Goal: Information Seeking & Learning: Learn about a topic

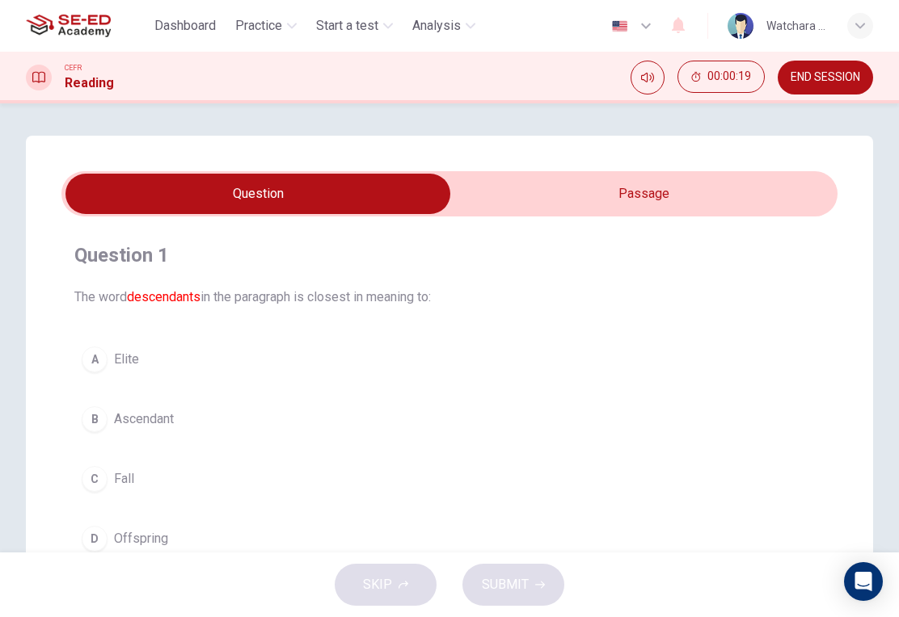
click at [755, 201] on input "checkbox" at bounding box center [258, 194] width 1164 height 40
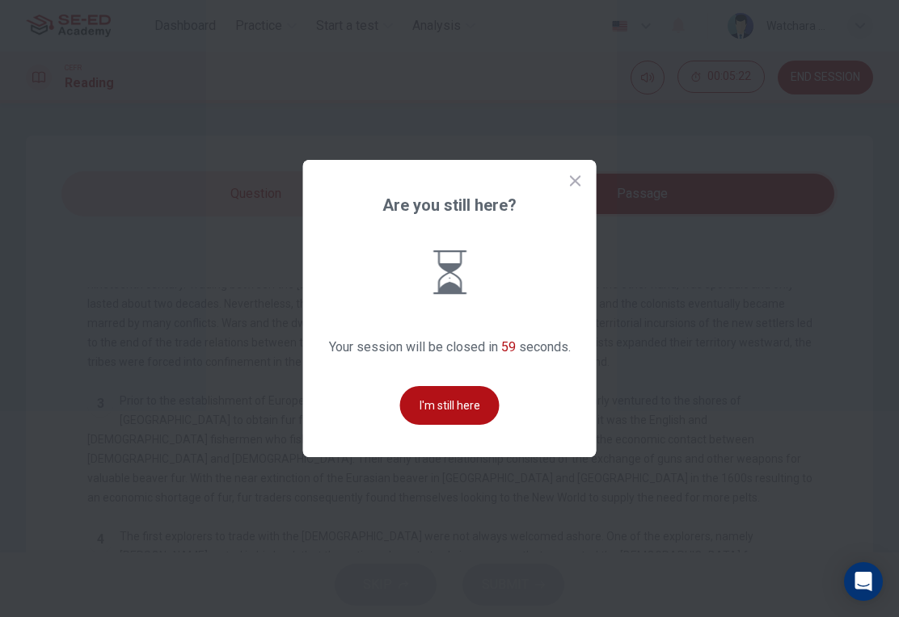
scroll to position [225, 0]
click at [449, 425] on button "I'm still here" at bounding box center [449, 405] width 99 height 39
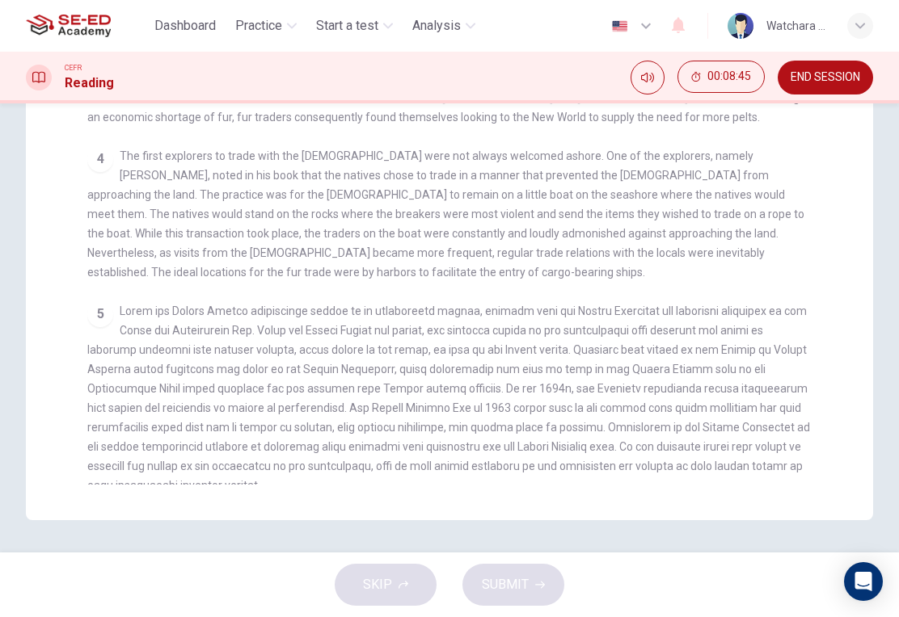
scroll to position [381, 0]
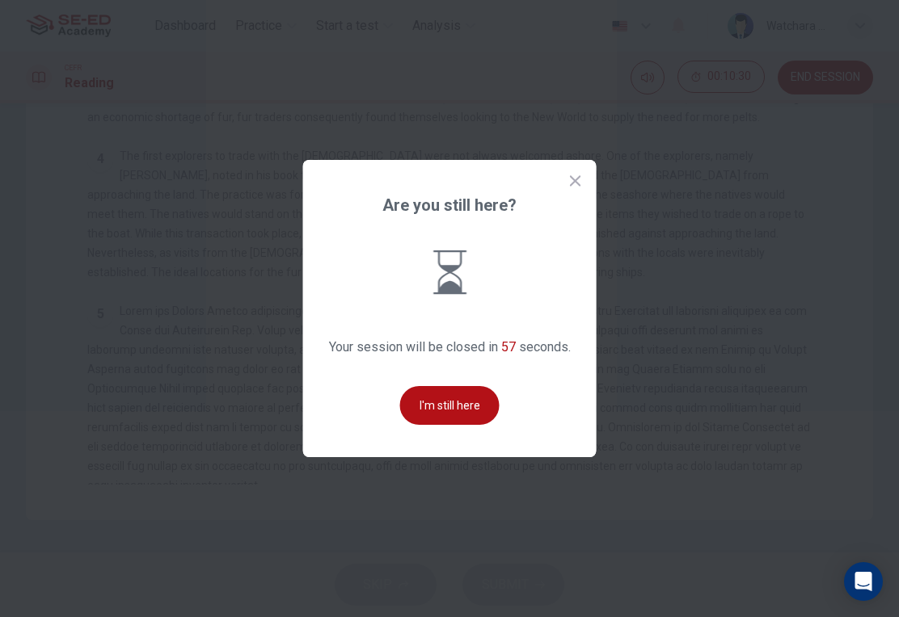
click at [461, 423] on button "I'm still here" at bounding box center [449, 405] width 99 height 39
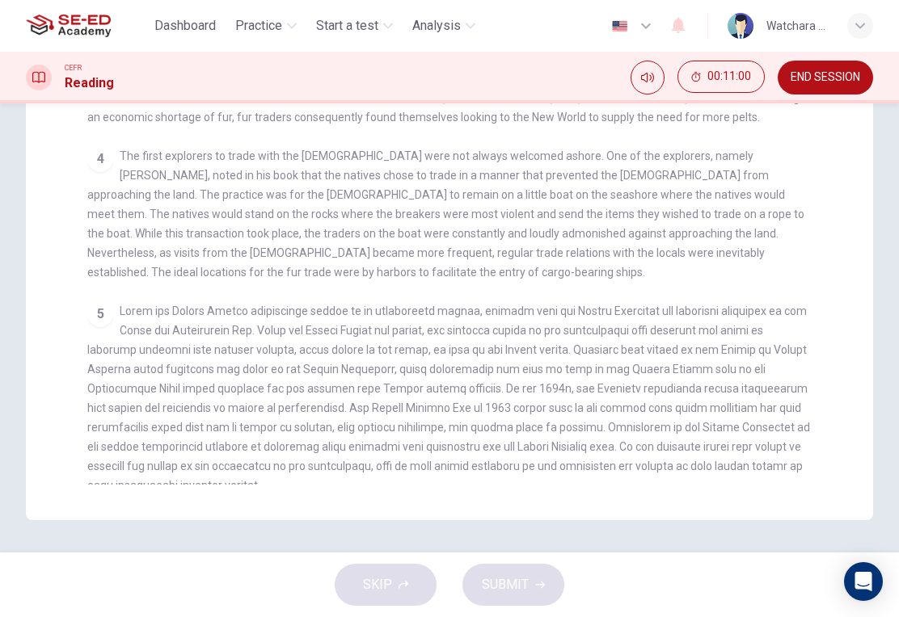
click at [783, 488] on div "Question 1 The word descendants in the paragraph is closest in meaning to: A El…" at bounding box center [449, 137] width 847 height 766
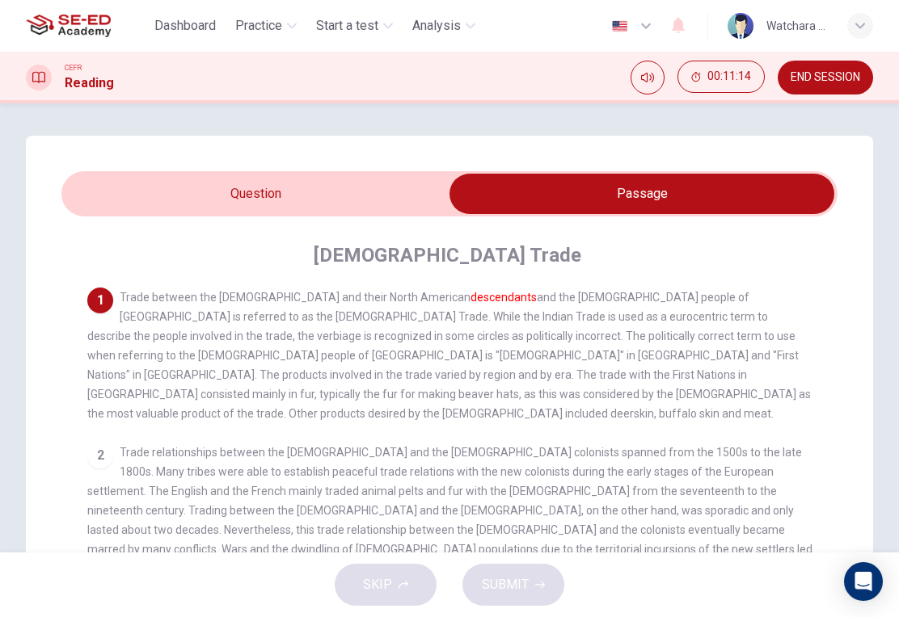
scroll to position [0, 0]
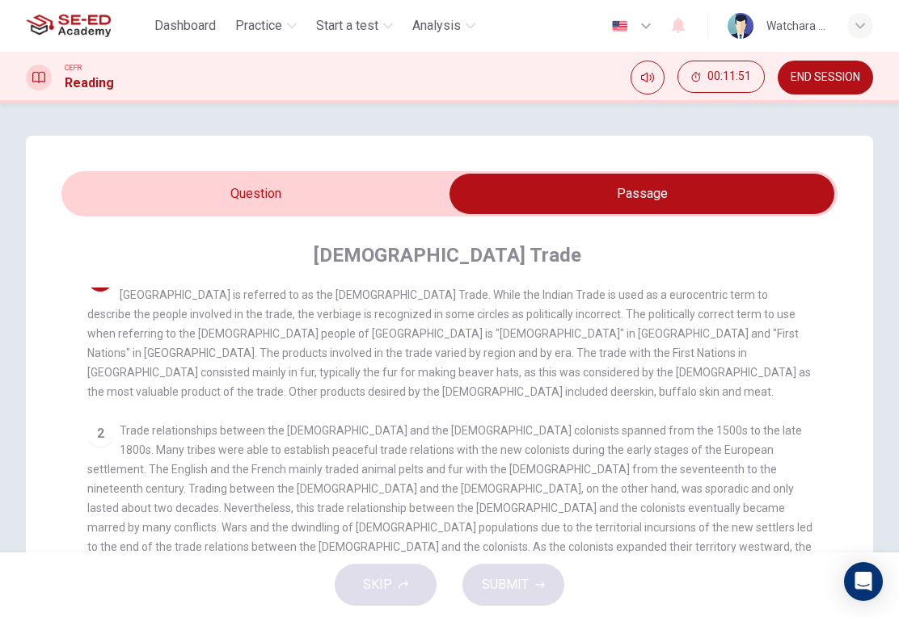
click at [856, 413] on div "Question 1 The word descendants in the paragraph is closest in meaning to: A El…" at bounding box center [449, 519] width 847 height 766
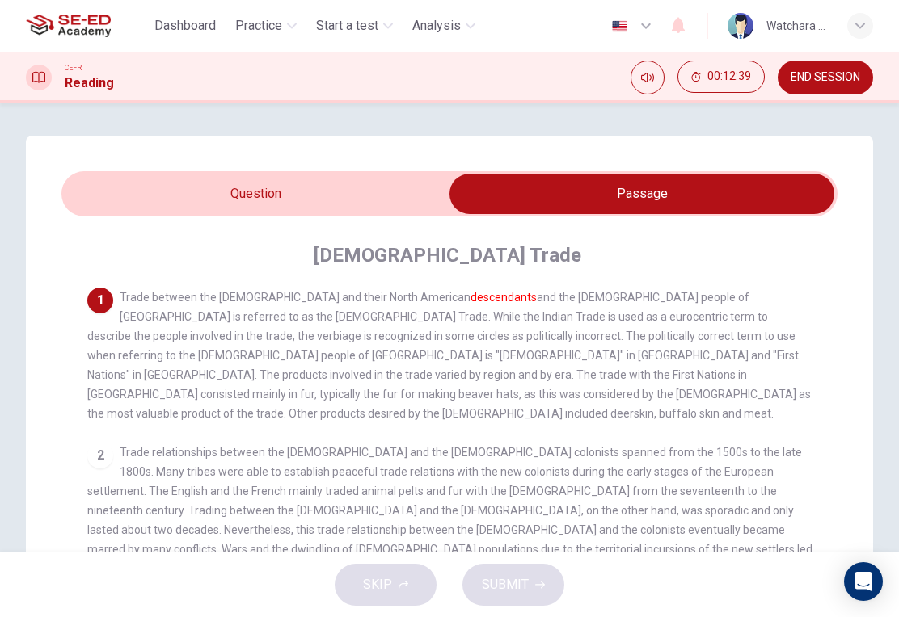
click at [311, 195] on input "checkbox" at bounding box center [642, 194] width 1164 height 40
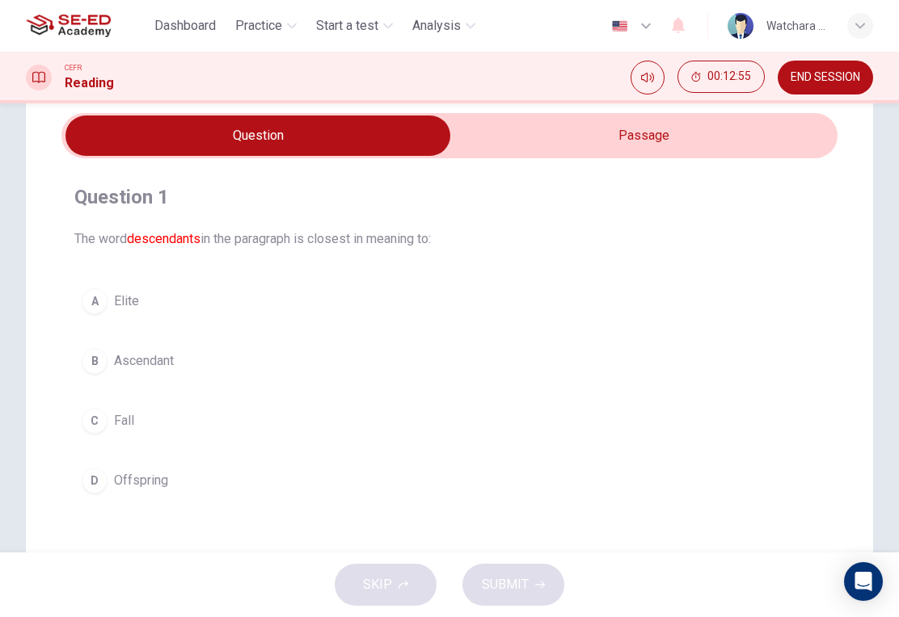
scroll to position [52, 0]
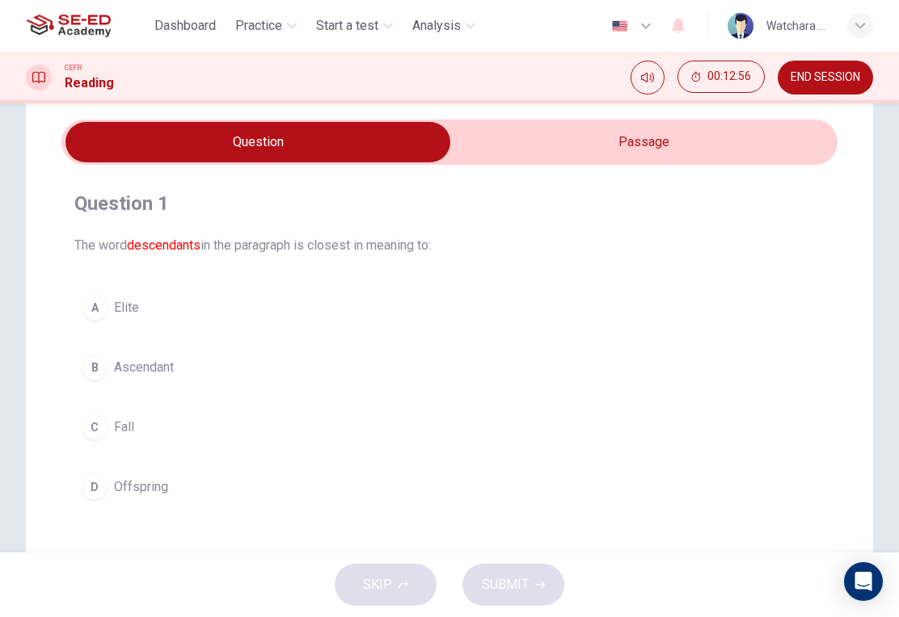
click at [652, 143] on input "checkbox" at bounding box center [258, 142] width 1164 height 40
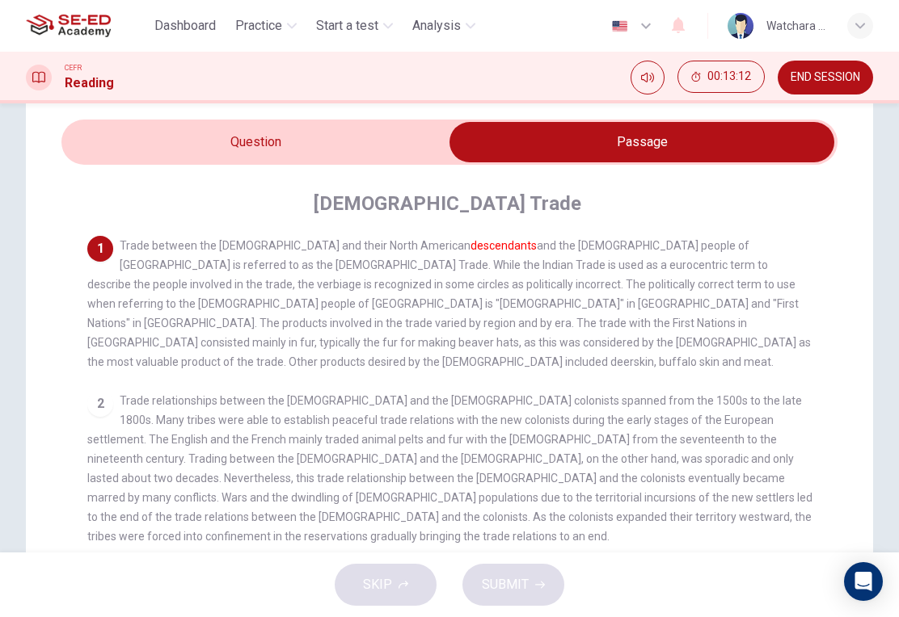
scroll to position [0, 0]
click at [268, 153] on input "checkbox" at bounding box center [642, 142] width 1164 height 40
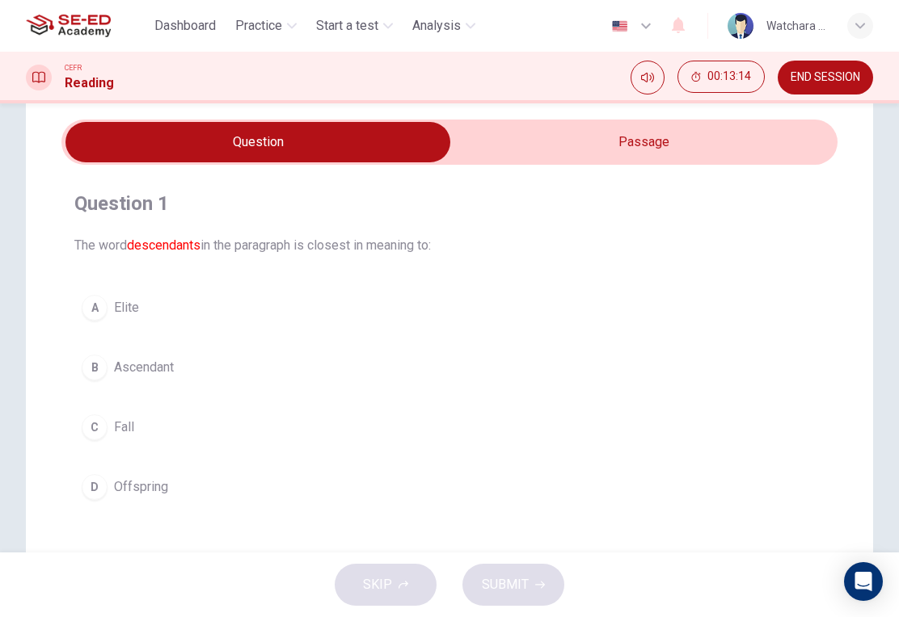
click at [130, 494] on span "Offspring" at bounding box center [141, 487] width 54 height 19
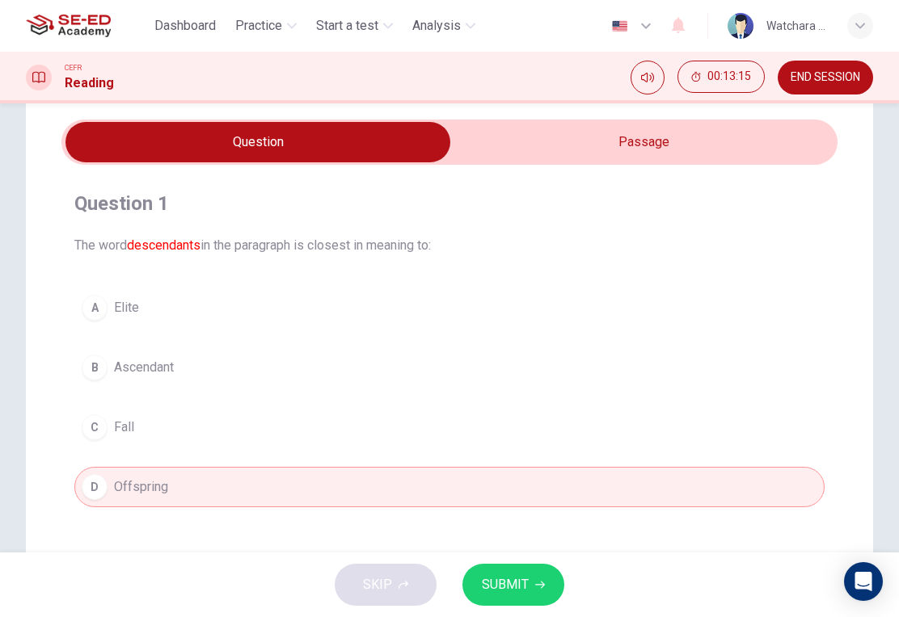
click at [512, 588] on span "SUBMIT" at bounding box center [505, 585] width 47 height 23
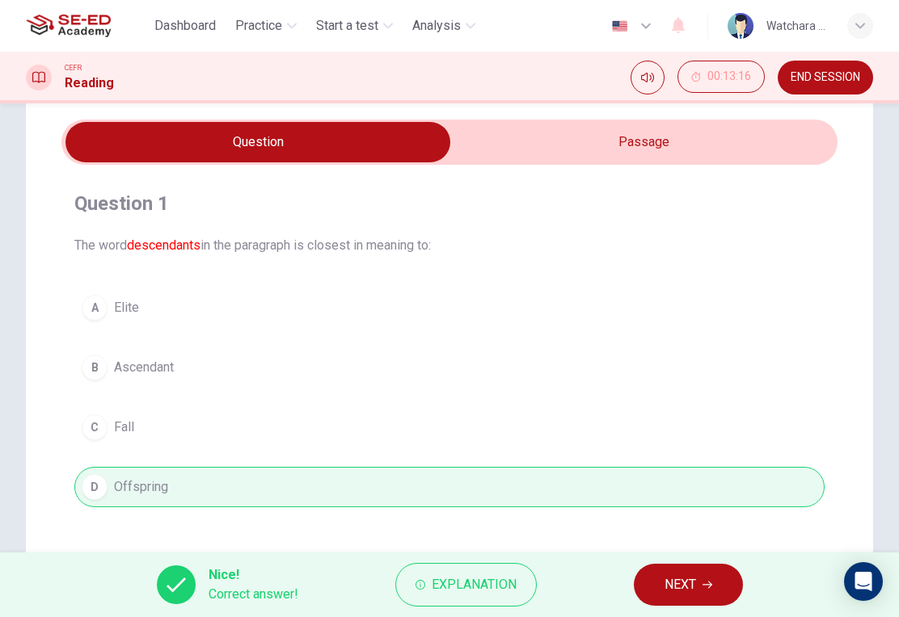
click at [475, 575] on span "Explanation" at bounding box center [474, 585] width 85 height 23
click at [787, 341] on div "A Elite B Ascendant C Fall D Offspring" at bounding box center [449, 398] width 750 height 220
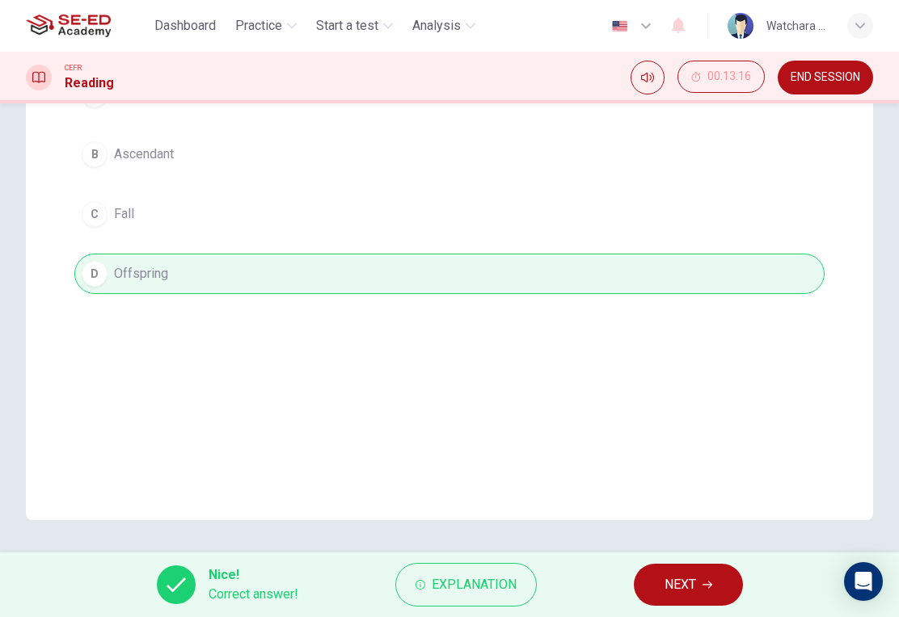
scroll to position [265, 0]
click at [684, 597] on button "NEXT" at bounding box center [688, 585] width 109 height 42
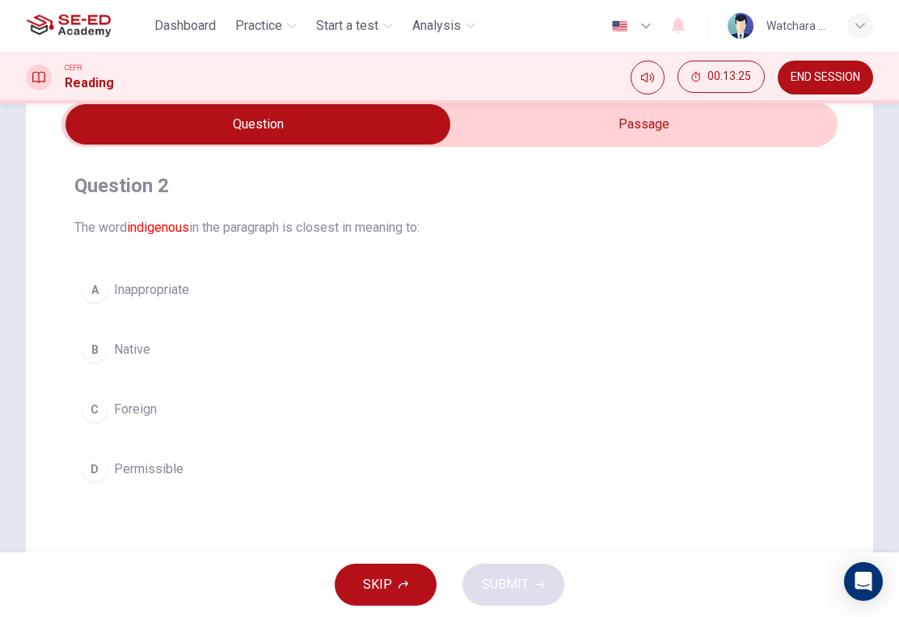
scroll to position [70, 0]
click at [616, 124] on input "checkbox" at bounding box center [258, 123] width 1164 height 40
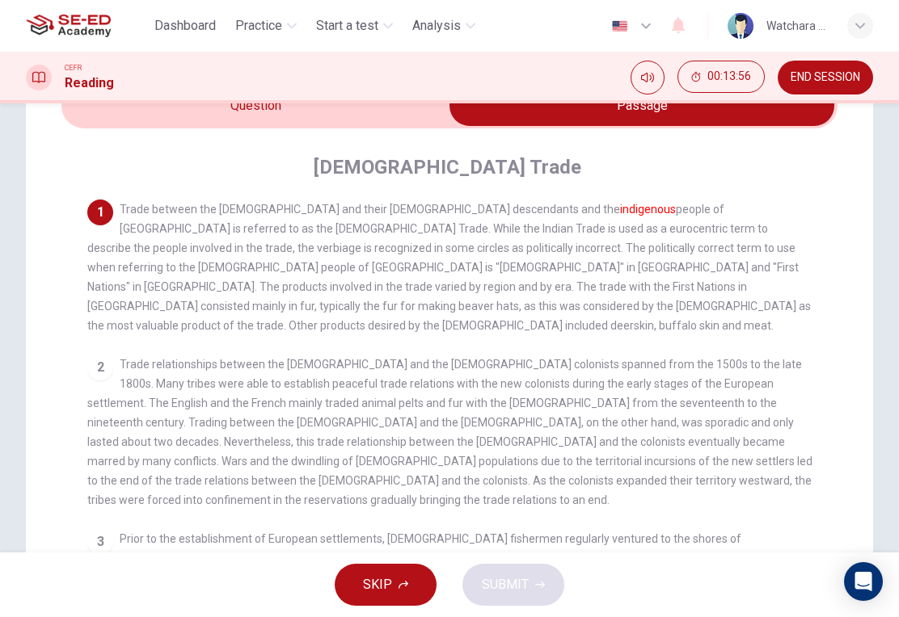
scroll to position [0, 0]
click at [302, 119] on input "checkbox" at bounding box center [642, 106] width 1164 height 40
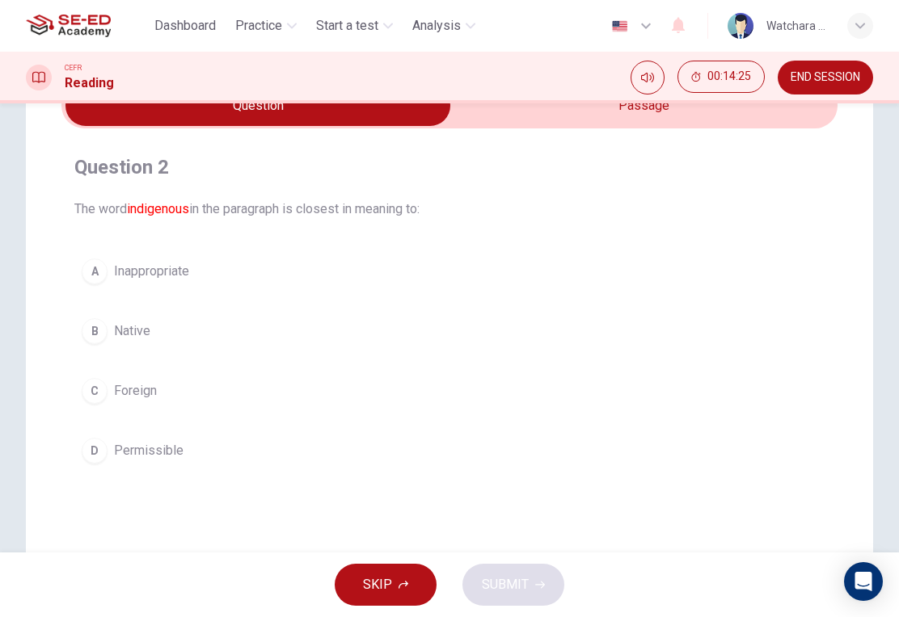
click at [88, 339] on div "B" at bounding box center [95, 331] width 26 height 26
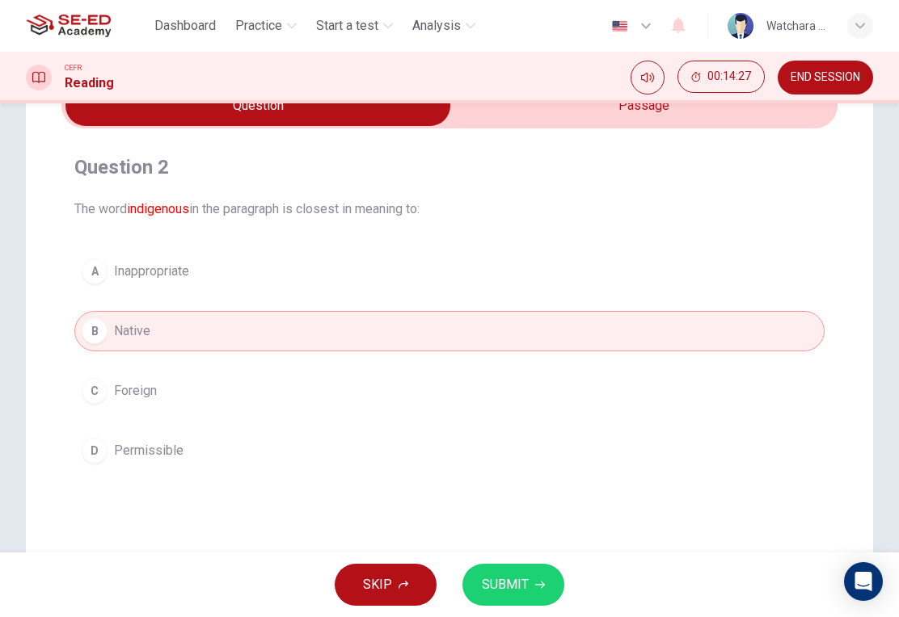
click at [520, 591] on span "SUBMIT" at bounding box center [505, 585] width 47 height 23
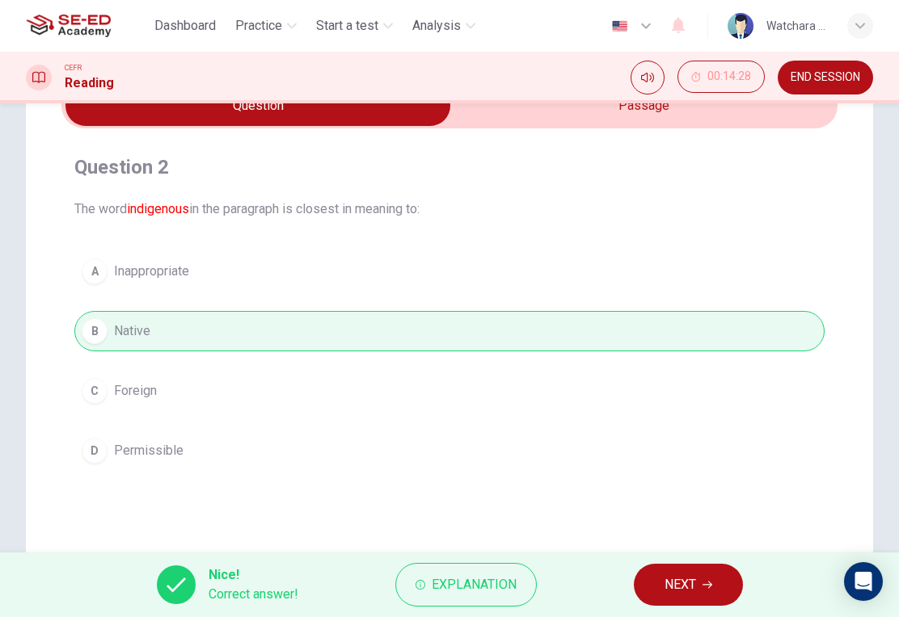
click at [480, 583] on span "Explanation" at bounding box center [474, 585] width 85 height 23
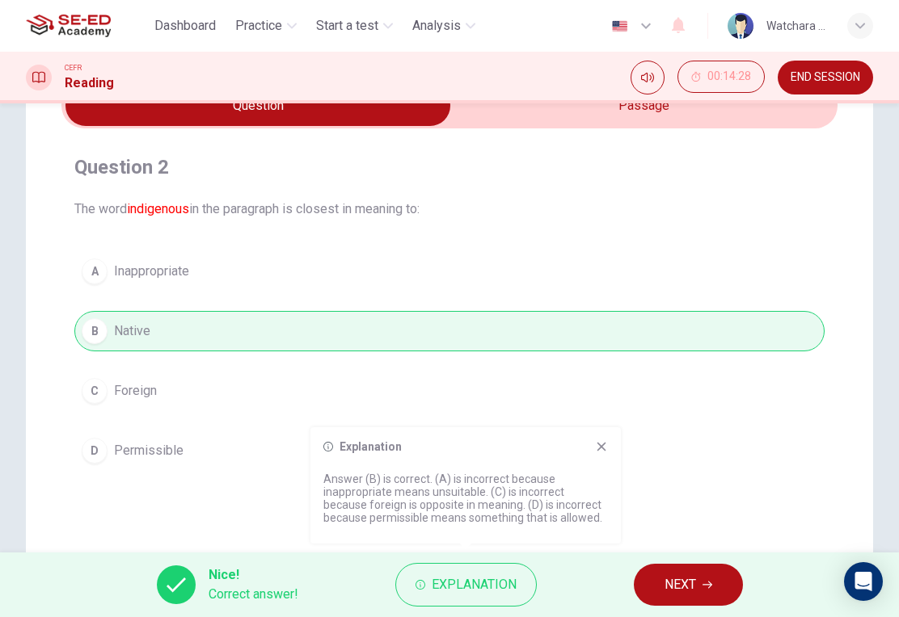
click at [760, 433] on div "A Inappropriate B Native C Foreign D Permissible" at bounding box center [449, 361] width 750 height 220
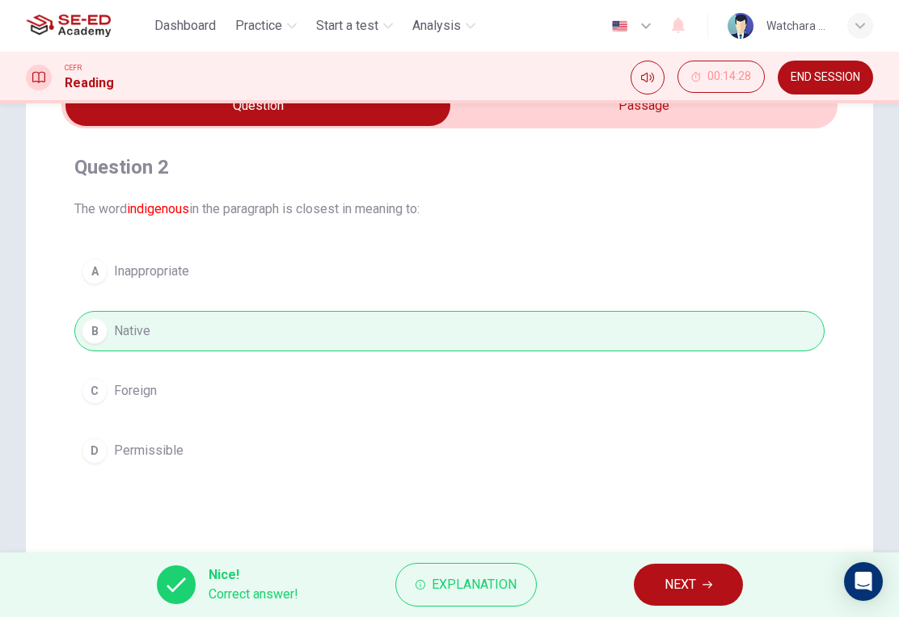
click at [672, 577] on span "NEXT" at bounding box center [680, 585] width 32 height 23
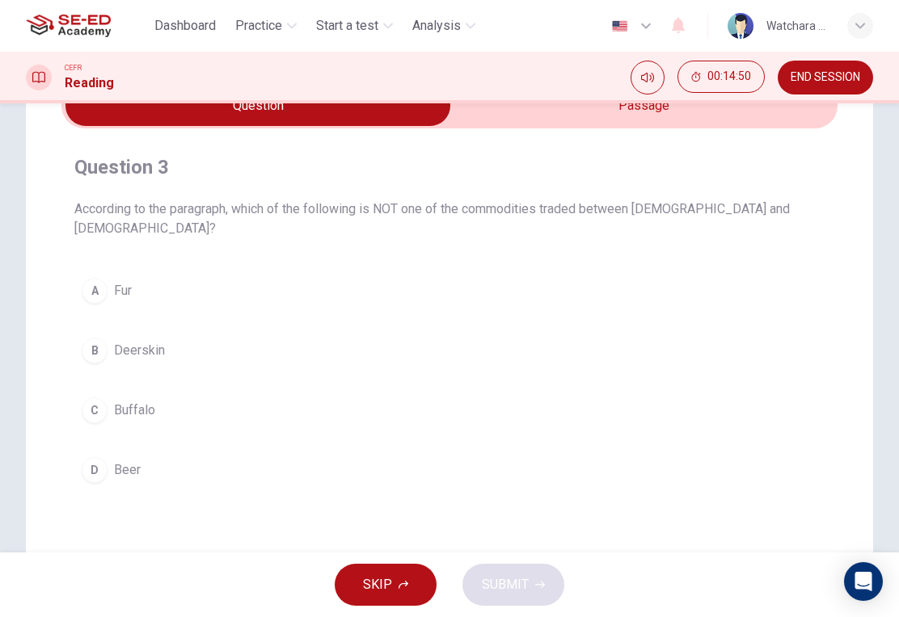
click at [87, 477] on div "D" at bounding box center [95, 470] width 26 height 26
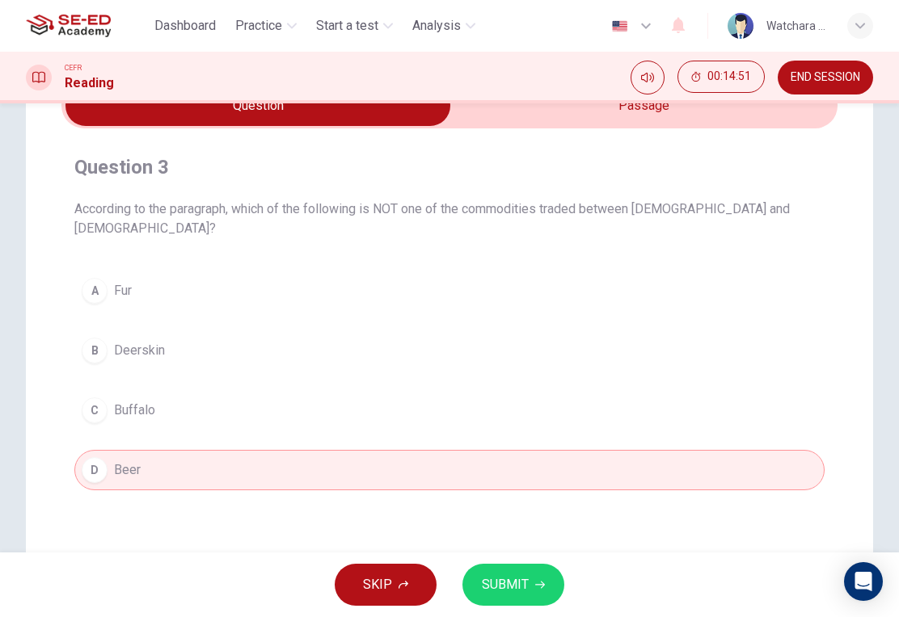
click at [516, 590] on span "SUBMIT" at bounding box center [505, 585] width 47 height 23
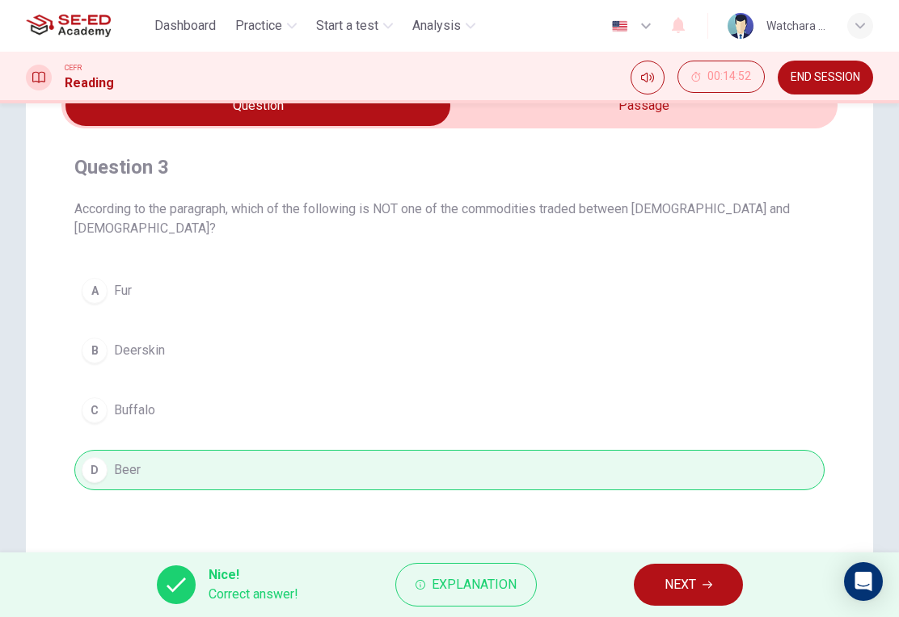
click at [465, 594] on span "Explanation" at bounding box center [474, 585] width 85 height 23
click at [785, 351] on div "A Fur B Deerskin C Buffalo D Beer" at bounding box center [449, 381] width 750 height 220
click at [678, 588] on span "NEXT" at bounding box center [680, 585] width 32 height 23
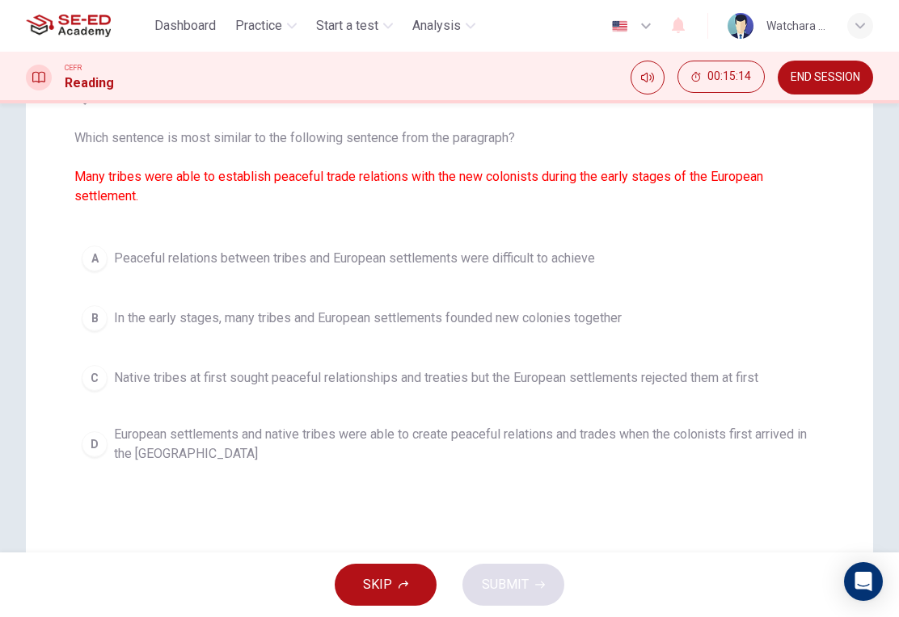
scroll to position [160, 0]
click at [94, 445] on div "D" at bounding box center [95, 444] width 26 height 26
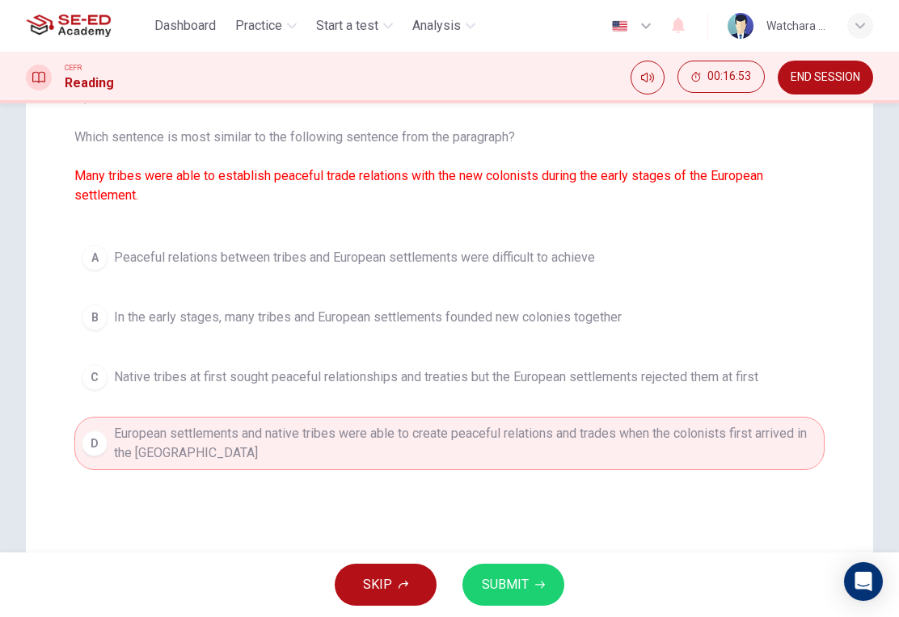
click at [514, 592] on span "SUBMIT" at bounding box center [505, 585] width 47 height 23
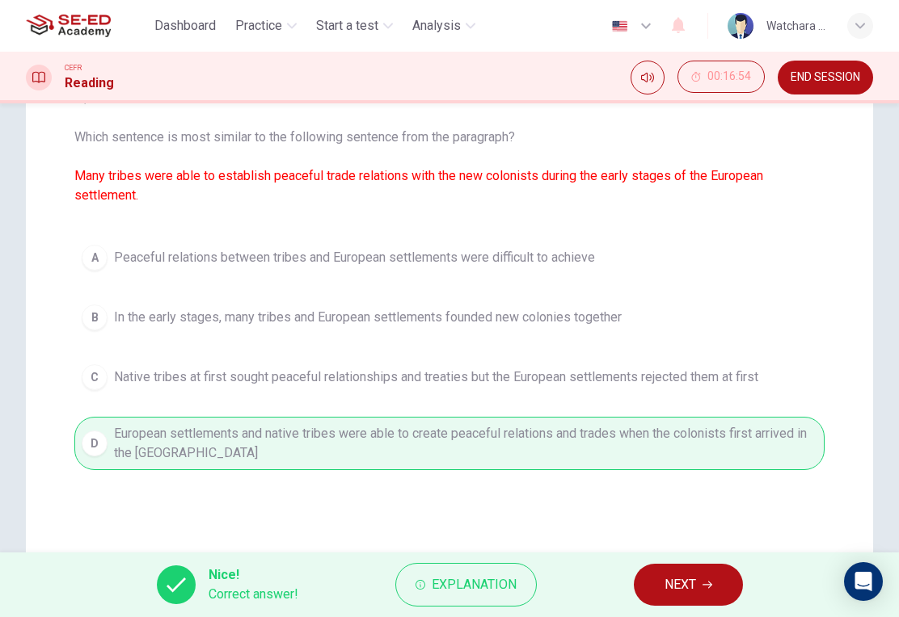
click at [677, 590] on span "NEXT" at bounding box center [680, 585] width 32 height 23
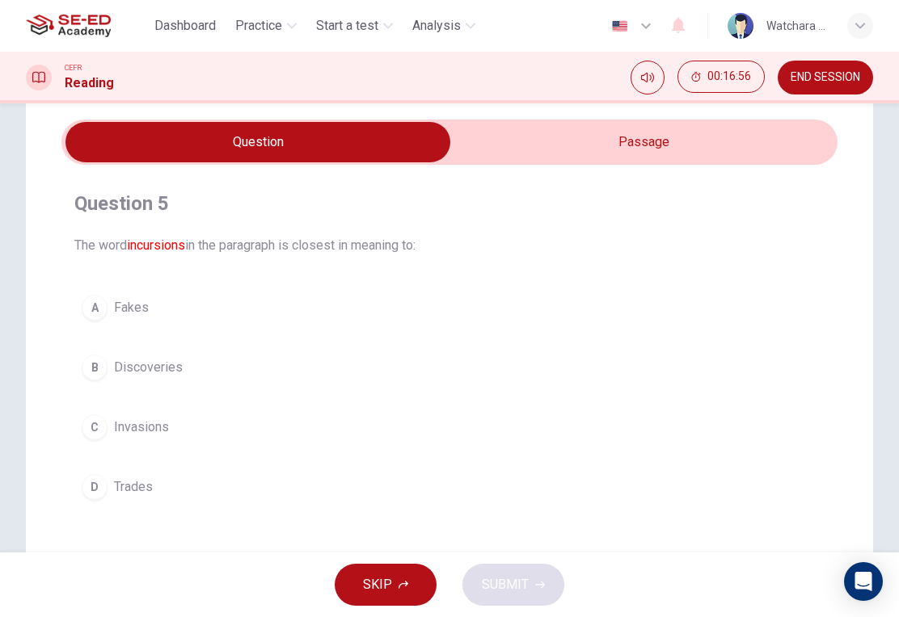
scroll to position [56, 0]
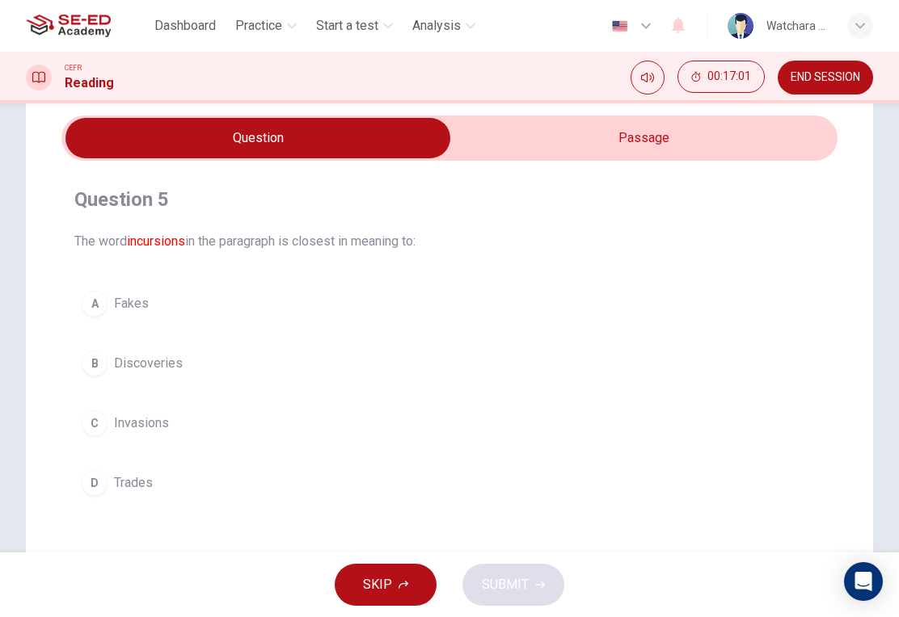
click at [647, 145] on input "checkbox" at bounding box center [258, 138] width 1164 height 40
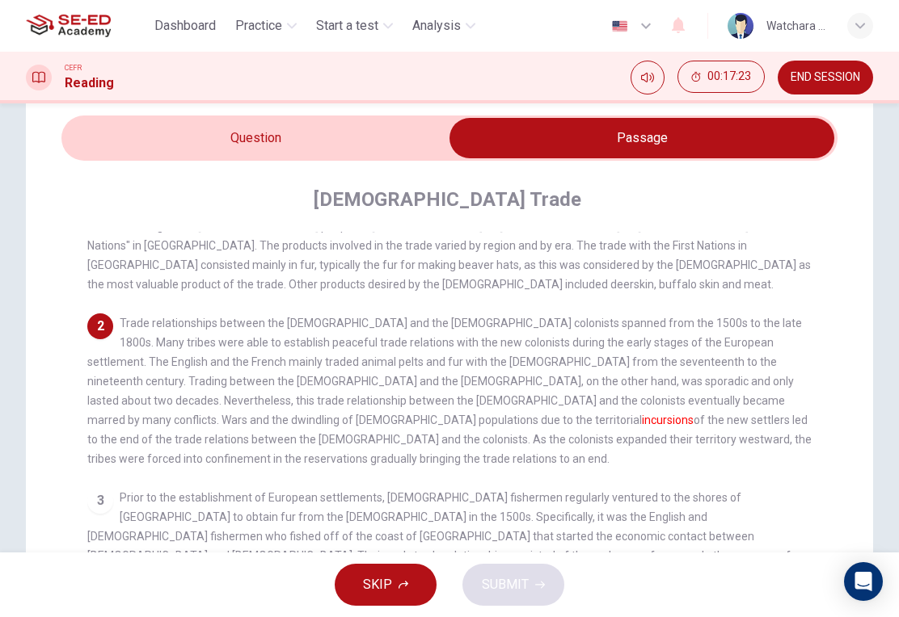
scroll to position [54, 0]
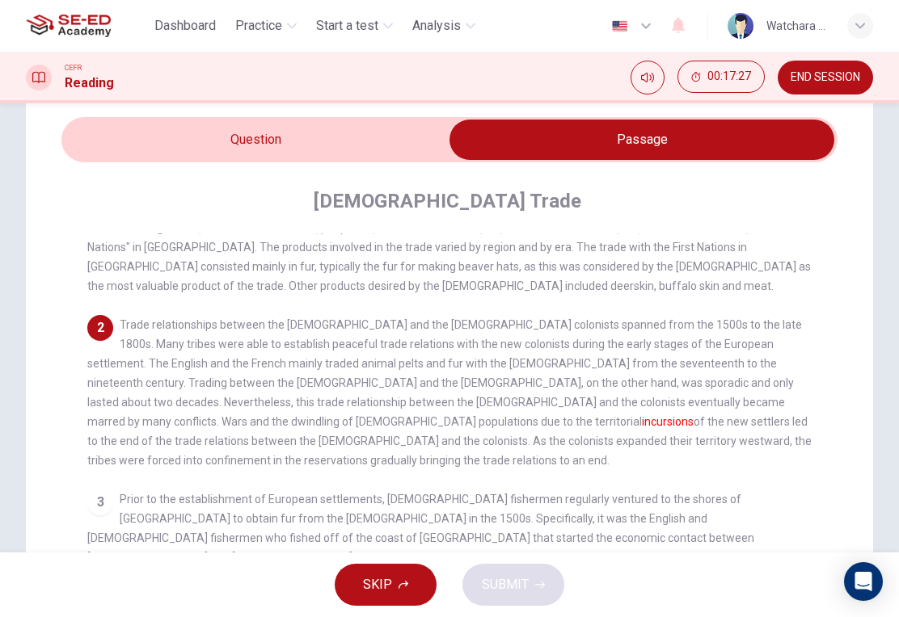
click at [165, 142] on input "checkbox" at bounding box center [642, 140] width 1164 height 40
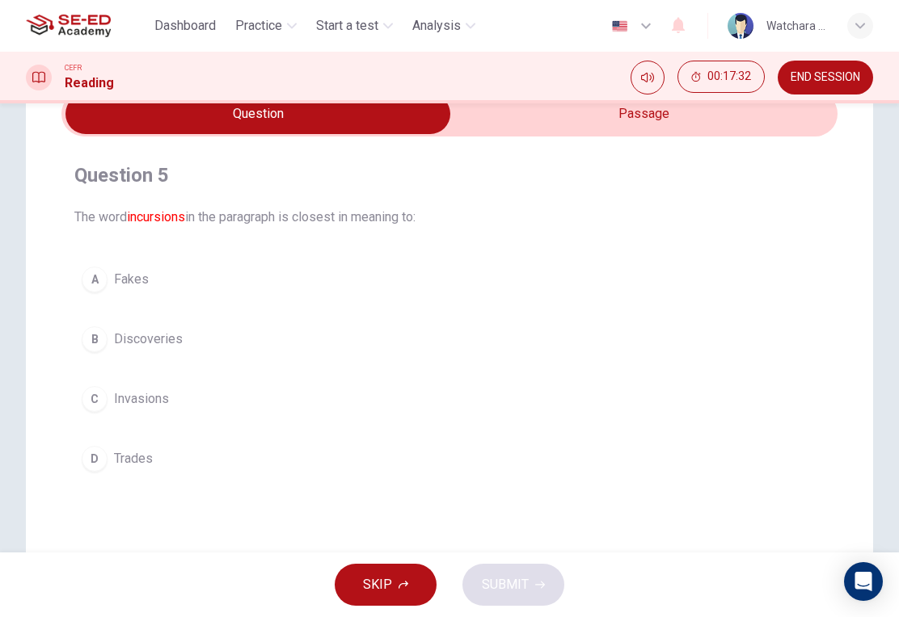
scroll to position [82, 0]
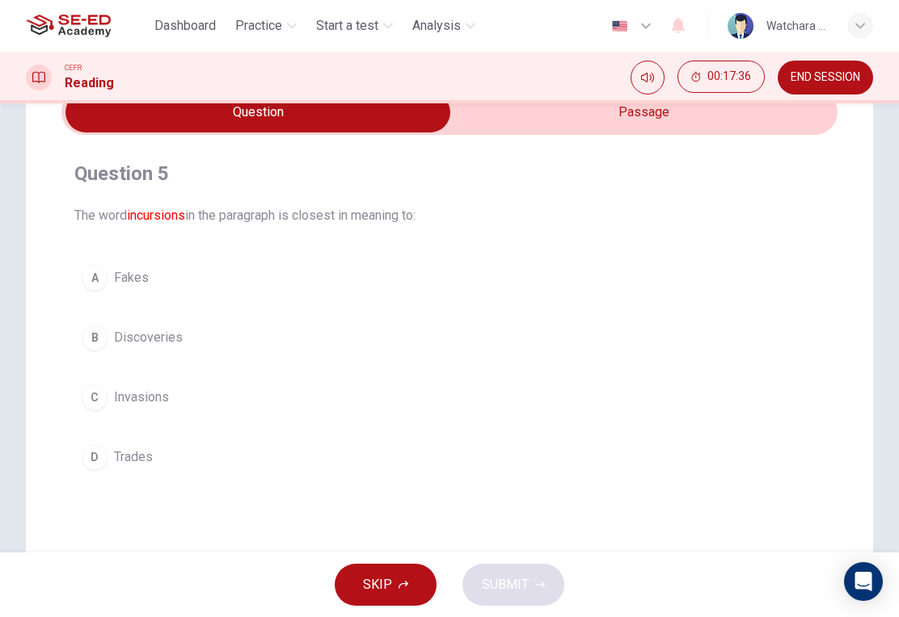
click at [85, 396] on div "C" at bounding box center [95, 398] width 26 height 26
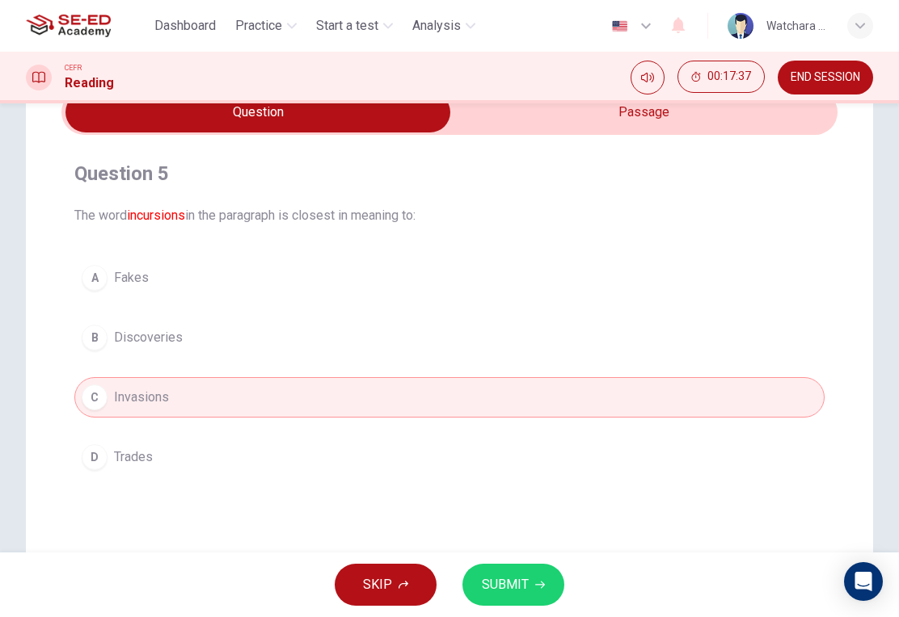
click at [522, 592] on span "SUBMIT" at bounding box center [505, 585] width 47 height 23
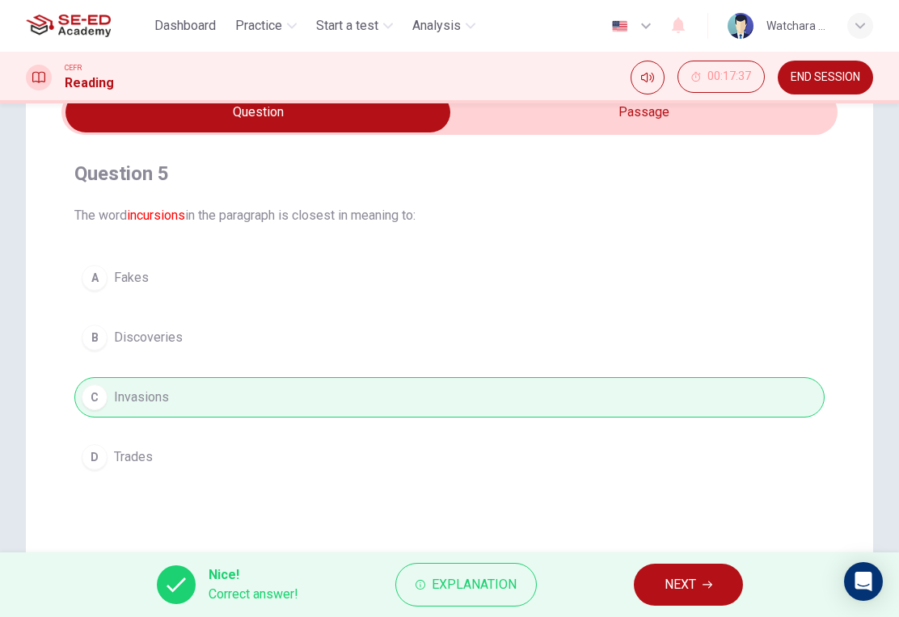
click at [689, 593] on span "NEXT" at bounding box center [680, 585] width 32 height 23
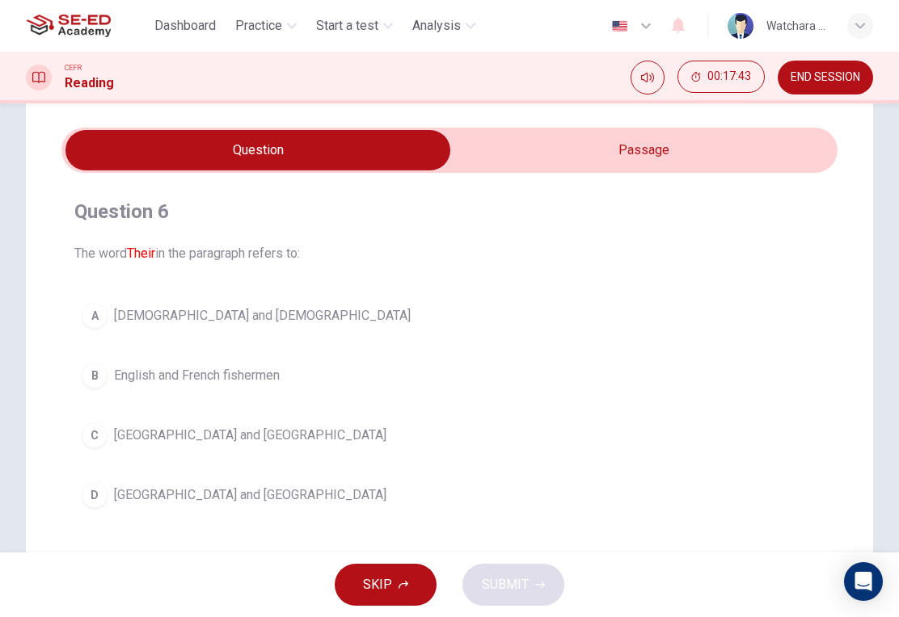
scroll to position [41, 0]
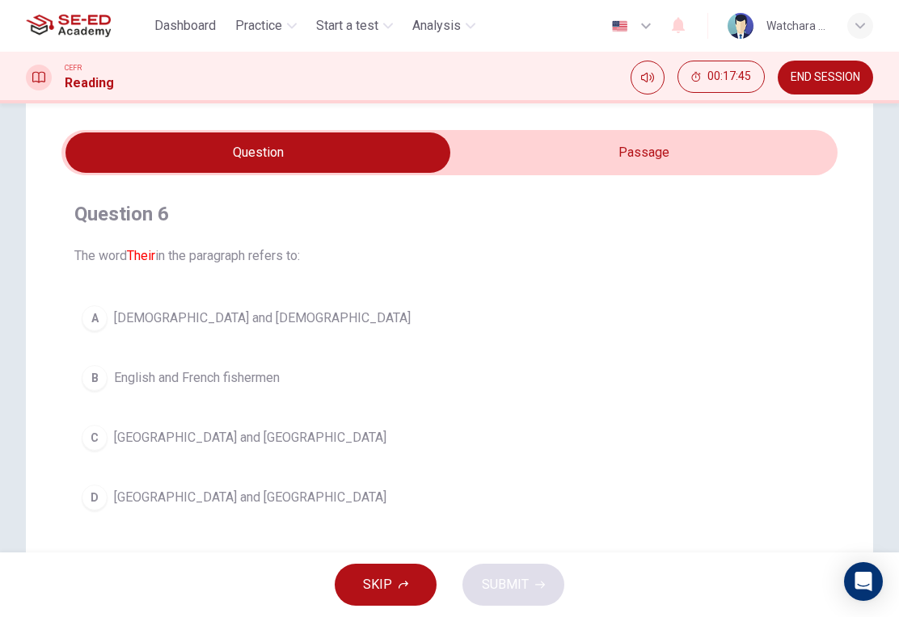
click at [663, 158] on input "checkbox" at bounding box center [258, 153] width 1164 height 40
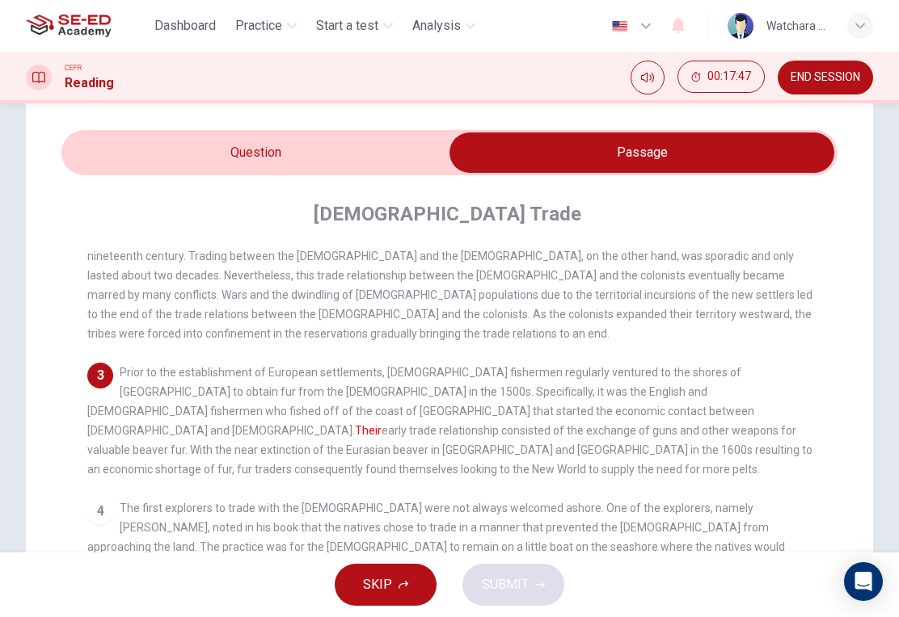
scroll to position [214, 0]
click at [114, 152] on input "checkbox" at bounding box center [642, 153] width 1164 height 40
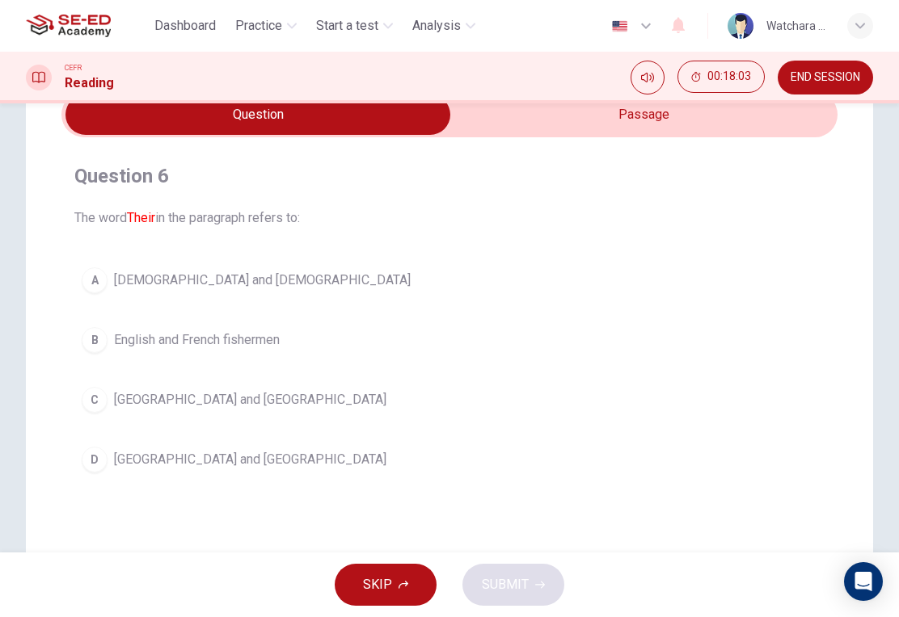
scroll to position [80, 0]
click at [93, 280] on div "A" at bounding box center [95, 280] width 26 height 26
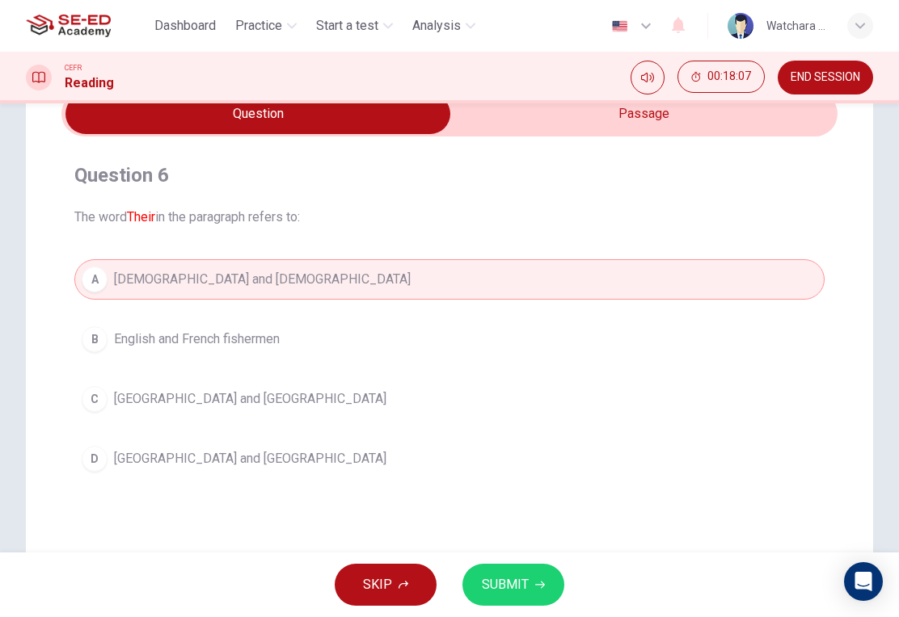
click at [524, 592] on span "SUBMIT" at bounding box center [505, 585] width 47 height 23
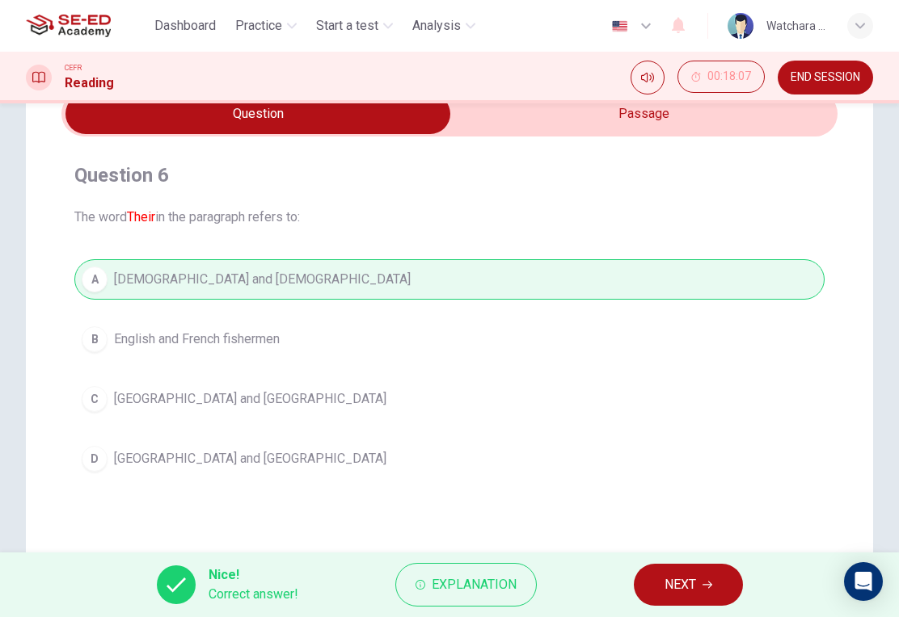
click at [692, 592] on span "NEXT" at bounding box center [680, 585] width 32 height 23
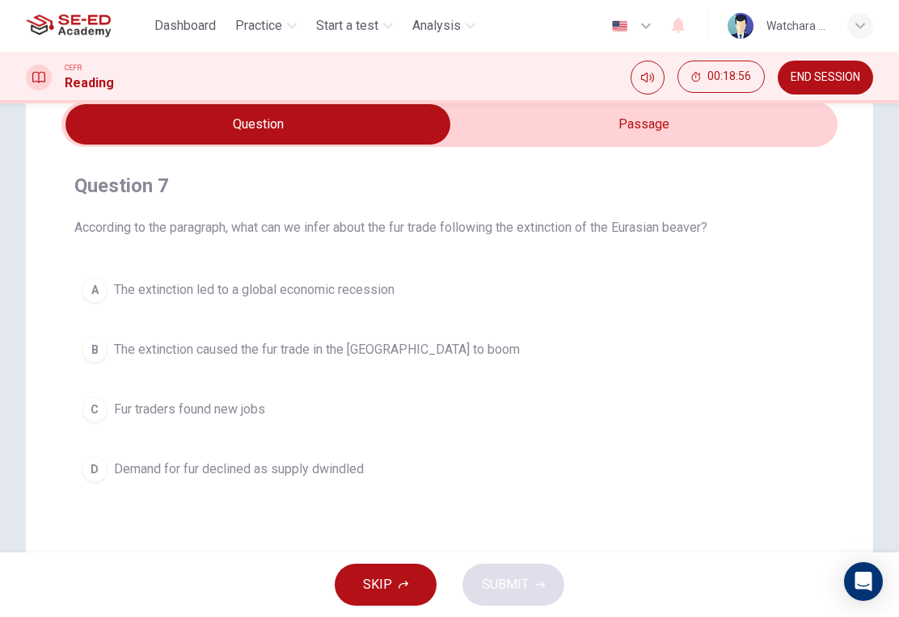
scroll to position [69, 0]
click at [91, 294] on div "A" at bounding box center [95, 291] width 26 height 26
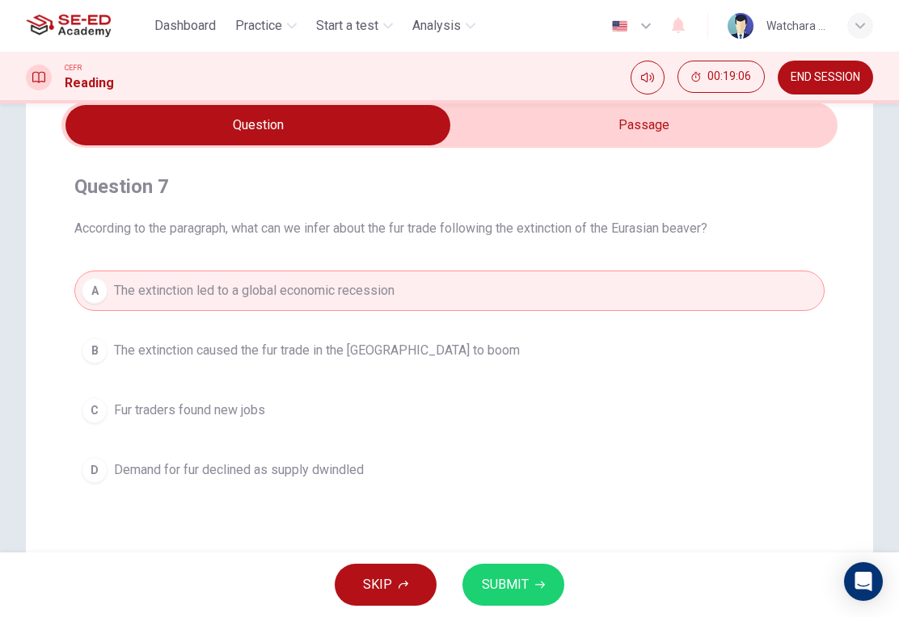
click at [535, 583] on icon "button" at bounding box center [540, 585] width 10 height 10
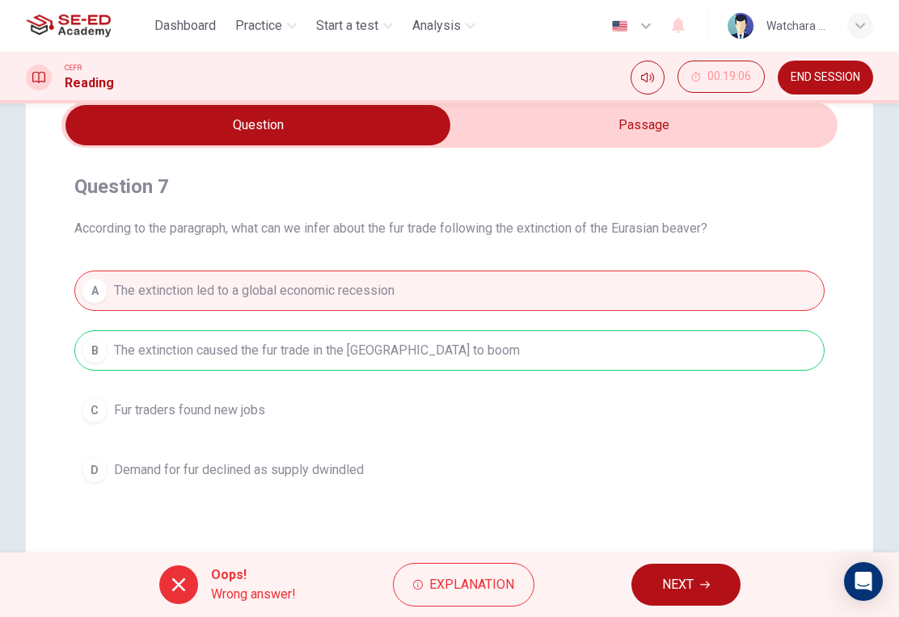
click at [482, 583] on span "Explanation" at bounding box center [471, 585] width 85 height 23
click at [739, 450] on div "A The extinction led to a global economic recession B The extinction caused the…" at bounding box center [449, 381] width 750 height 220
click at [713, 135] on input "checkbox" at bounding box center [258, 125] width 1164 height 40
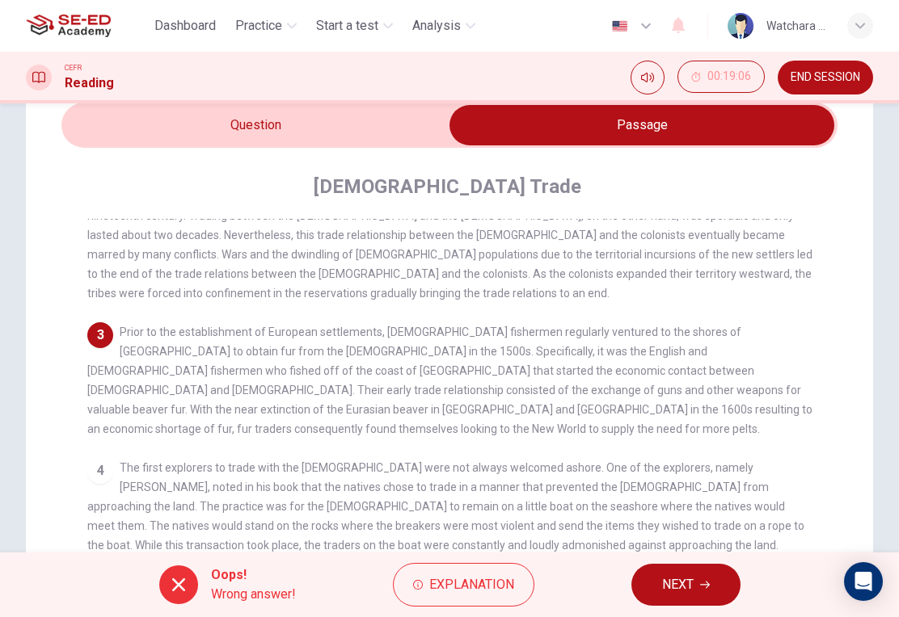
scroll to position [225, 0]
click at [335, 129] on input "checkbox" at bounding box center [642, 125] width 1164 height 40
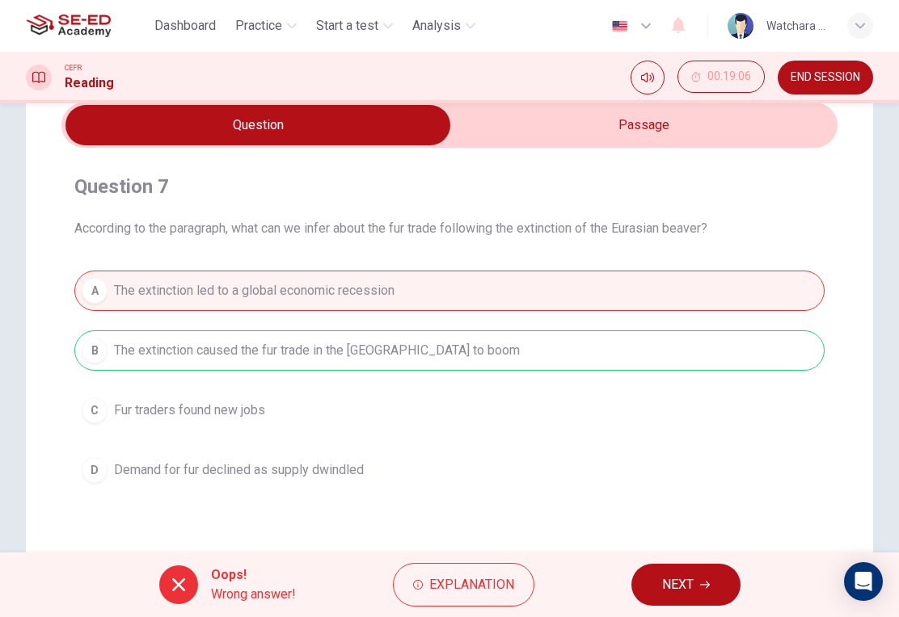
click at [680, 572] on button "NEXT" at bounding box center [685, 585] width 109 height 42
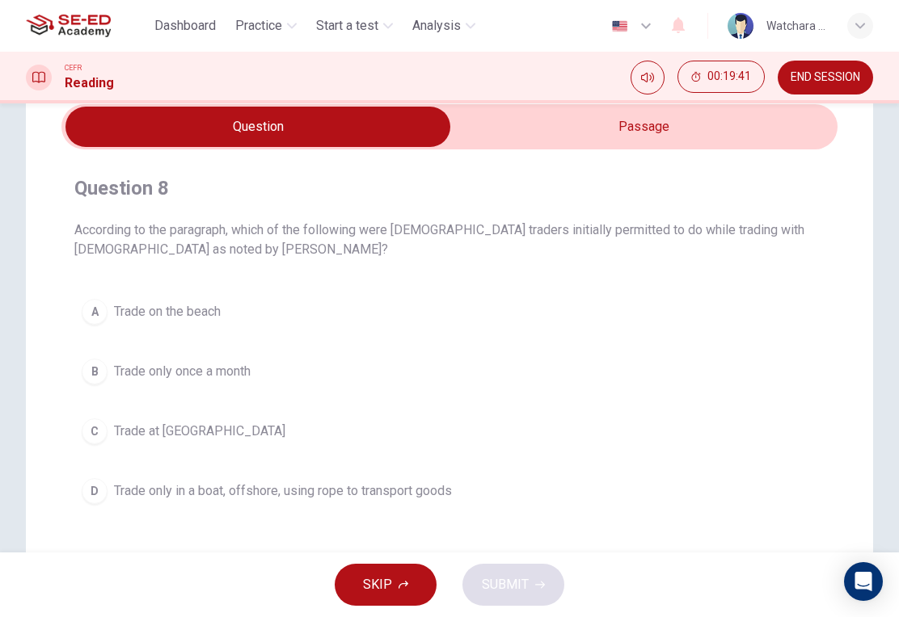
scroll to position [65, 0]
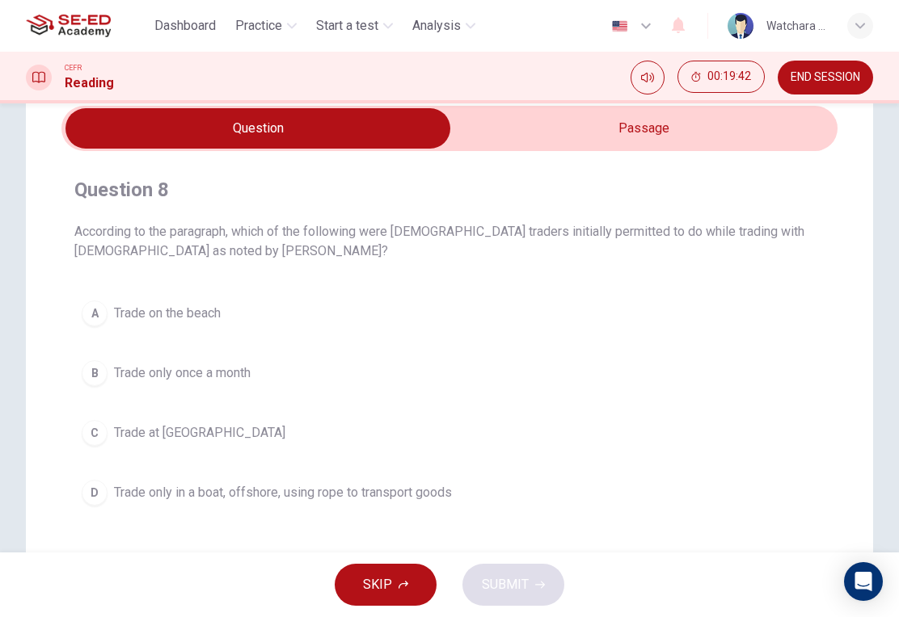
click at [716, 133] on input "checkbox" at bounding box center [258, 128] width 1164 height 40
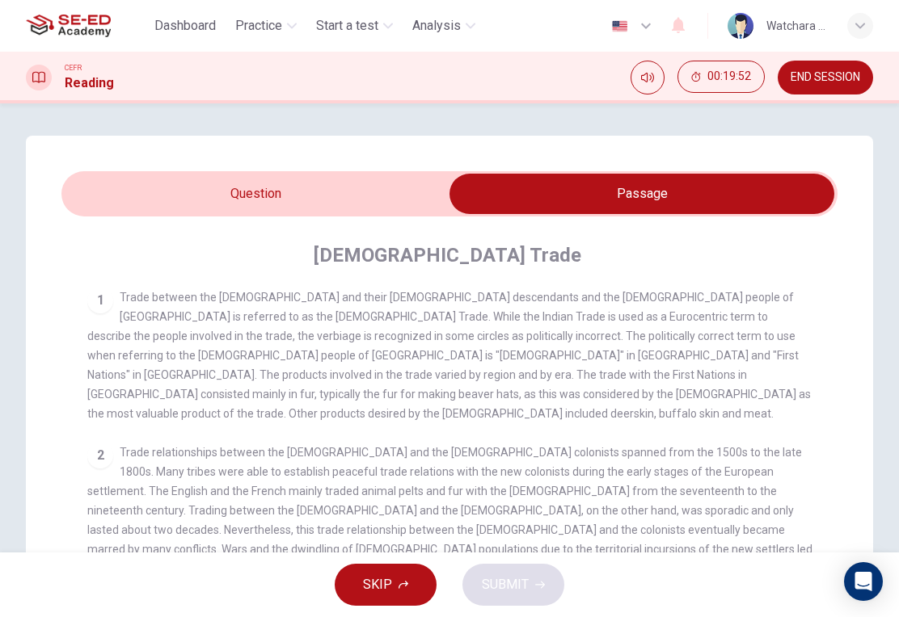
scroll to position [0, 0]
click at [293, 199] on input "checkbox" at bounding box center [642, 194] width 1164 height 40
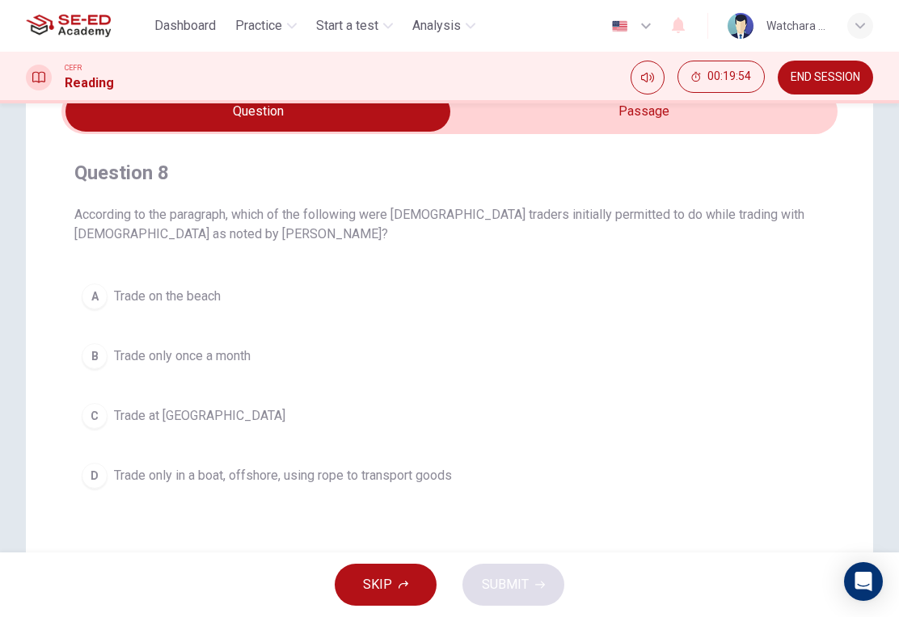
scroll to position [83, 0]
click at [98, 428] on button "C Trade at [GEOGRAPHIC_DATA]" at bounding box center [449, 415] width 750 height 40
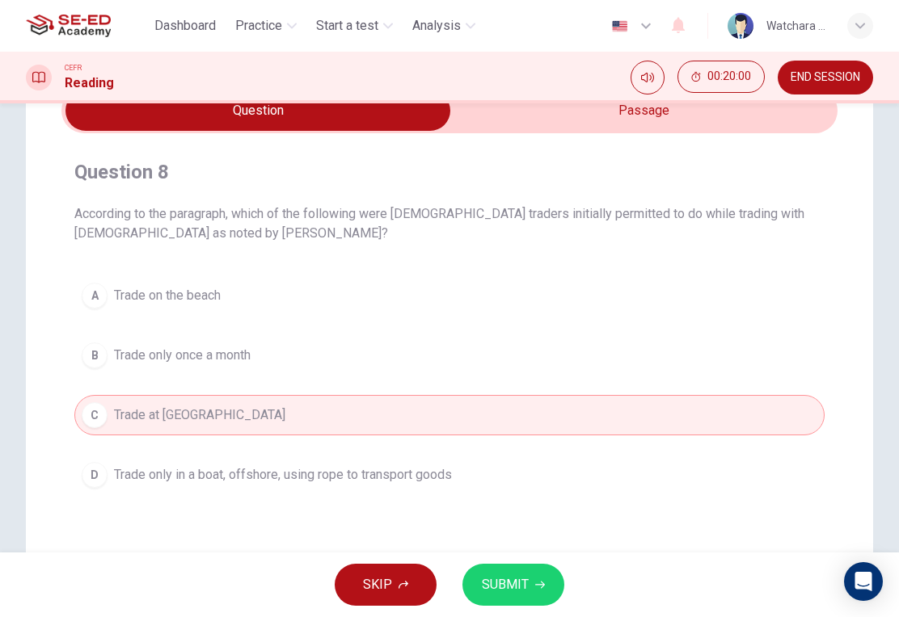
click at [519, 600] on button "SUBMIT" at bounding box center [513, 585] width 102 height 42
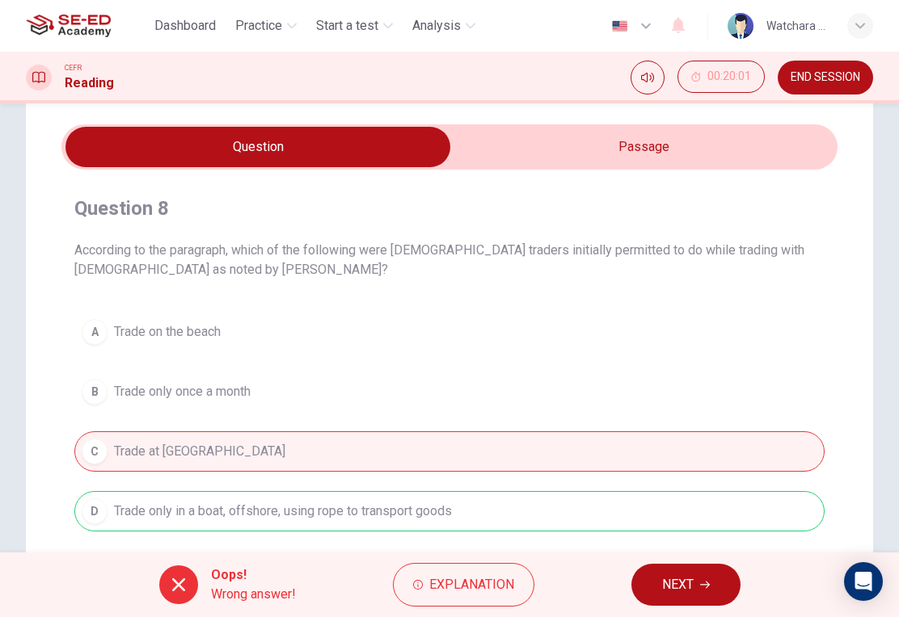
scroll to position [51, 0]
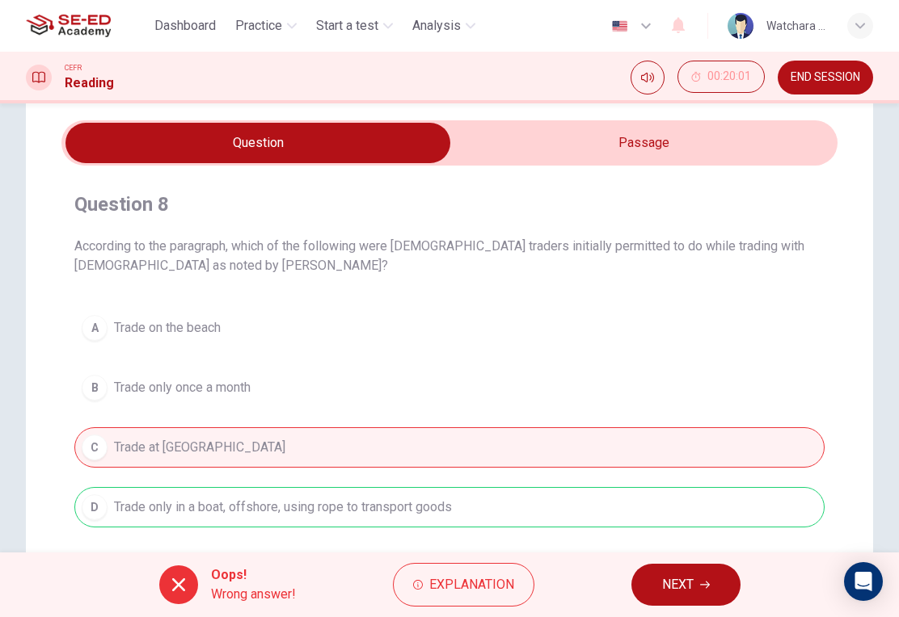
click at [688, 597] on button "NEXT" at bounding box center [685, 585] width 109 height 42
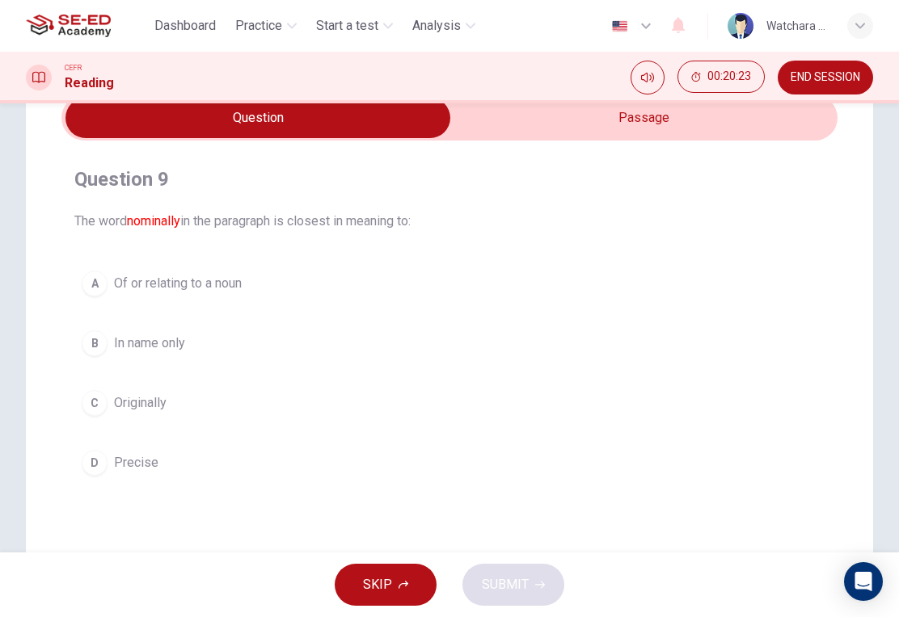
scroll to position [75, 0]
click at [733, 130] on input "checkbox" at bounding box center [258, 119] width 1164 height 40
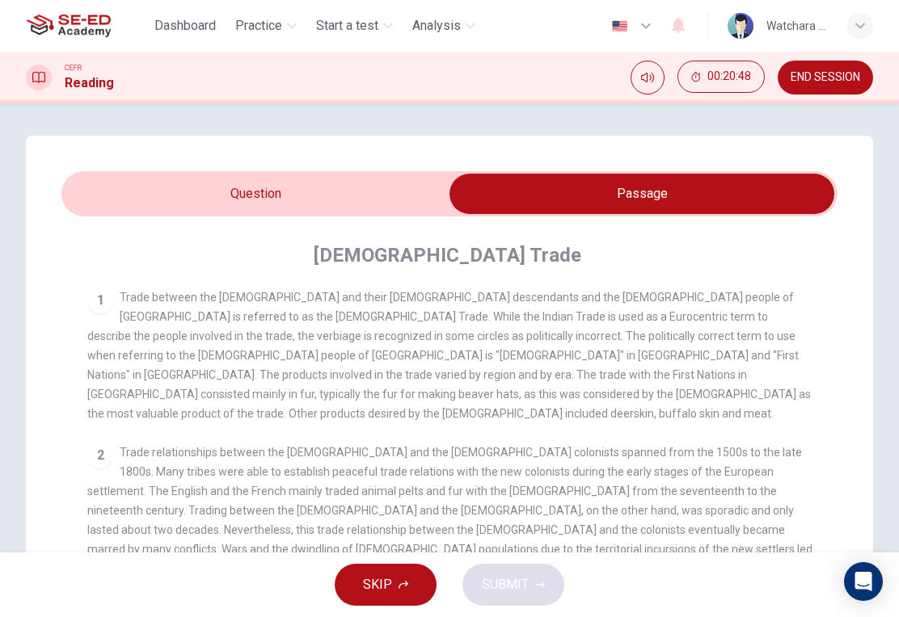
scroll to position [0, 0]
click at [325, 199] on input "checkbox" at bounding box center [642, 194] width 1164 height 40
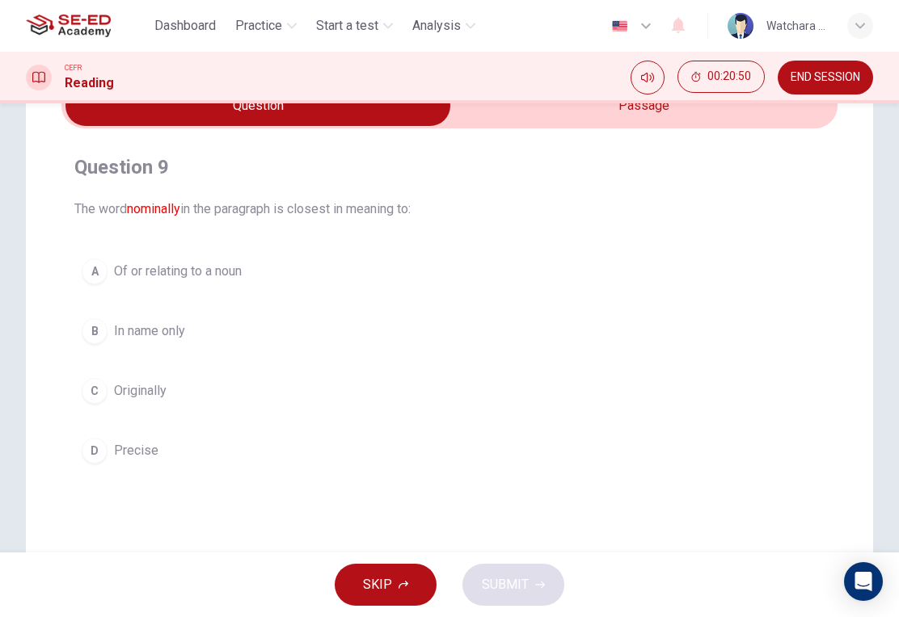
scroll to position [94, 0]
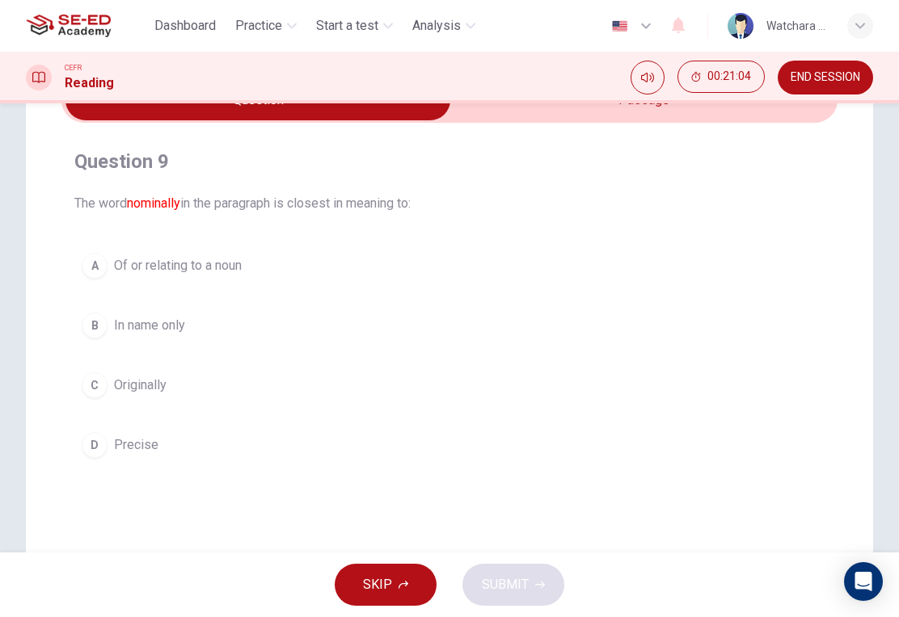
click at [97, 329] on div "B" at bounding box center [95, 326] width 26 height 26
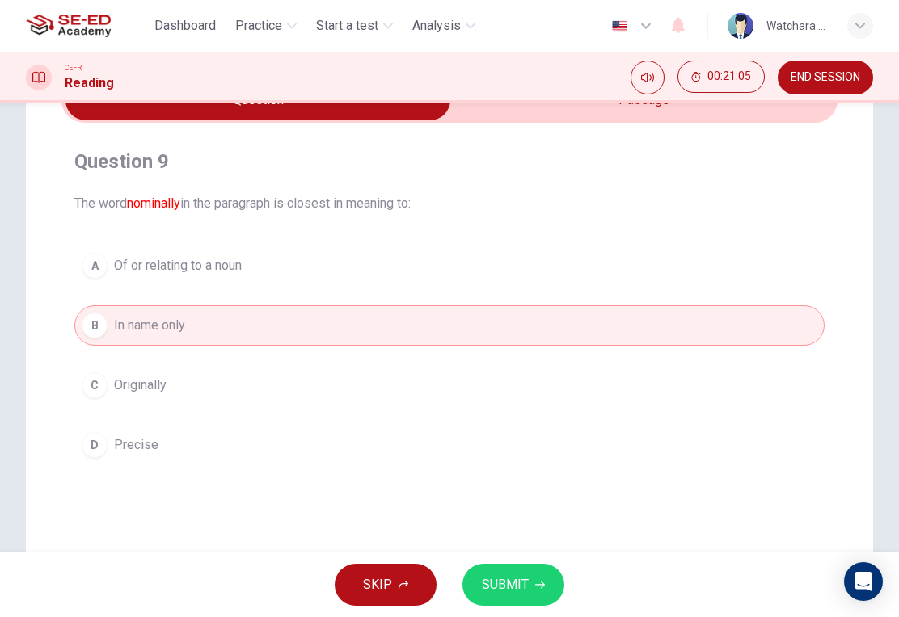
click at [505, 605] on button "SUBMIT" at bounding box center [513, 585] width 102 height 42
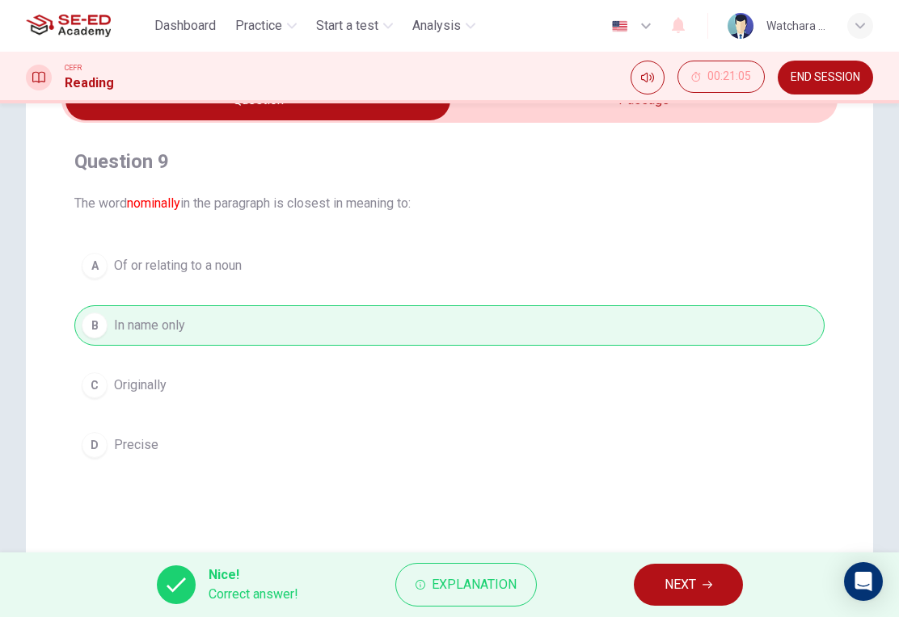
click at [685, 588] on span "NEXT" at bounding box center [680, 585] width 32 height 23
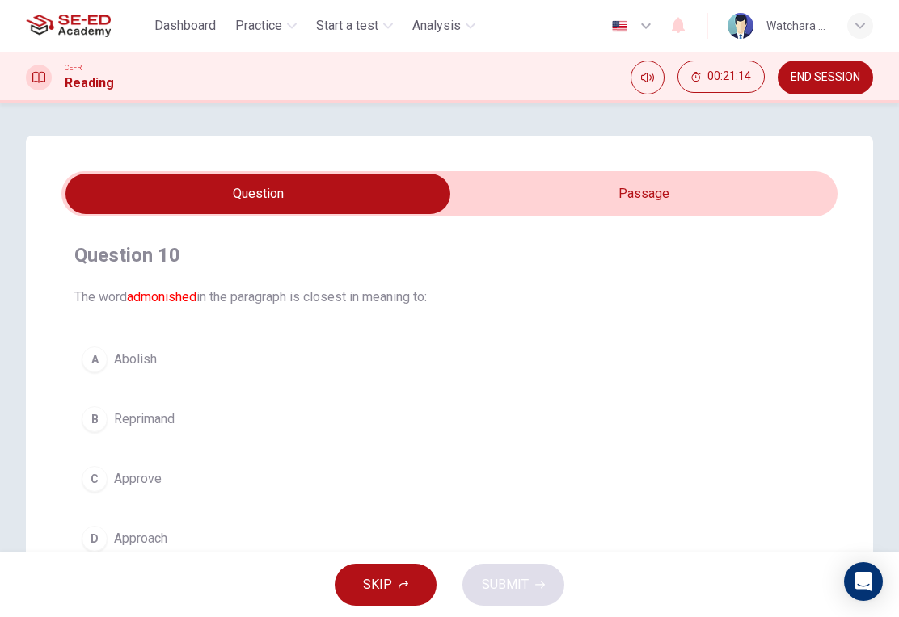
scroll to position [0, 0]
click at [693, 193] on input "checkbox" at bounding box center [258, 194] width 1164 height 40
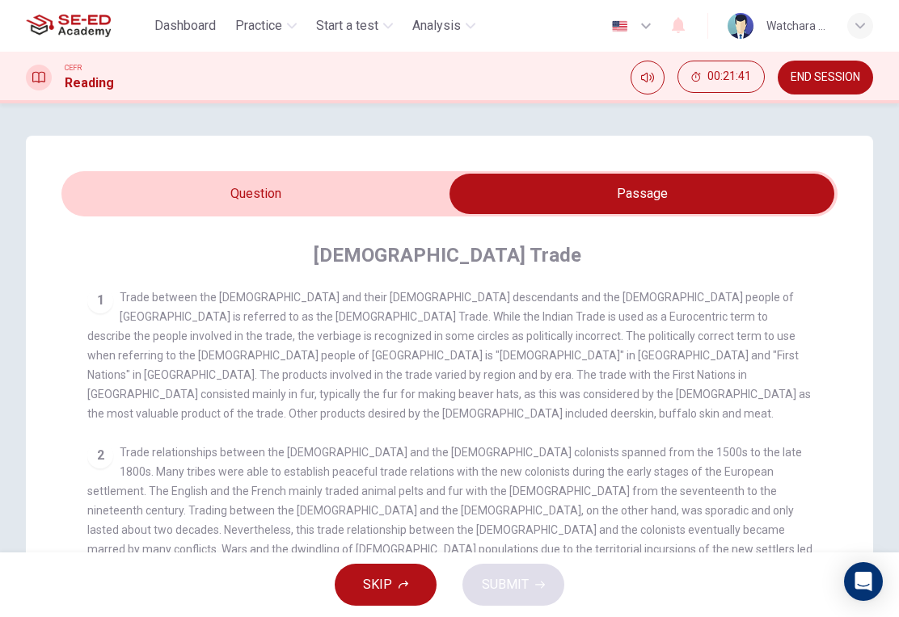
scroll to position [-1, 0]
click at [293, 196] on input "checkbox" at bounding box center [642, 194] width 1164 height 40
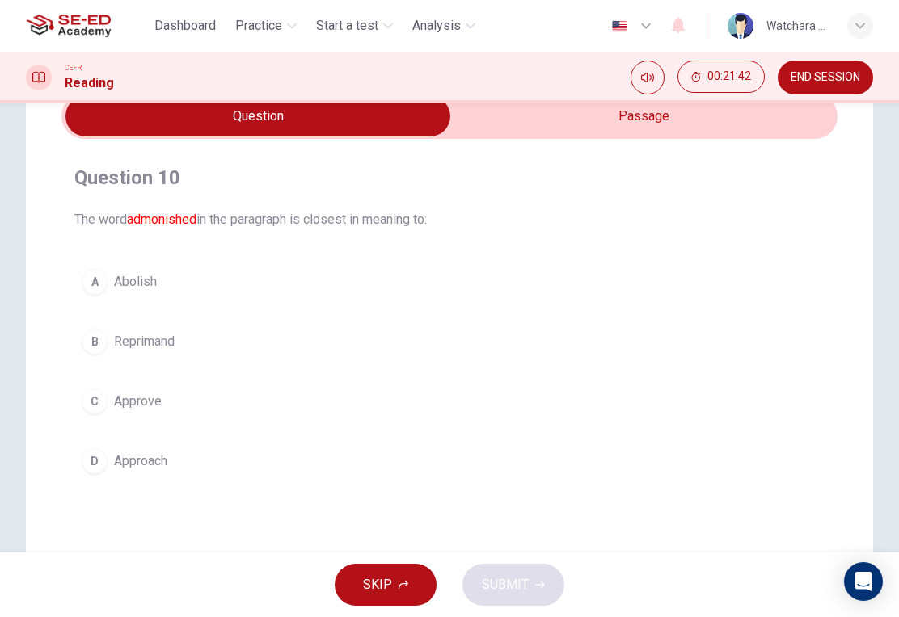
scroll to position [79, 0]
click at [82, 397] on div "C" at bounding box center [95, 400] width 26 height 26
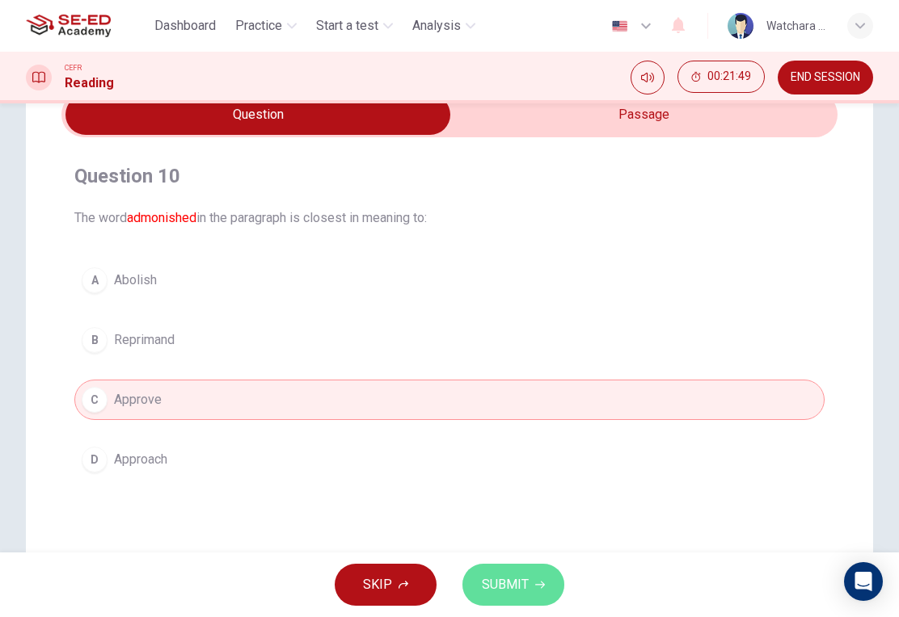
click at [506, 593] on span "SUBMIT" at bounding box center [505, 585] width 47 height 23
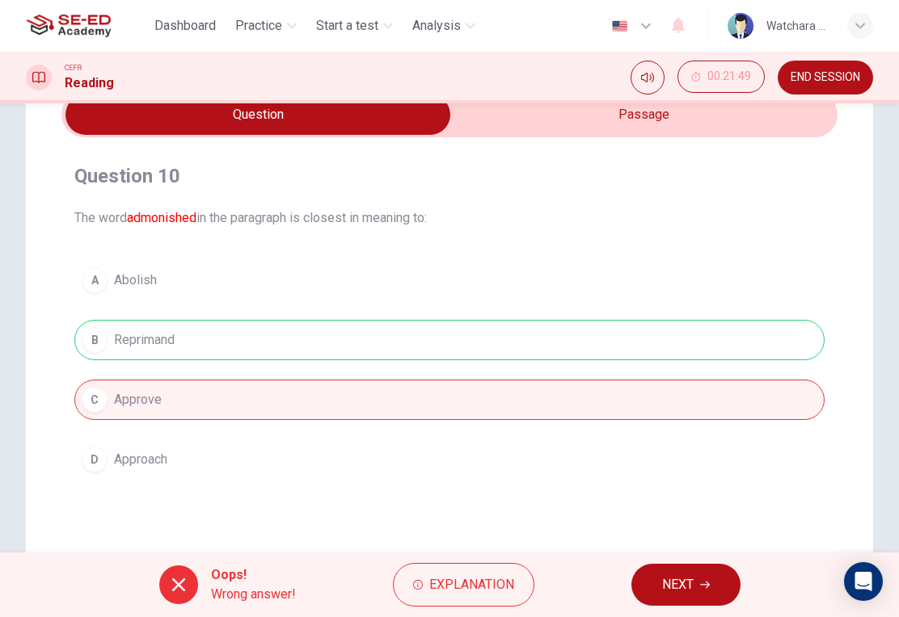
click at [502, 587] on span "Explanation" at bounding box center [471, 585] width 85 height 23
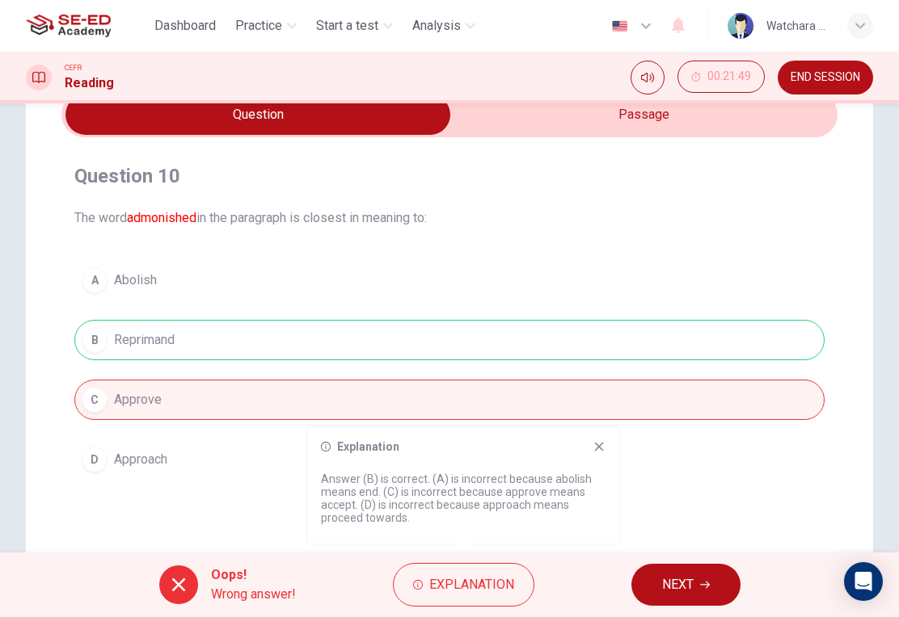
click at [689, 589] on span "NEXT" at bounding box center [678, 585] width 32 height 23
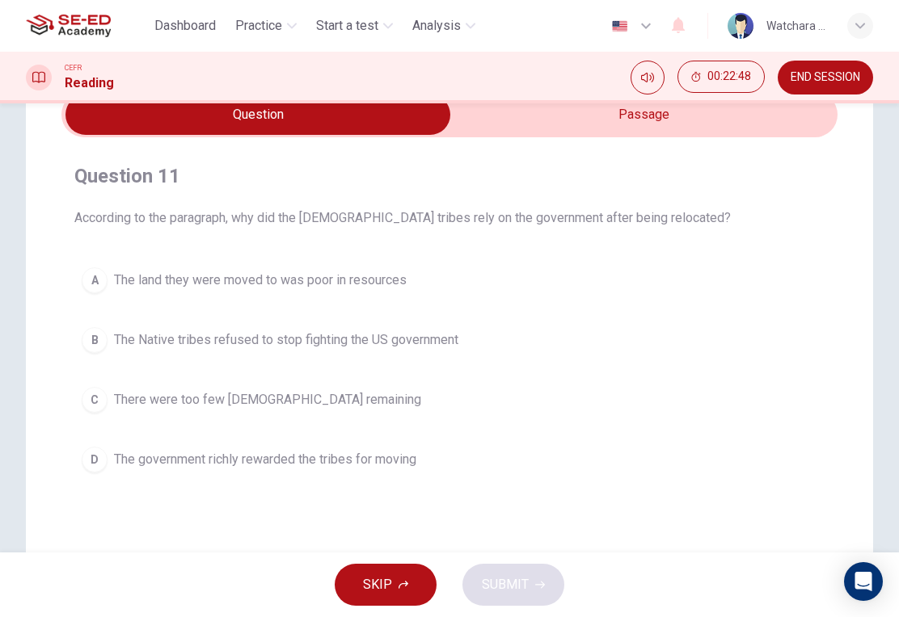
click at [722, 125] on input "checkbox" at bounding box center [258, 115] width 1164 height 40
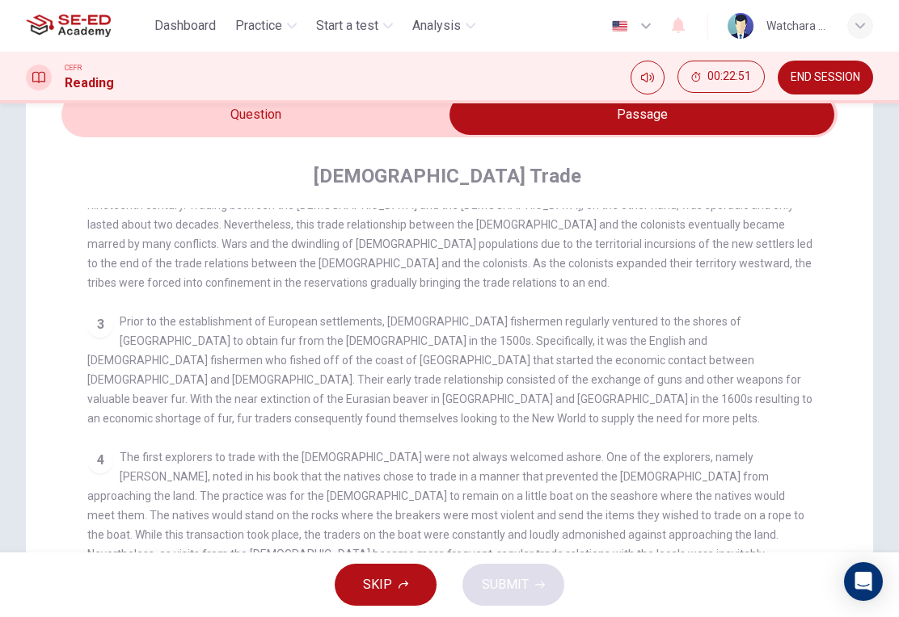
scroll to position [225, 0]
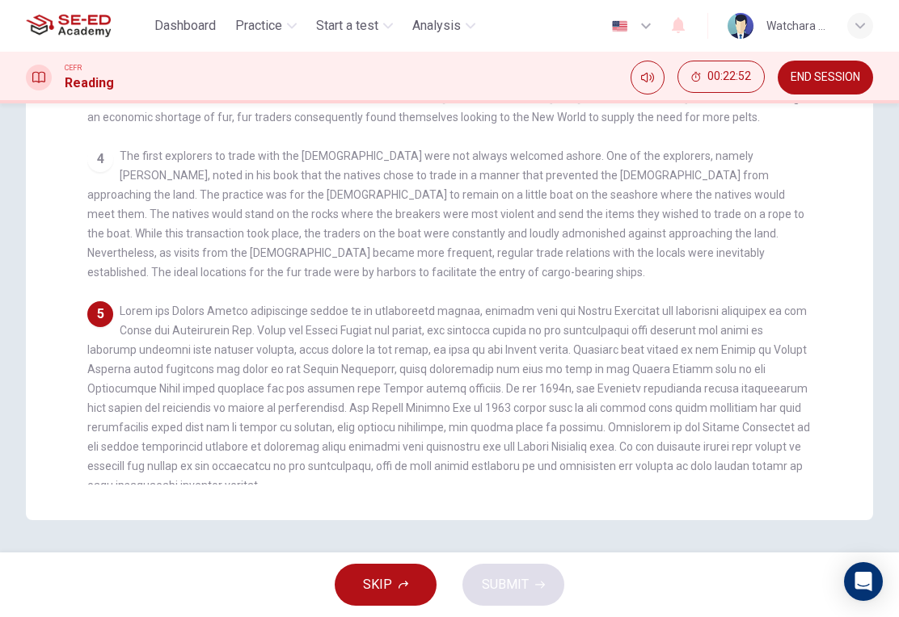
click at [684, 365] on span at bounding box center [448, 398] width 722 height 187
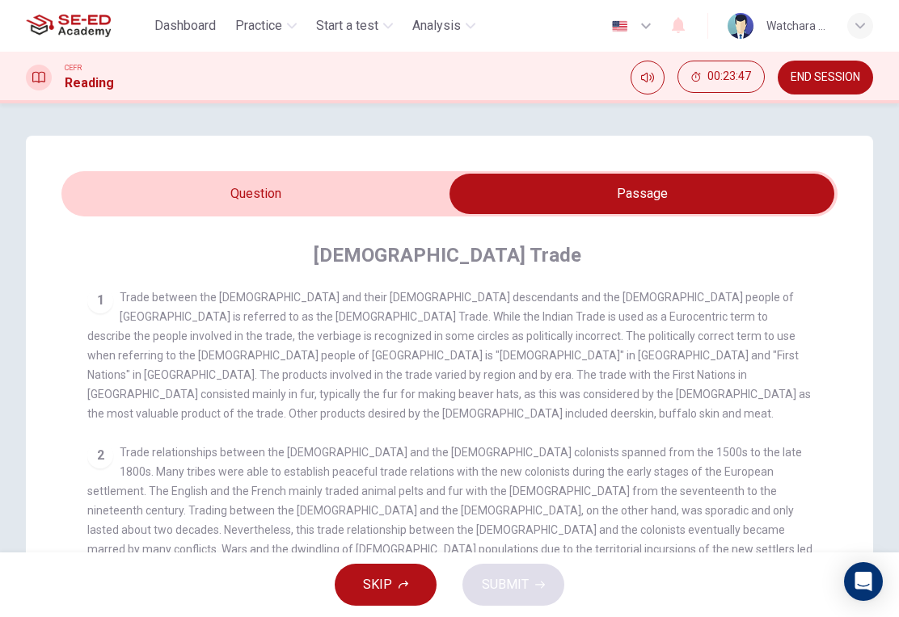
scroll to position [0, 0]
click at [326, 192] on input "checkbox" at bounding box center [642, 194] width 1164 height 40
checkbox input "false"
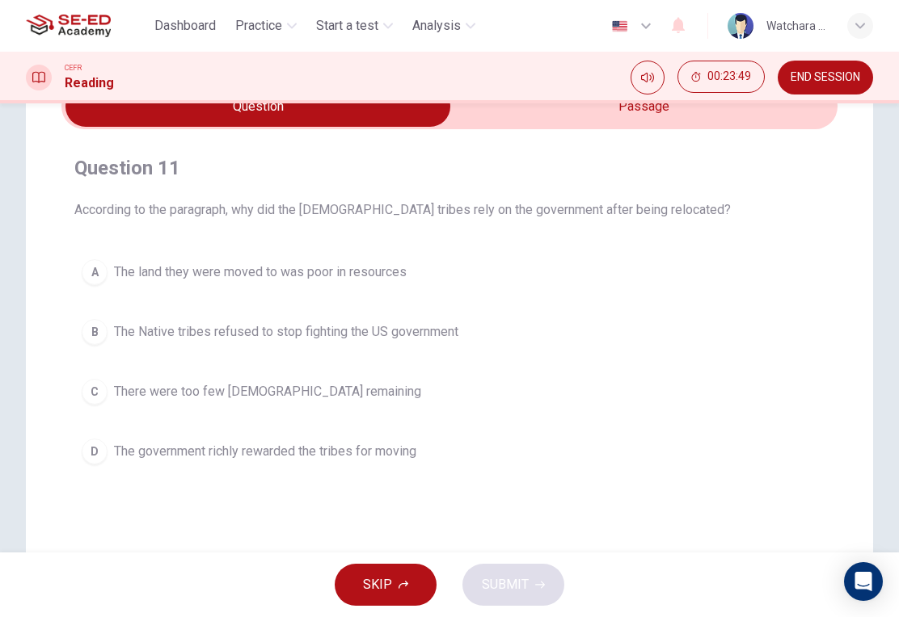
scroll to position [89, 0]
click at [373, 290] on button "A The land they were moved to was poor in resources" at bounding box center [449, 271] width 750 height 40
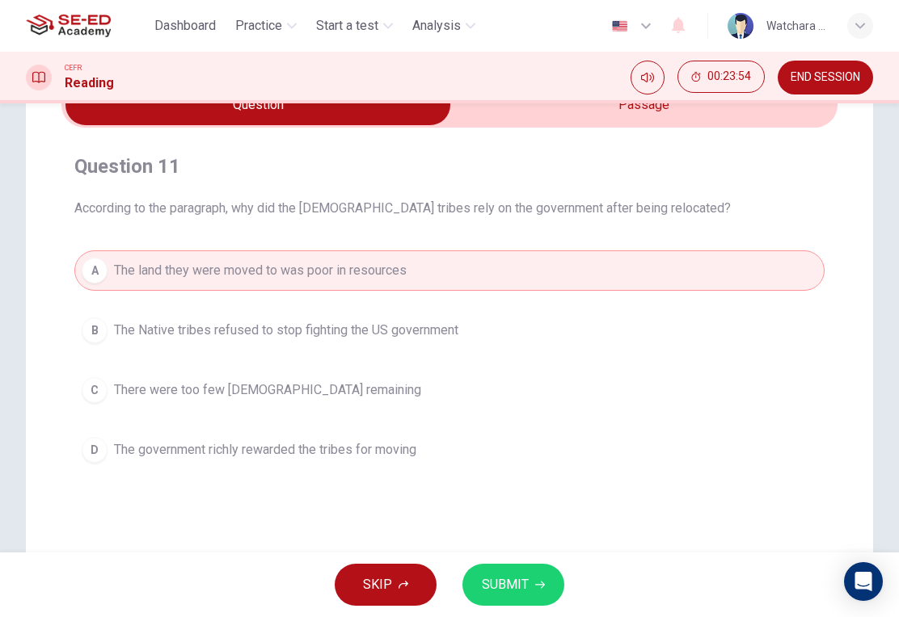
click at [520, 588] on span "SUBMIT" at bounding box center [505, 585] width 47 height 23
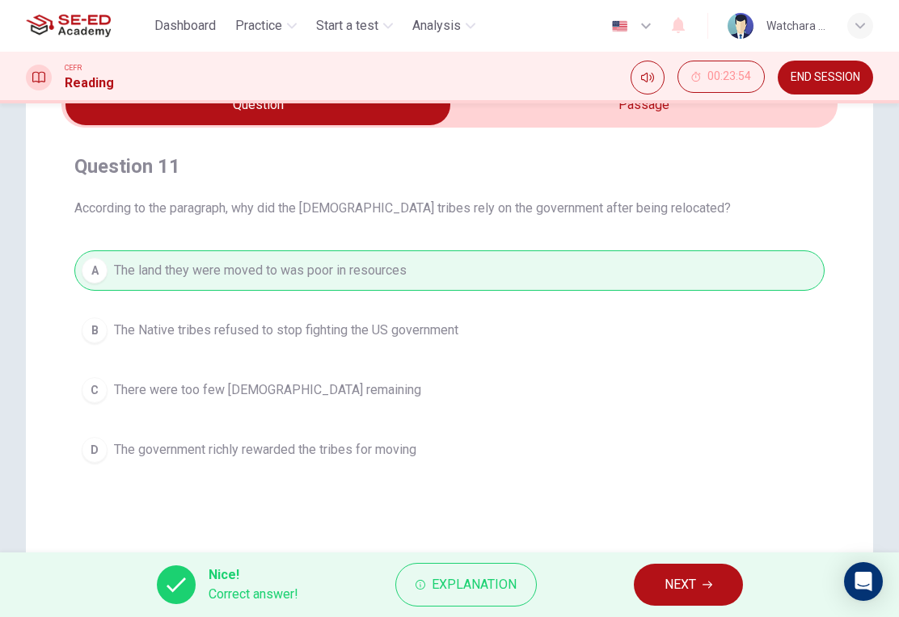
click at [684, 587] on span "NEXT" at bounding box center [680, 585] width 32 height 23
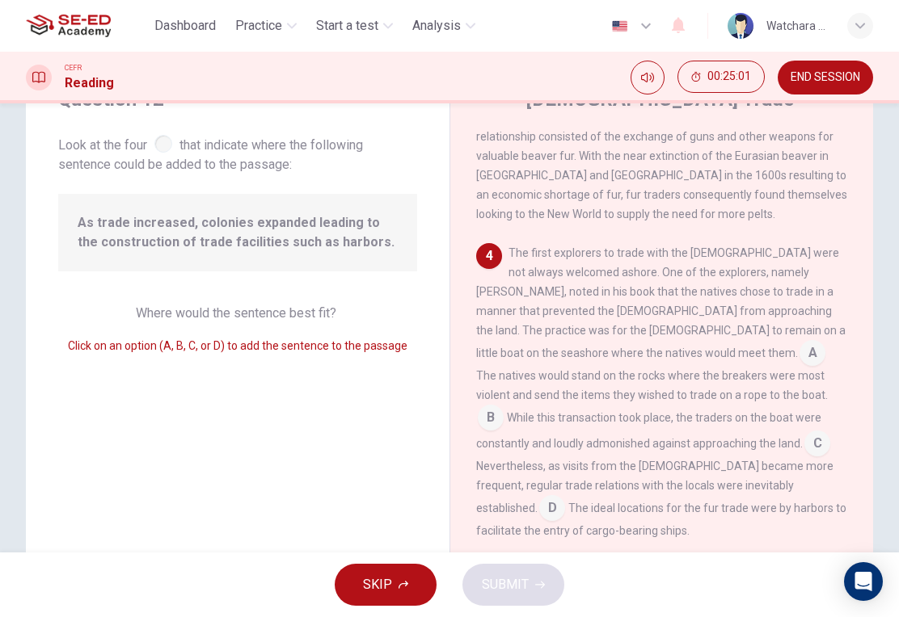
scroll to position [76, 0]
click at [565, 496] on input at bounding box center [552, 509] width 26 height 26
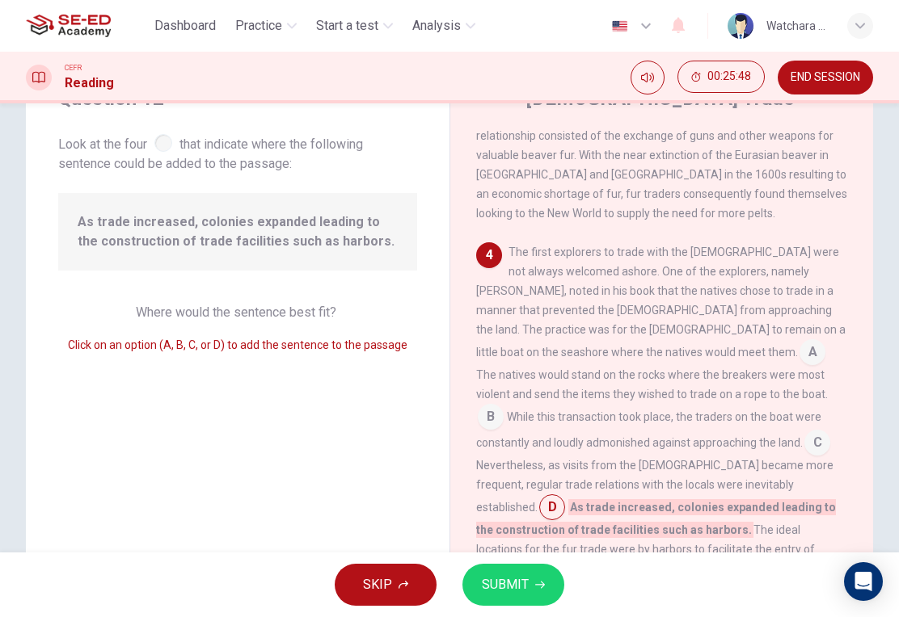
click at [524, 586] on span "SUBMIT" at bounding box center [505, 585] width 47 height 23
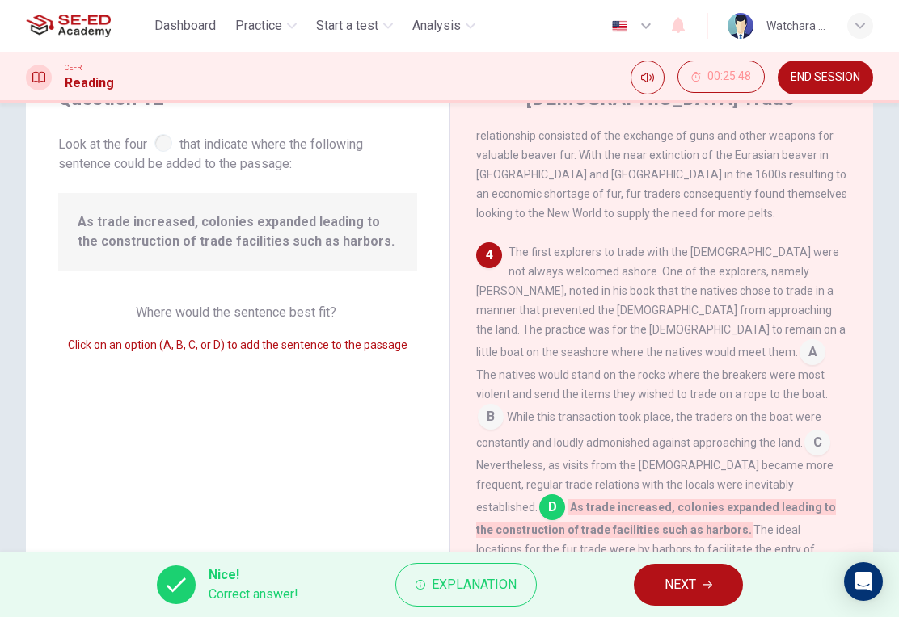
click at [686, 601] on button "NEXT" at bounding box center [688, 585] width 109 height 42
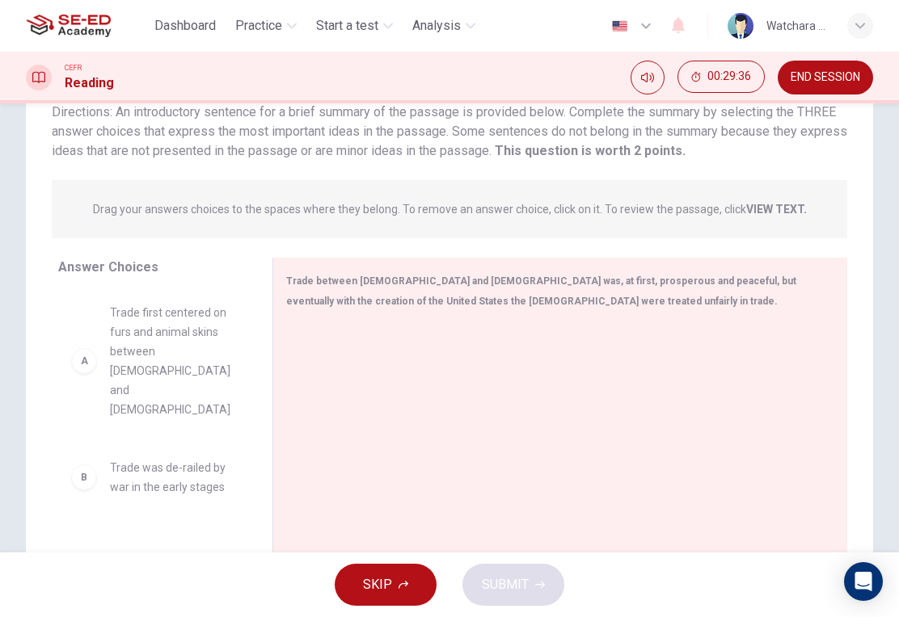
scroll to position [0, 0]
click at [160, 364] on span "Trade first centered on furs and animal skins between [DEMOGRAPHIC_DATA] and [D…" at bounding box center [172, 361] width 124 height 116
click at [78, 357] on div "A" at bounding box center [84, 361] width 26 height 26
click at [91, 355] on div "A" at bounding box center [84, 361] width 26 height 26
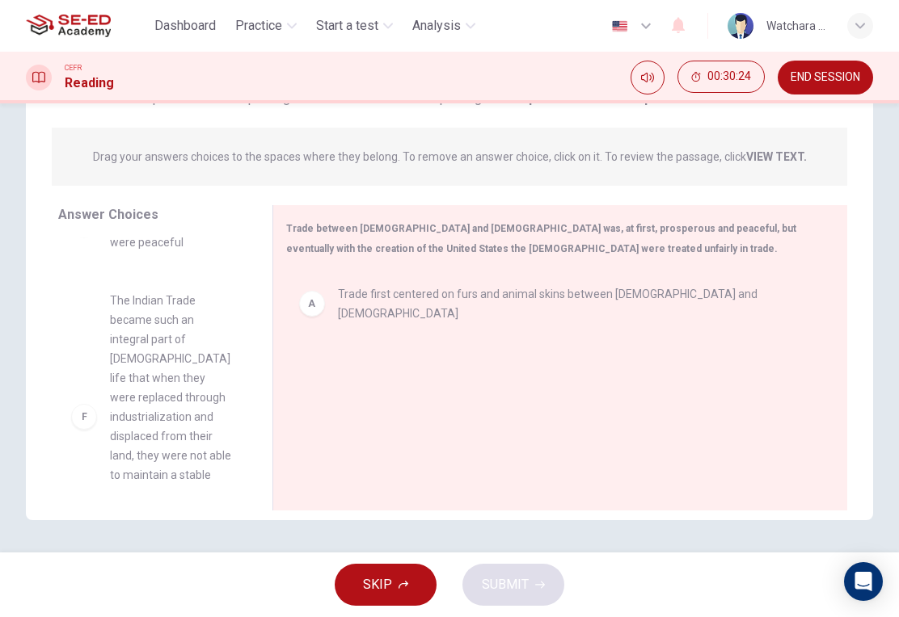
scroll to position [398, 0]
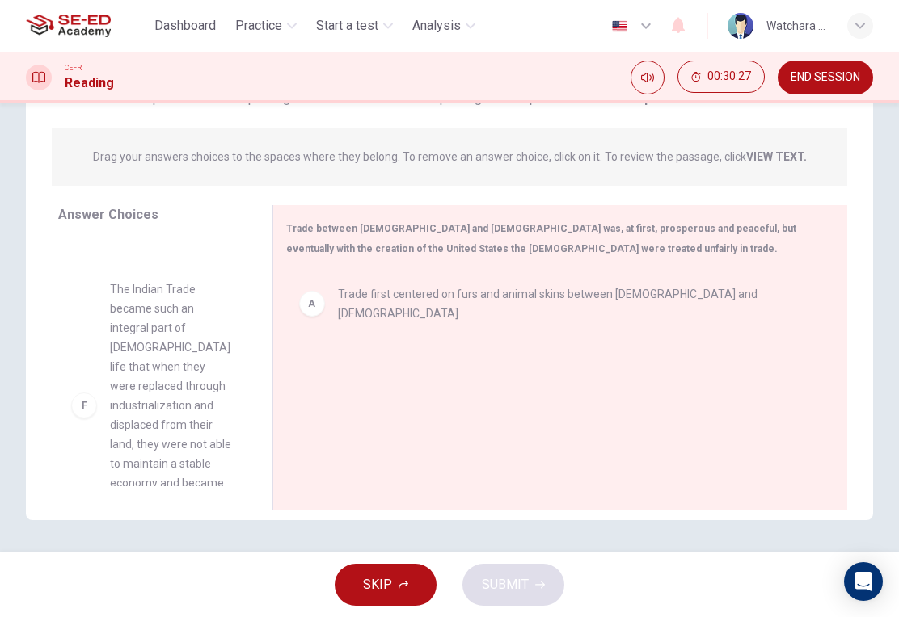
click at [166, 429] on span "The Indian Trade became such an integral part of [DEMOGRAPHIC_DATA] life that w…" at bounding box center [172, 406] width 124 height 252
click at [92, 393] on div "F" at bounding box center [84, 406] width 26 height 26
click at [433, 376] on div "A Trade first centered on furs and animal skins between [DEMOGRAPHIC_DATA] and …" at bounding box center [553, 380] width 535 height 217
click at [91, 373] on div "F" at bounding box center [84, 386] width 26 height 26
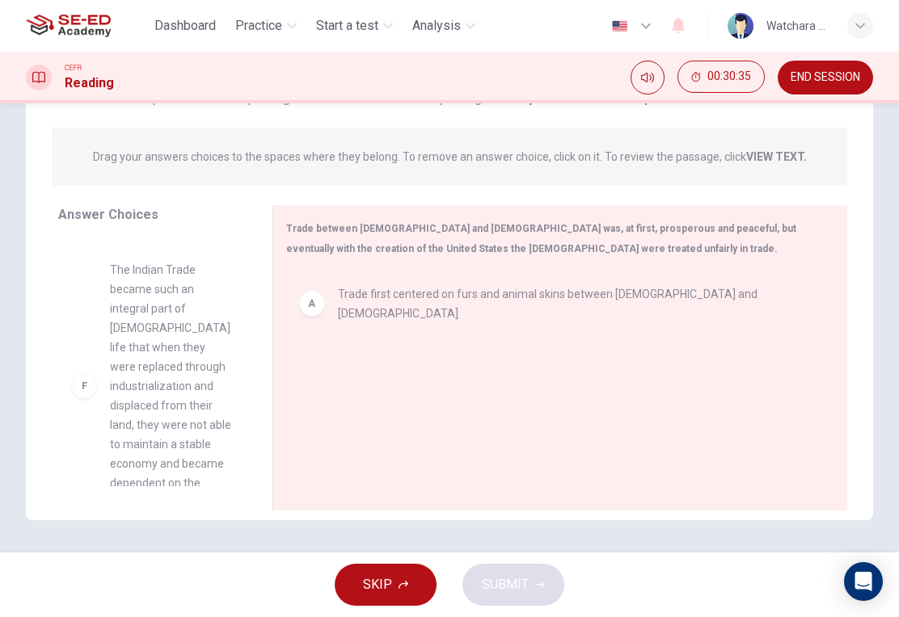
click at [144, 364] on span "The Indian Trade became such an integral part of [DEMOGRAPHIC_DATA] life that w…" at bounding box center [172, 386] width 124 height 252
click at [371, 390] on div "A Trade first centered on furs and animal skins between [DEMOGRAPHIC_DATA] and …" at bounding box center [553, 380] width 535 height 217
click at [85, 373] on div "F" at bounding box center [84, 386] width 26 height 26
click at [368, 394] on div "A Trade first centered on furs and animal skins between [DEMOGRAPHIC_DATA] and …" at bounding box center [553, 380] width 535 height 217
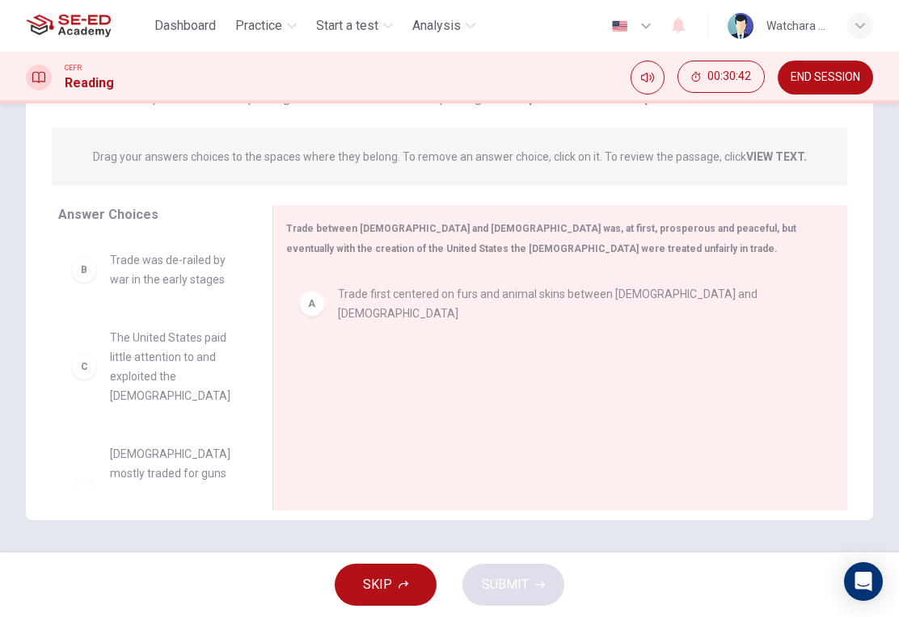
scroll to position [0, 0]
click at [85, 268] on div "B" at bounding box center [84, 270] width 26 height 26
click at [156, 272] on span "Trade was de-railed by war in the early stages" at bounding box center [172, 270] width 124 height 39
click at [158, 259] on span "Trade was de-railed by war in the early stages" at bounding box center [172, 270] width 124 height 39
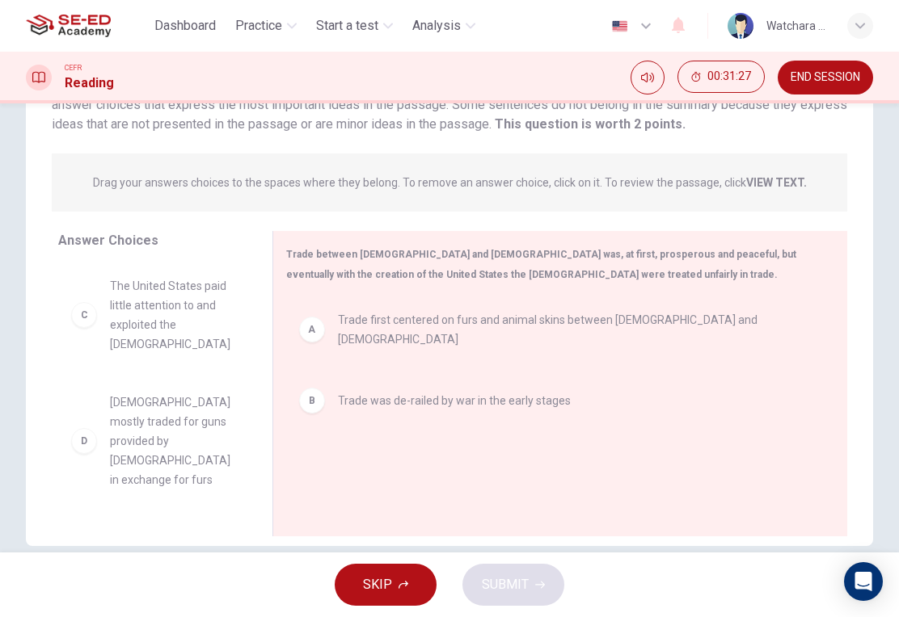
scroll to position [145, 0]
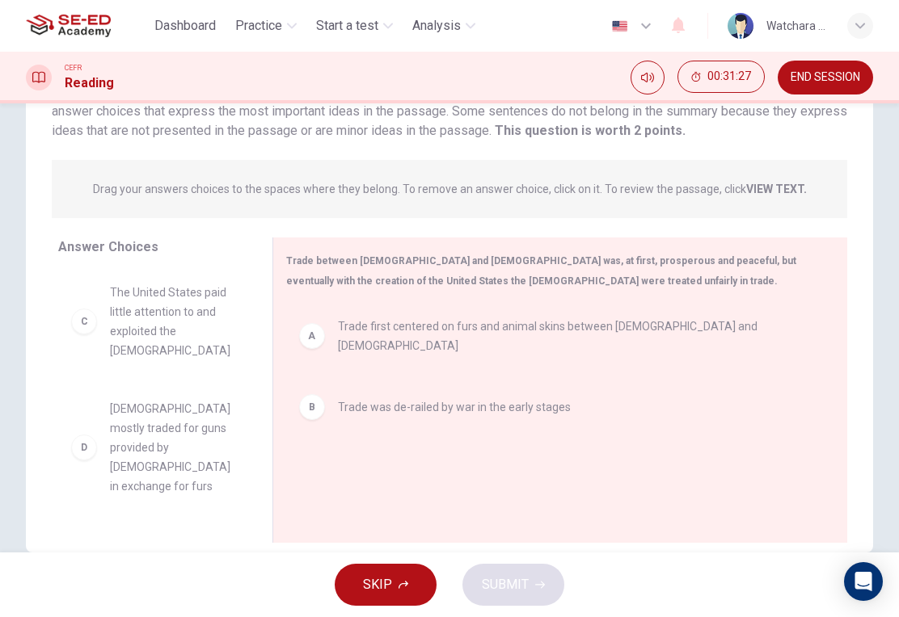
click at [137, 447] on span "[DEMOGRAPHIC_DATA] mostly traded for guns provided by [DEMOGRAPHIC_DATA] in exc…" at bounding box center [172, 447] width 124 height 97
click at [334, 470] on div "A Trade first centered on furs and animal skins between [DEMOGRAPHIC_DATA] and …" at bounding box center [553, 410] width 535 height 217
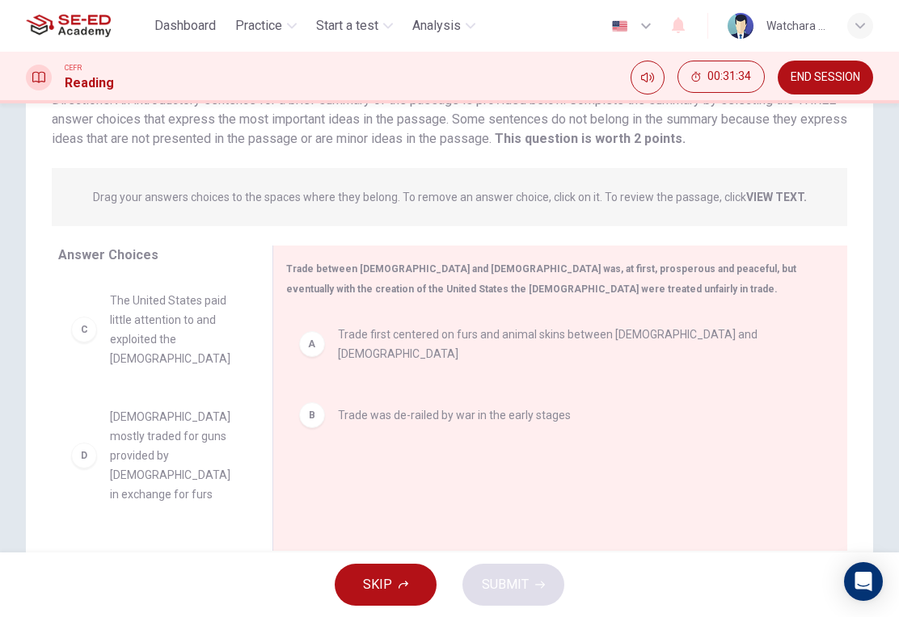
scroll to position [128, 0]
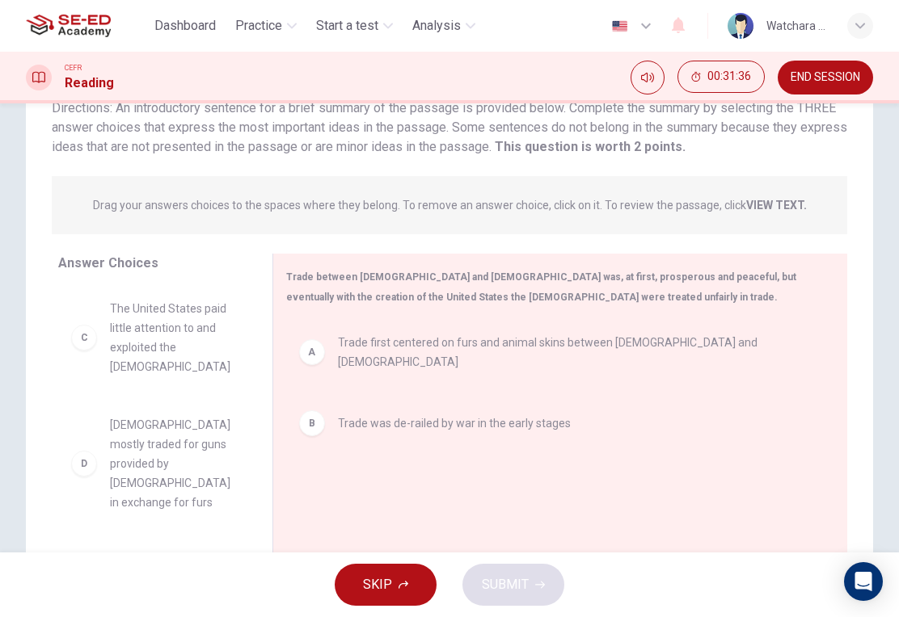
click at [78, 457] on div "D" at bounding box center [84, 464] width 26 height 26
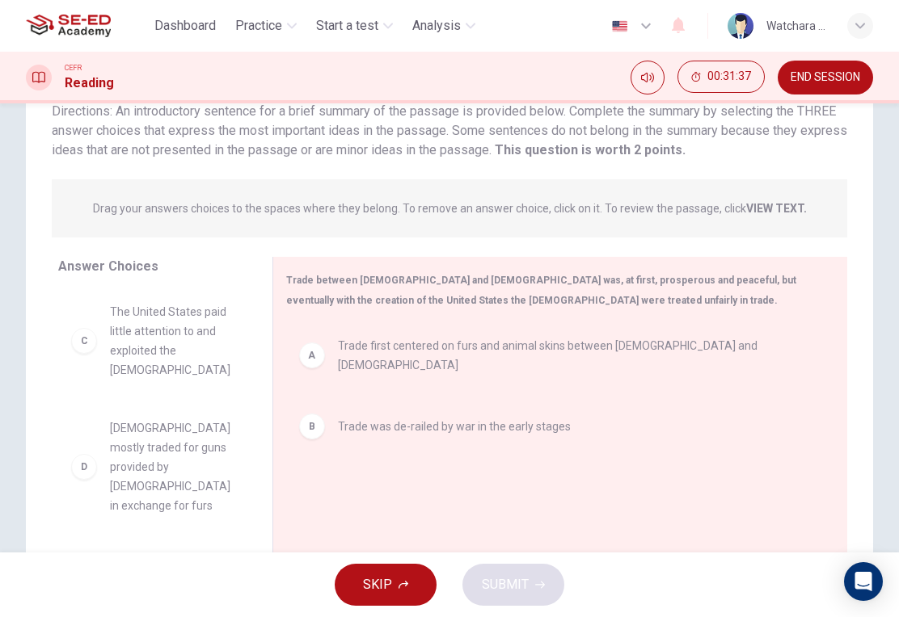
scroll to position [125, 0]
click at [83, 469] on div "D" at bounding box center [84, 467] width 26 height 26
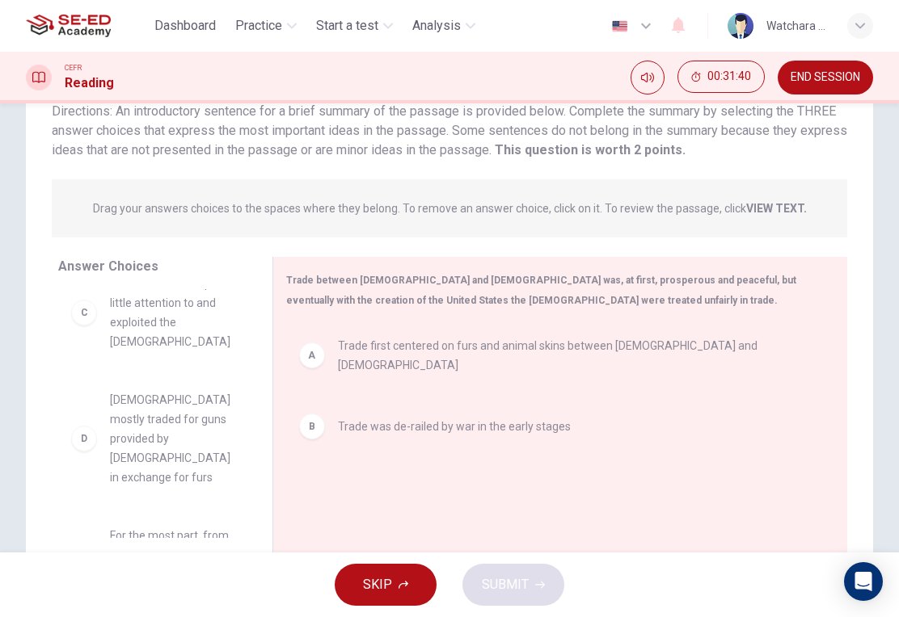
scroll to position [30, 0]
click at [120, 445] on span "[DEMOGRAPHIC_DATA] mostly traded for guns provided by [DEMOGRAPHIC_DATA] in exc…" at bounding box center [172, 437] width 124 height 97
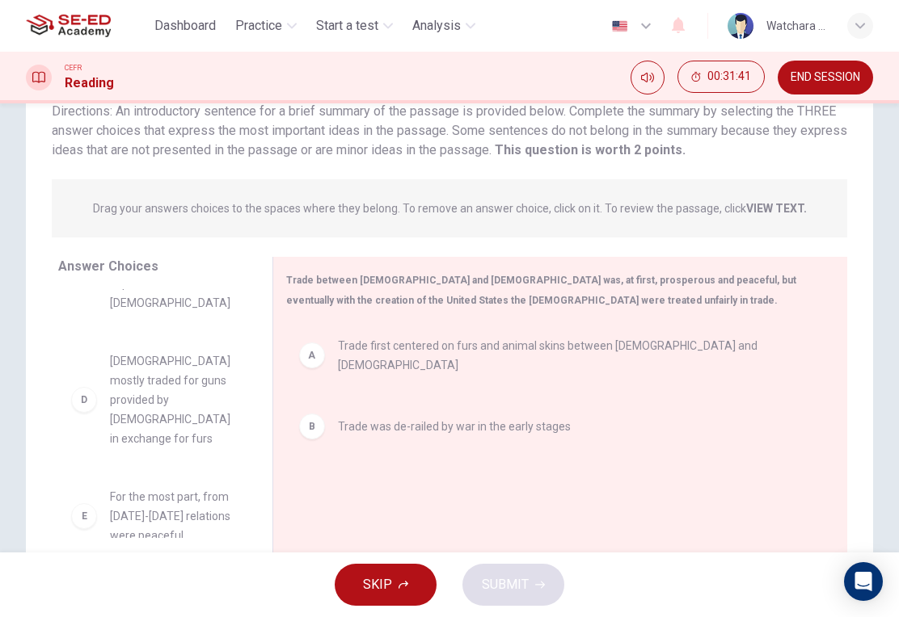
scroll to position [65, 0]
click at [167, 408] on span "[DEMOGRAPHIC_DATA] mostly traded for guns provided by [DEMOGRAPHIC_DATA] in exc…" at bounding box center [172, 401] width 124 height 97
click at [314, 479] on div "A Trade first centered on furs and animal skins between [DEMOGRAPHIC_DATA] and …" at bounding box center [553, 431] width 535 height 217
click at [84, 390] on div "D" at bounding box center [84, 402] width 26 height 26
click at [310, 472] on div "A Trade first centered on furs and animal skins between [DEMOGRAPHIC_DATA] and …" at bounding box center [553, 431] width 535 height 217
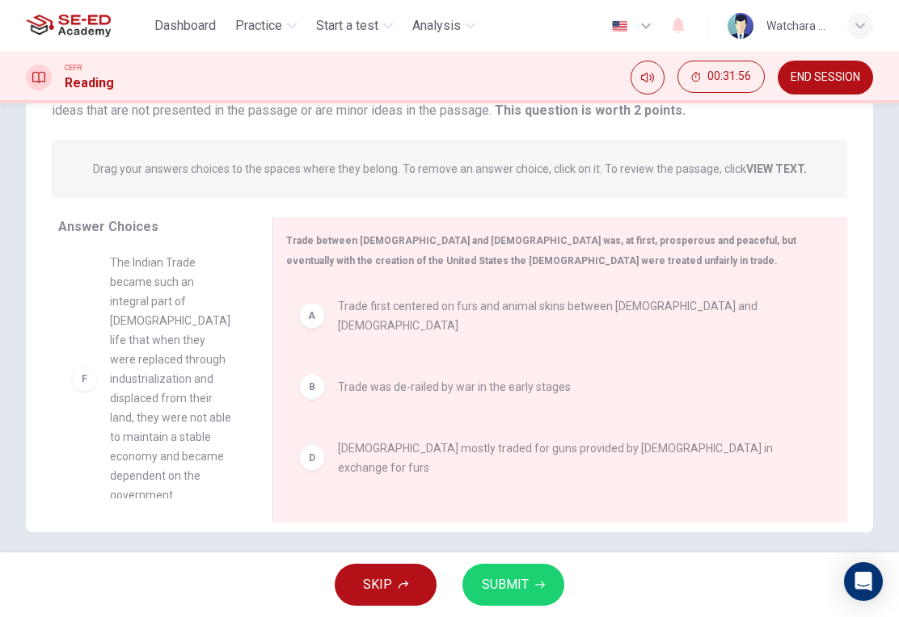
scroll to position [163, 0]
click at [325, 461] on div "D [DEMOGRAPHIC_DATA] mostly traded for guns provided by [DEMOGRAPHIC_DATA] in e…" at bounding box center [553, 459] width 535 height 65
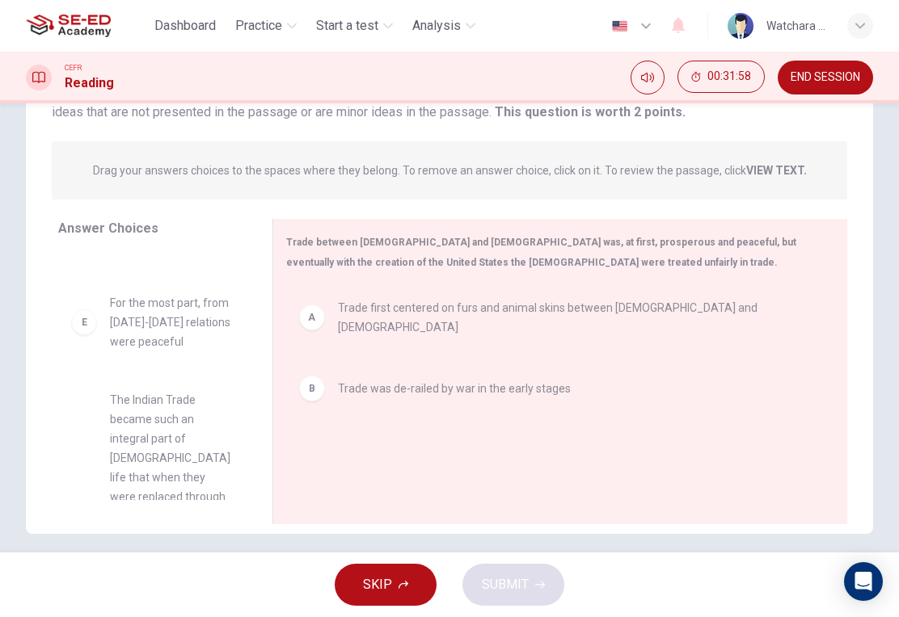
click at [318, 390] on div "B Trade was de-railed by war in the early stages" at bounding box center [553, 389] width 535 height 52
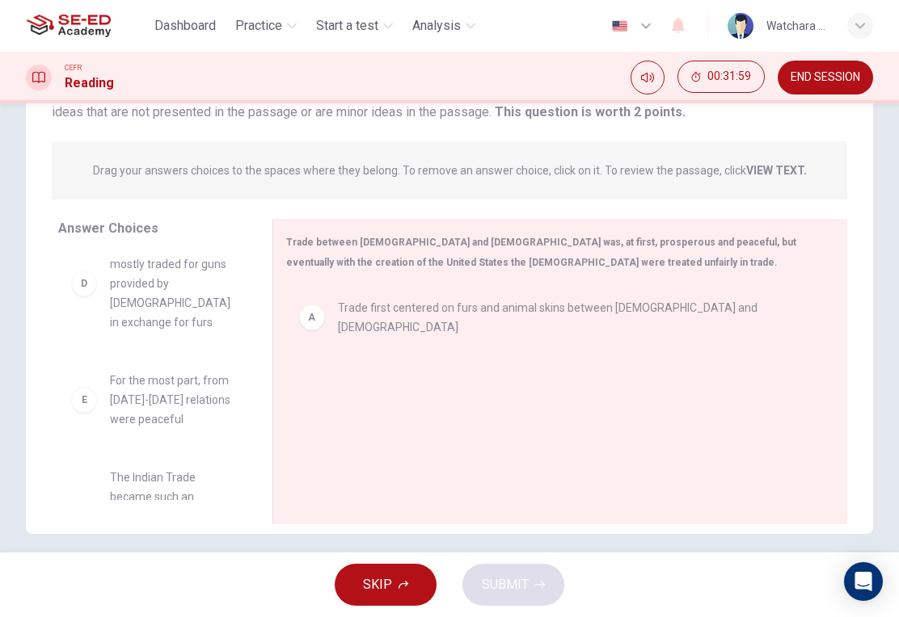
click at [328, 313] on div "A Trade first centered on furs and animal skins between [DEMOGRAPHIC_DATA] and …" at bounding box center [553, 317] width 509 height 39
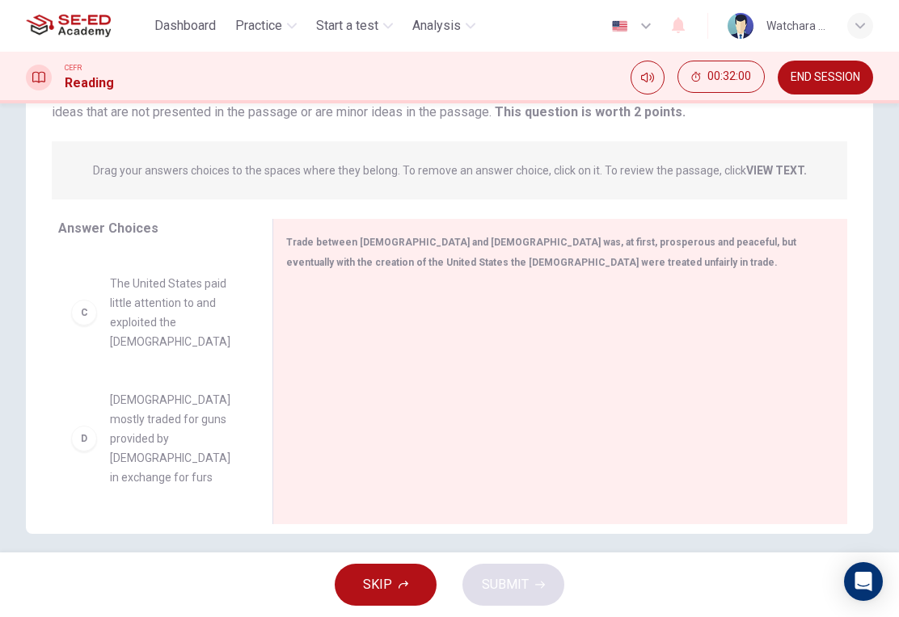
click at [90, 426] on div "D" at bounding box center [84, 439] width 26 height 26
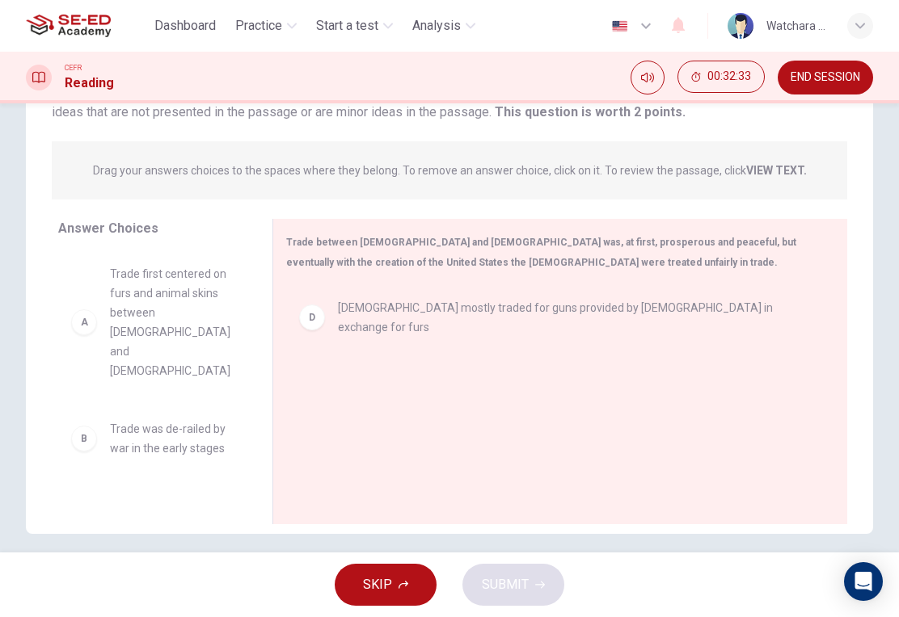
scroll to position [0, 0]
click at [83, 426] on div "B" at bounding box center [84, 439] width 26 height 26
click at [355, 407] on div "D [DEMOGRAPHIC_DATA] mostly traded for guns provided by [DEMOGRAPHIC_DATA] in e…" at bounding box center [553, 393] width 535 height 217
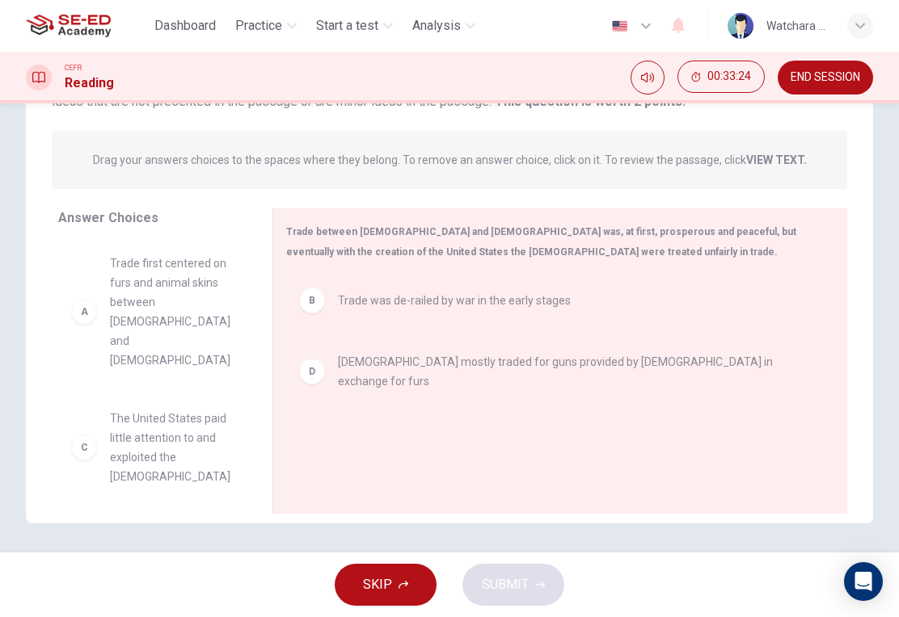
scroll to position [176, 0]
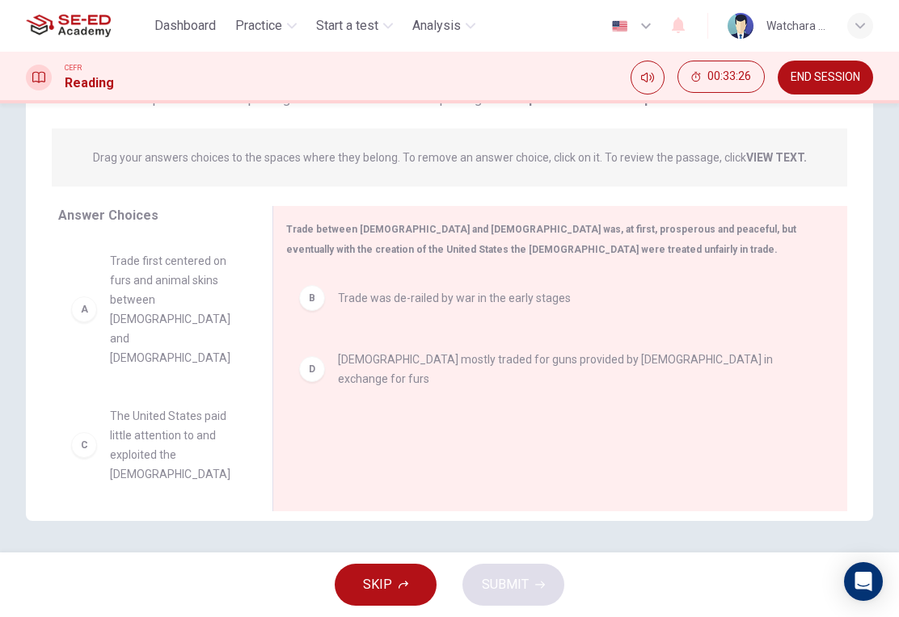
click at [149, 423] on span "The United States paid little attention to and exploited the [DEMOGRAPHIC_DATA]" at bounding box center [172, 445] width 124 height 78
click at [120, 428] on span "The United States paid little attention to and exploited the [DEMOGRAPHIC_DATA]" at bounding box center [172, 445] width 124 height 78
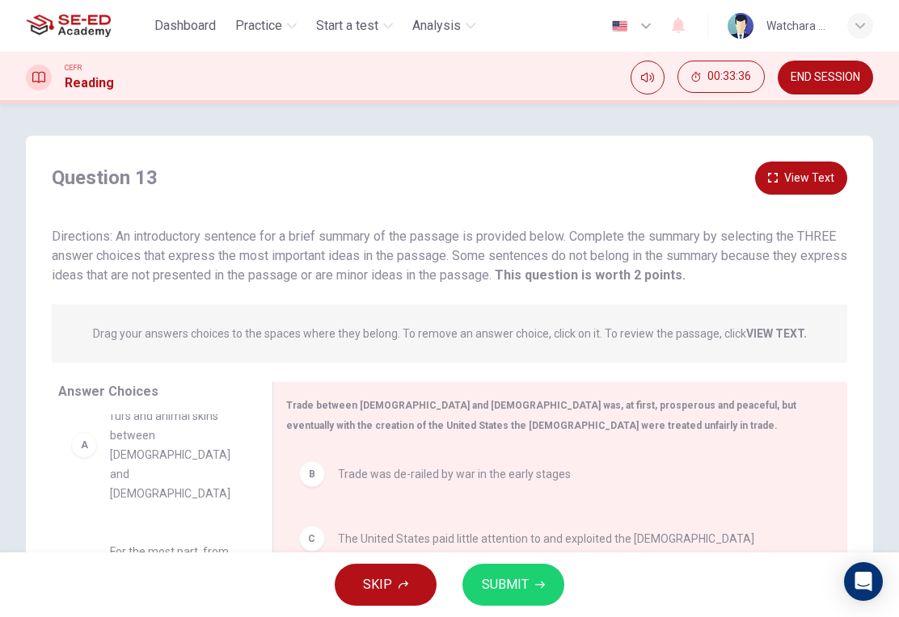
scroll to position [0, 0]
click at [801, 179] on button "View Text" at bounding box center [801, 178] width 92 height 33
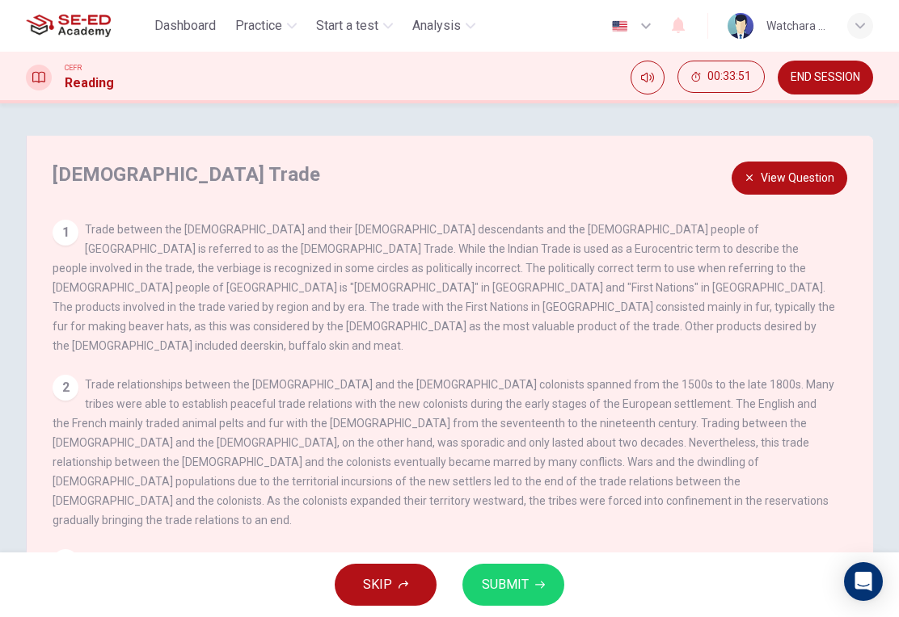
click at [759, 183] on button "View Question" at bounding box center [789, 178] width 116 height 33
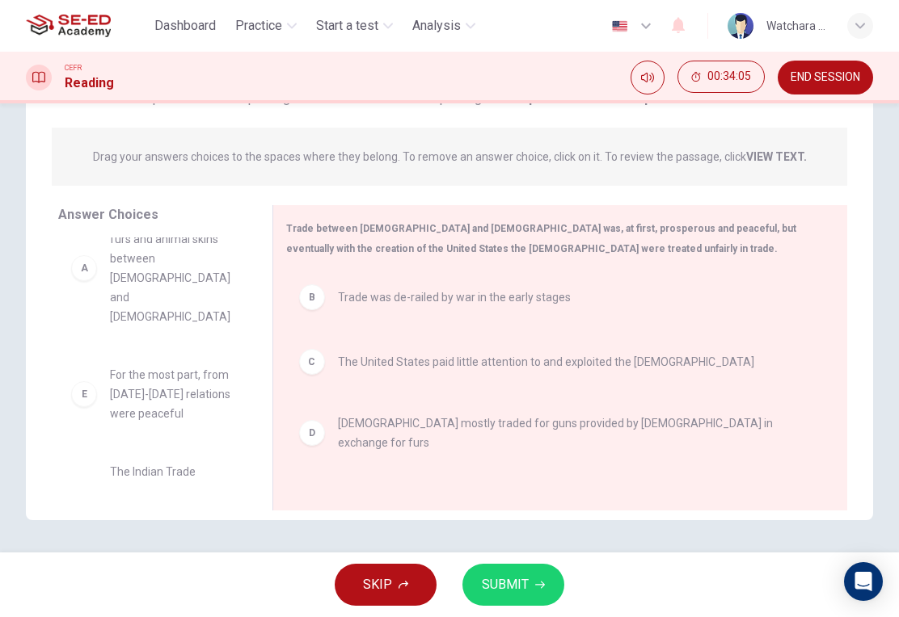
scroll to position [177, 0]
click at [500, 604] on button "SUBMIT" at bounding box center [513, 585] width 102 height 42
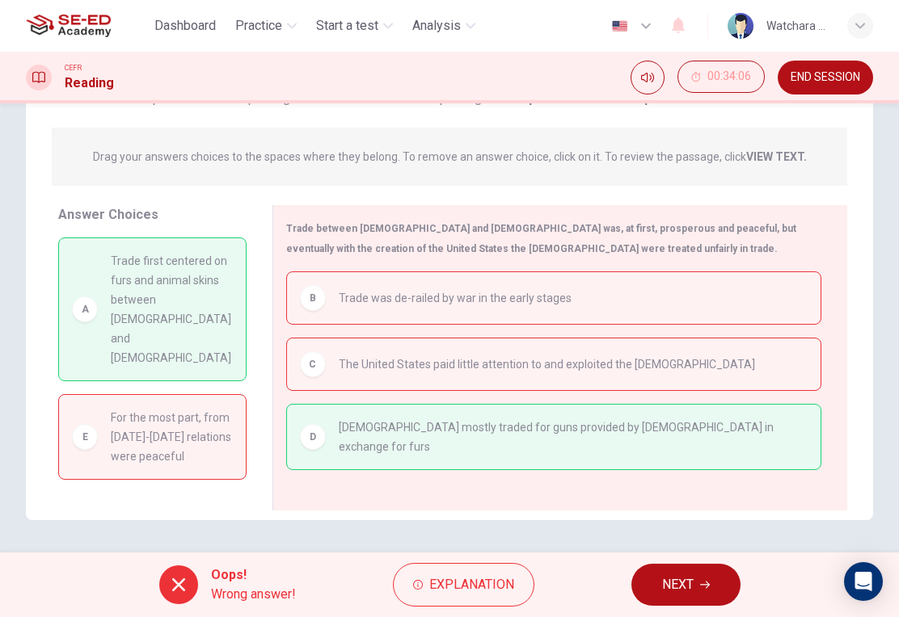
scroll to position [0, 0]
click at [477, 592] on span "Explanation" at bounding box center [471, 585] width 85 height 23
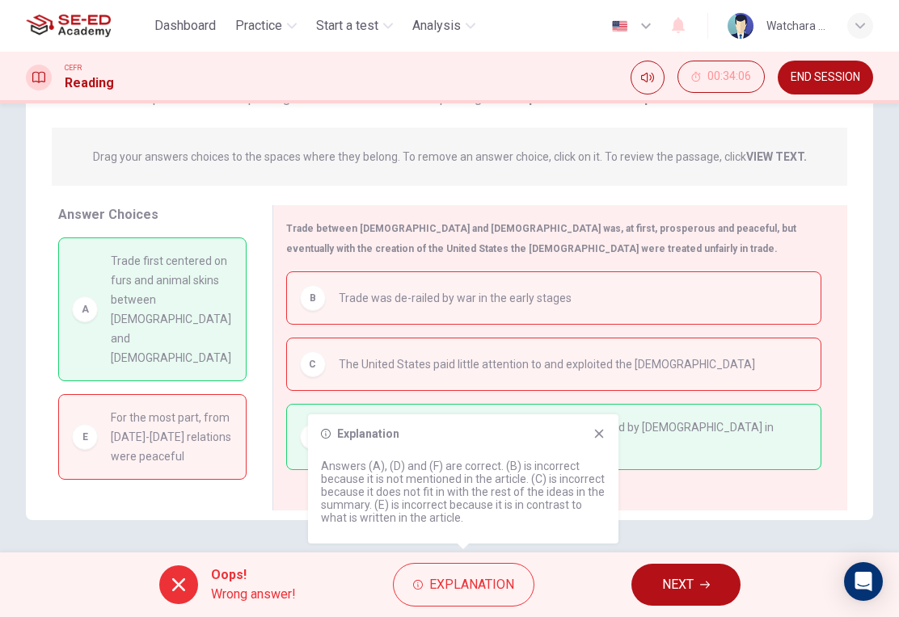
click at [700, 523] on div "Question 13 View Text Directions: An introductory sentence for a brief summary …" at bounding box center [449, 327] width 899 height 449
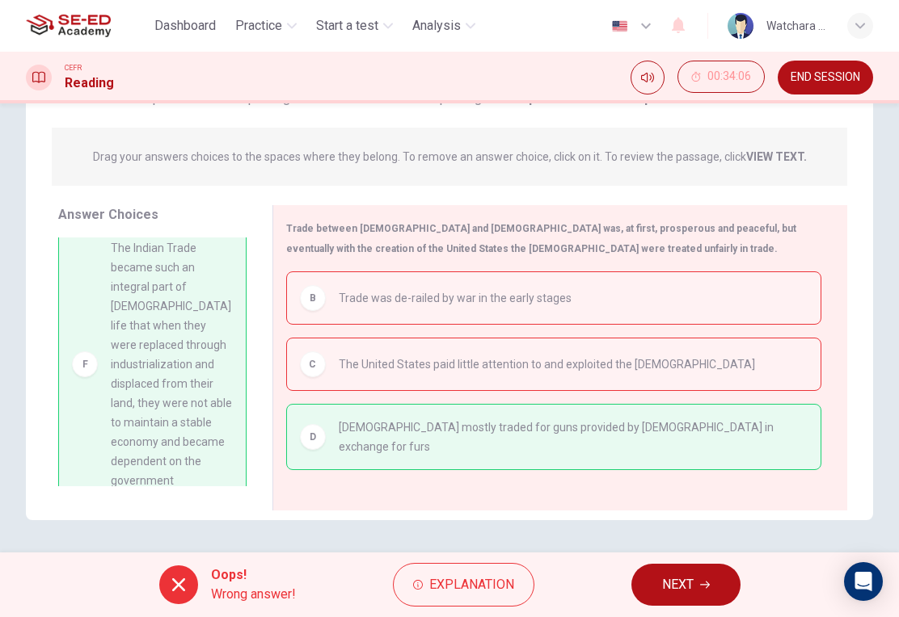
scroll to position [267, 0]
click at [690, 588] on span "NEXT" at bounding box center [678, 585] width 32 height 23
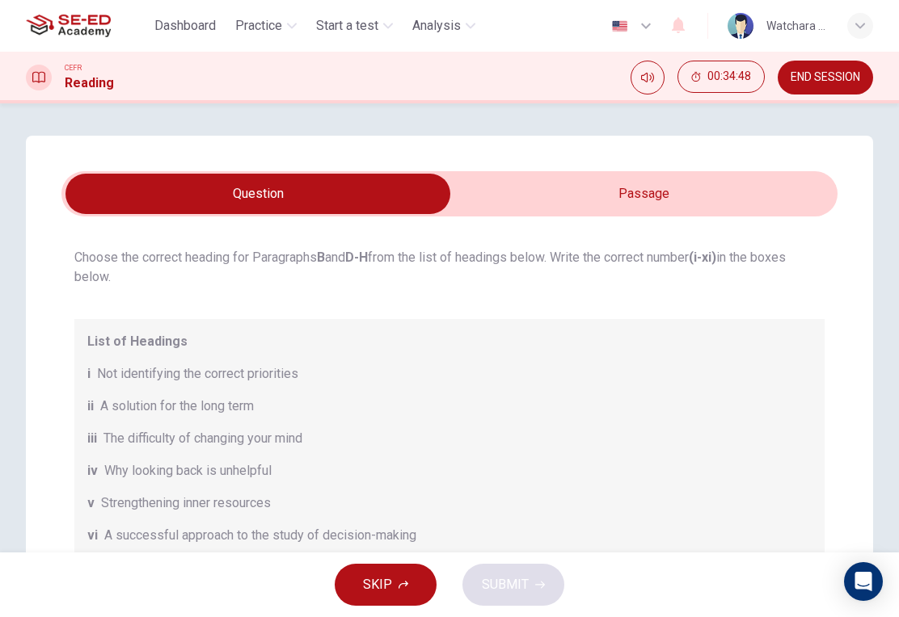
scroll to position [79, 0]
click at [758, 203] on input "checkbox" at bounding box center [258, 194] width 1164 height 40
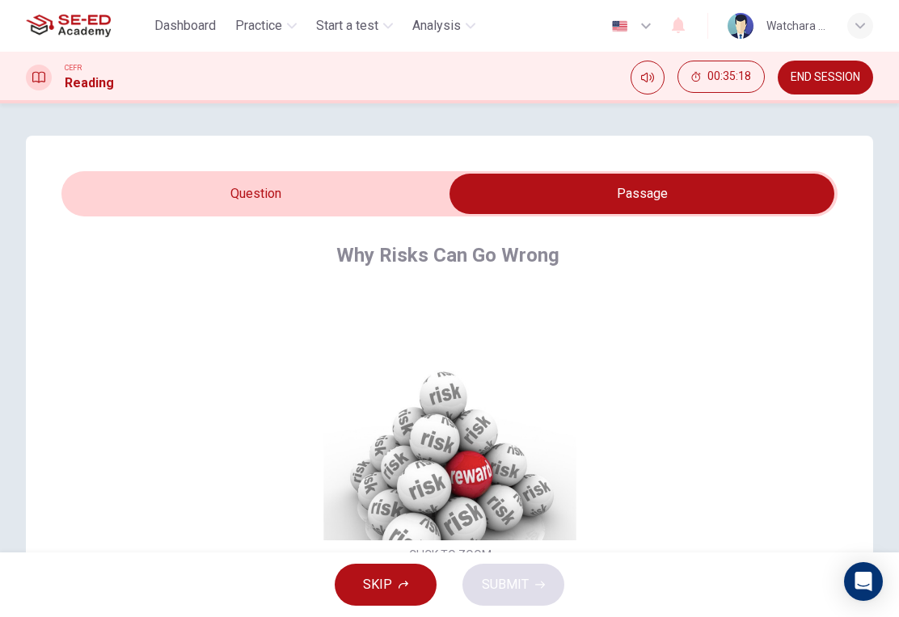
scroll to position [0, 0]
click at [135, 204] on input "checkbox" at bounding box center [642, 194] width 1164 height 40
checkbox input "false"
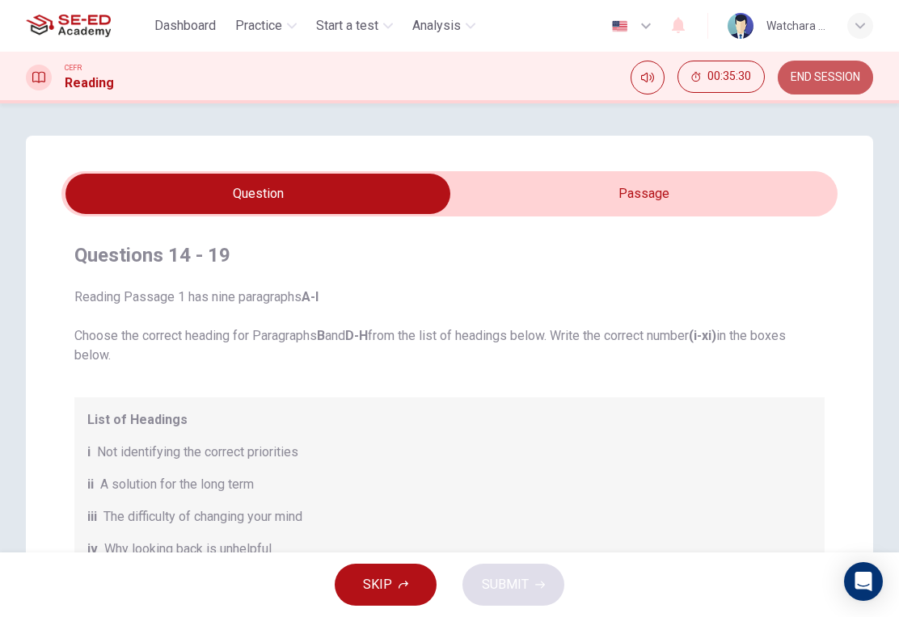
click at [799, 77] on span "END SESSION" at bounding box center [824, 77] width 69 height 13
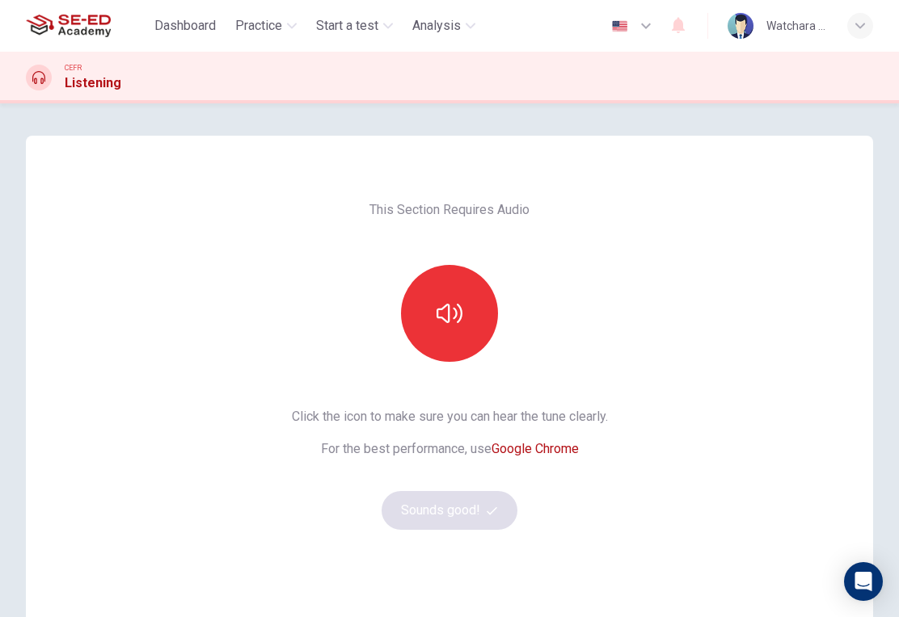
click at [449, 312] on icon "button" at bounding box center [449, 313] width 26 height 19
click at [430, 516] on button "Sounds good!" at bounding box center [449, 510] width 136 height 39
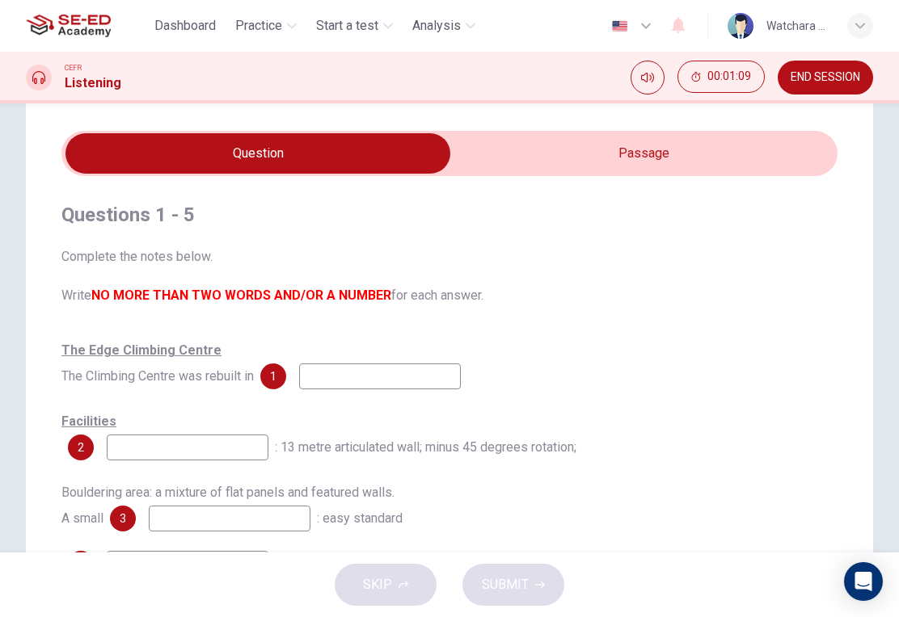
scroll to position [44, 0]
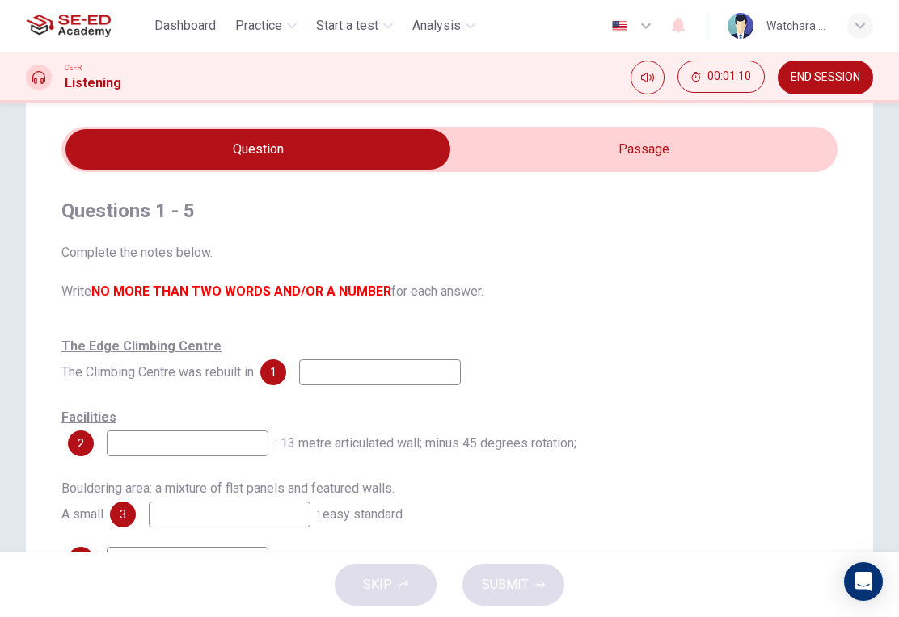
click at [618, 153] on input "checkbox" at bounding box center [258, 149] width 1164 height 40
checkbox input "true"
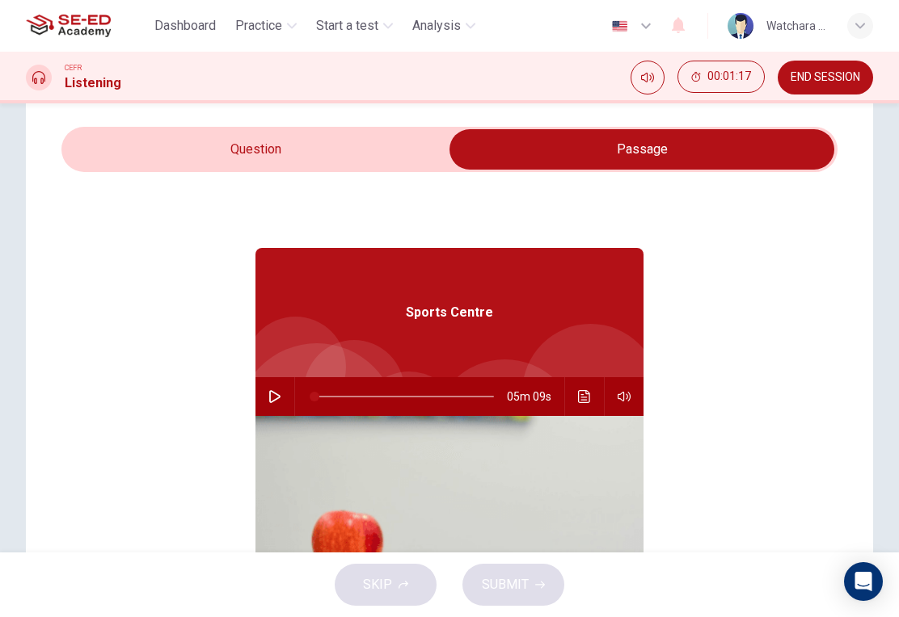
click at [280, 401] on icon "button" at bounding box center [274, 396] width 13 height 13
click at [577, 394] on button "Click to see the audio transcription" at bounding box center [584, 396] width 26 height 39
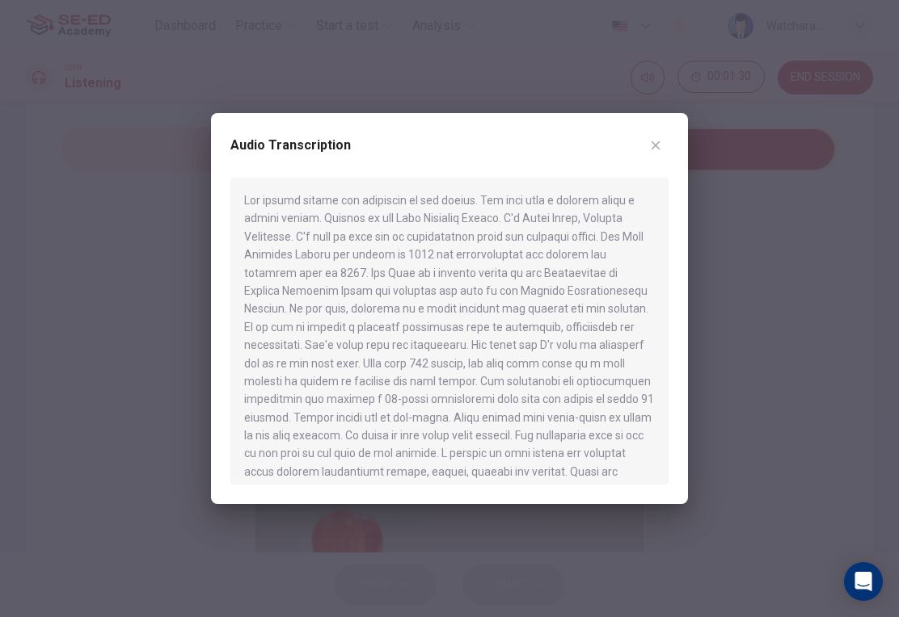
click at [126, 286] on div at bounding box center [449, 308] width 899 height 617
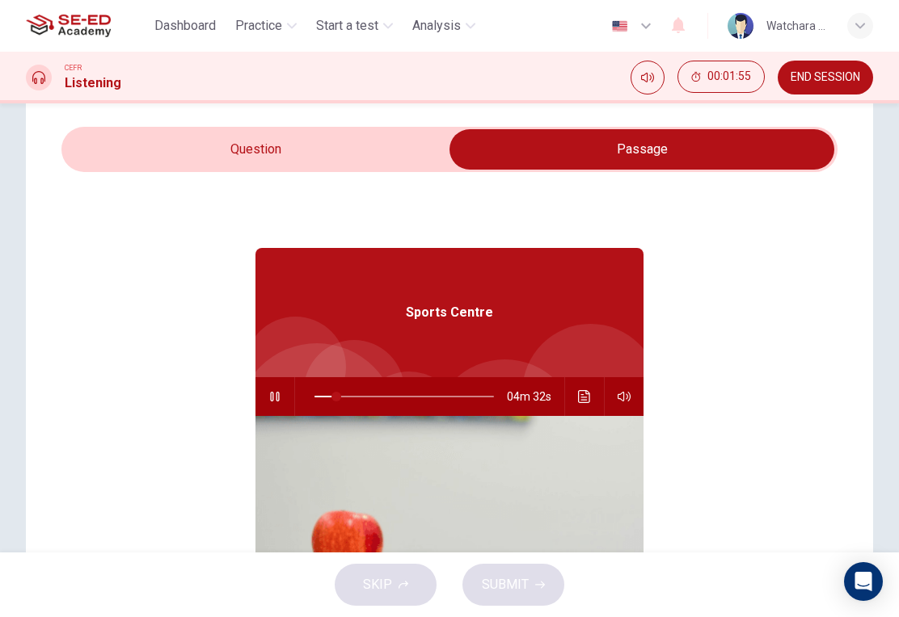
type input "12"
click at [207, 158] on input "checkbox" at bounding box center [642, 149] width 1164 height 40
checkbox input "false"
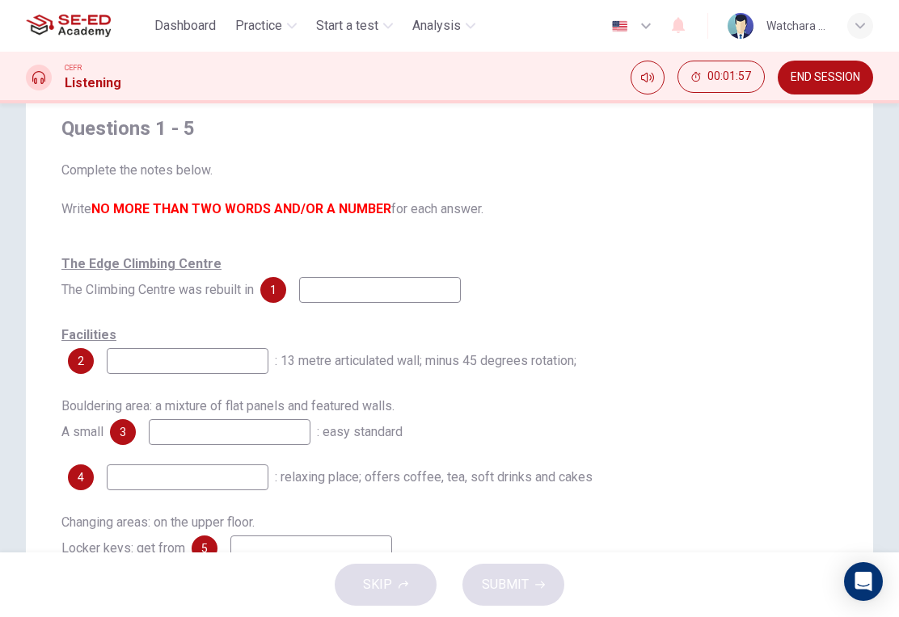
scroll to position [128, 0]
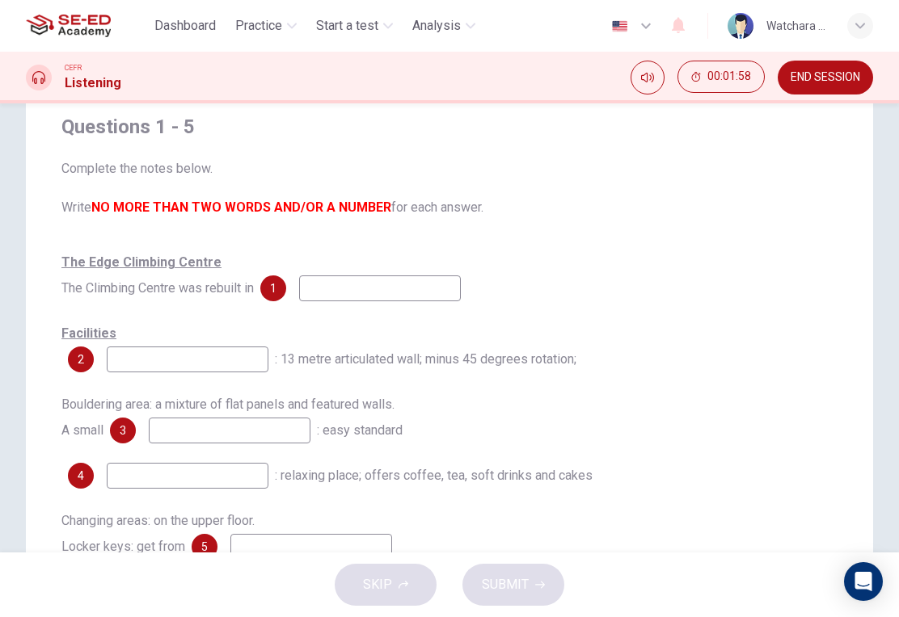
click at [325, 286] on input at bounding box center [380, 289] width 162 height 26
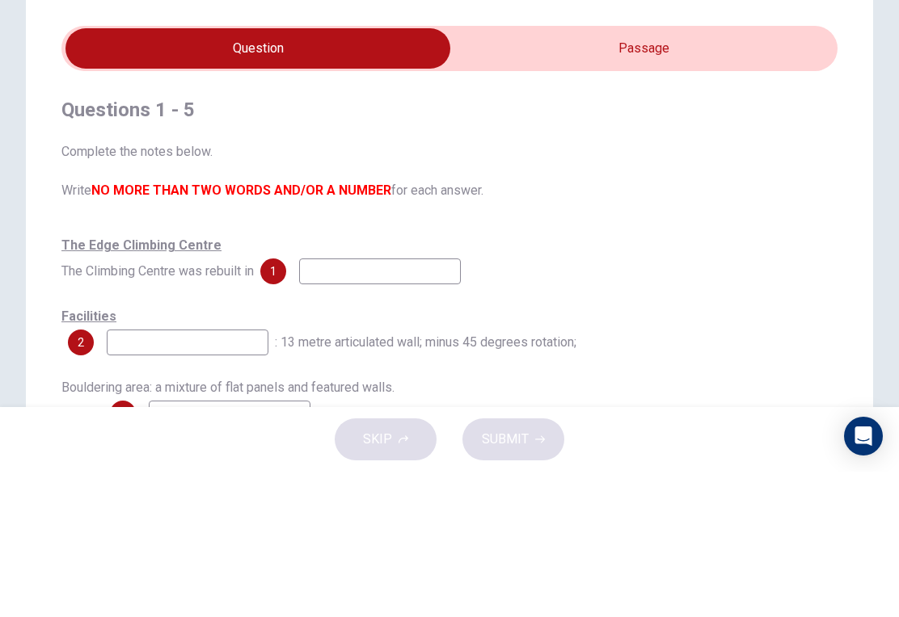
type input "16"
click at [533, 174] on input "checkbox" at bounding box center [258, 194] width 1164 height 40
checkbox input "true"
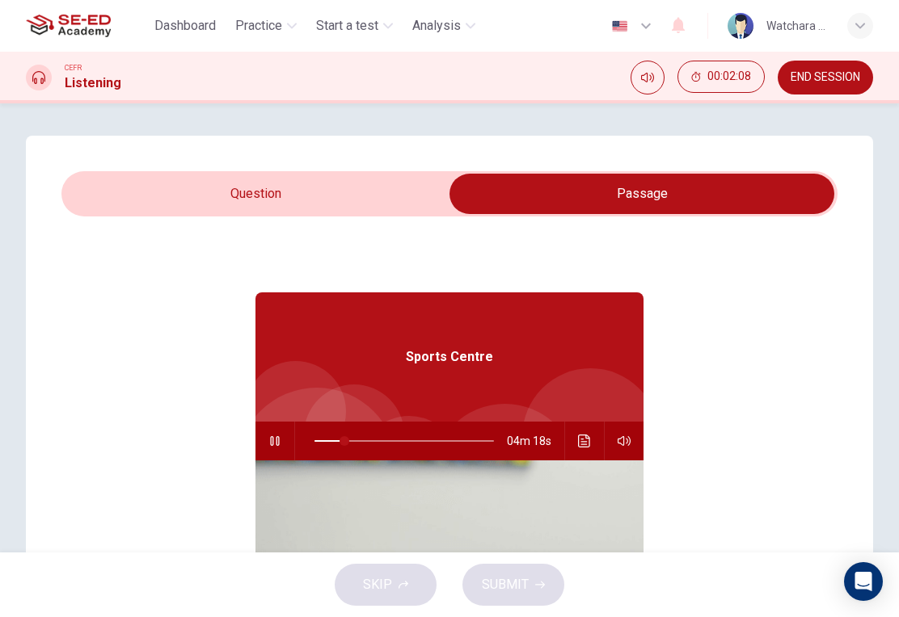
click at [575, 434] on button "Click to see the audio transcription" at bounding box center [584, 441] width 26 height 39
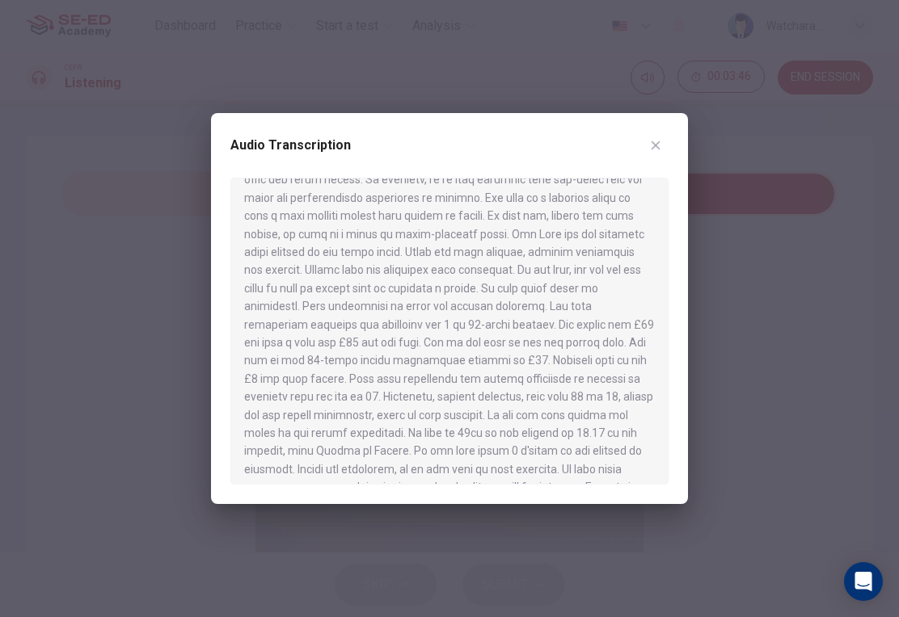
scroll to position [366, 0]
click at [659, 436] on div at bounding box center [449, 331] width 438 height 307
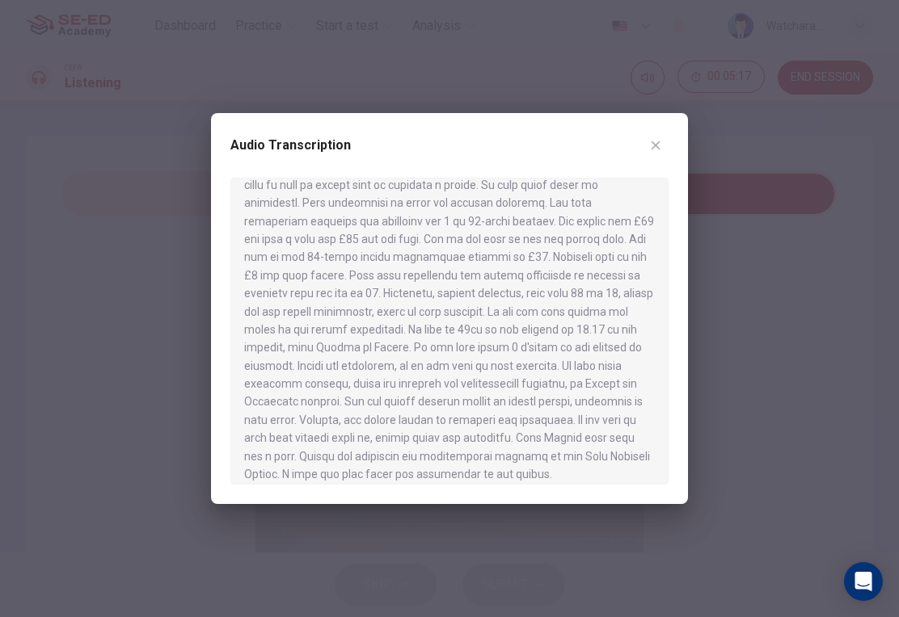
scroll to position [467, 0]
click at [655, 154] on button "button" at bounding box center [655, 146] width 26 height 26
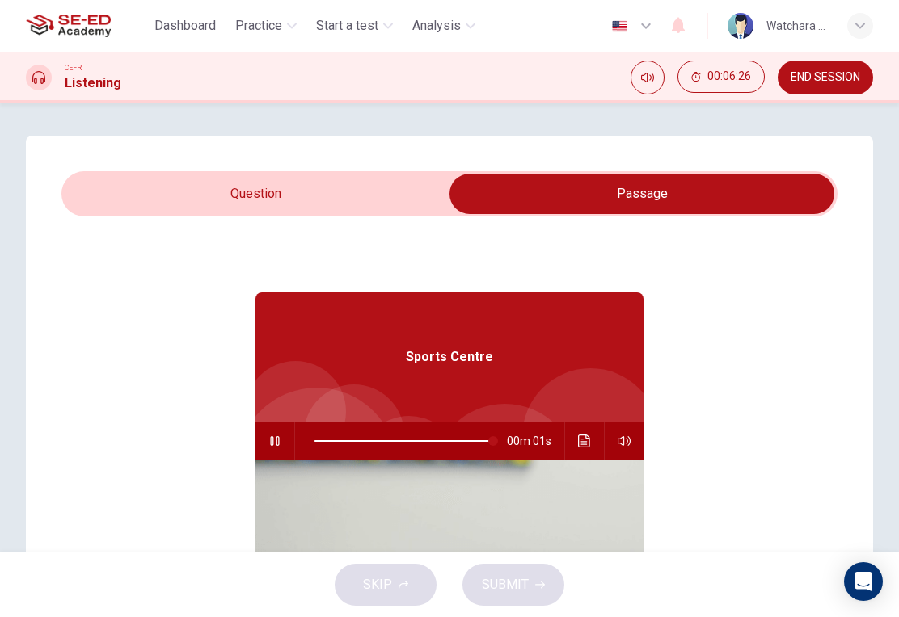
type input "0"
click at [689, 207] on input "checkbox" at bounding box center [642, 194] width 1164 height 40
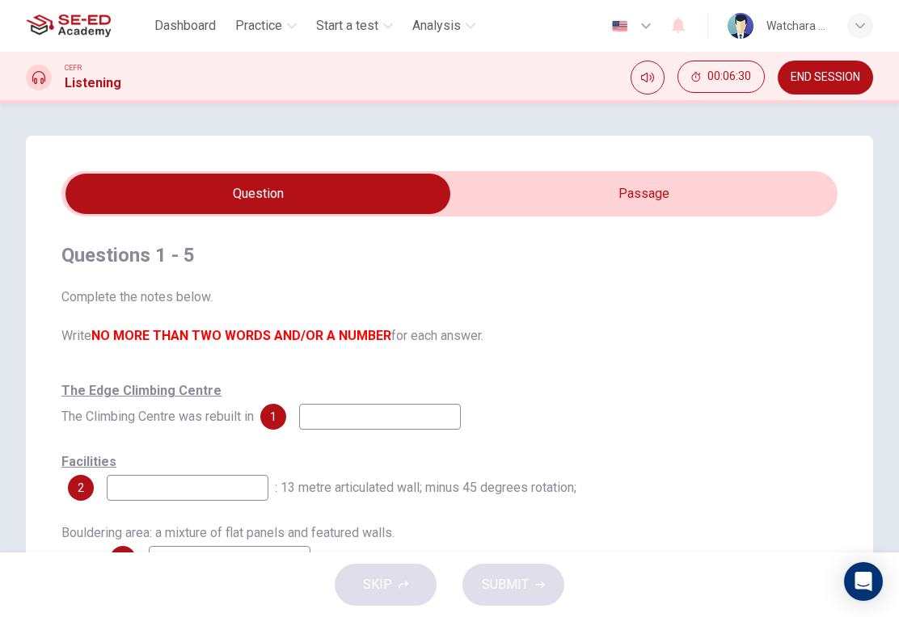
click at [600, 200] on input "checkbox" at bounding box center [258, 194] width 1164 height 40
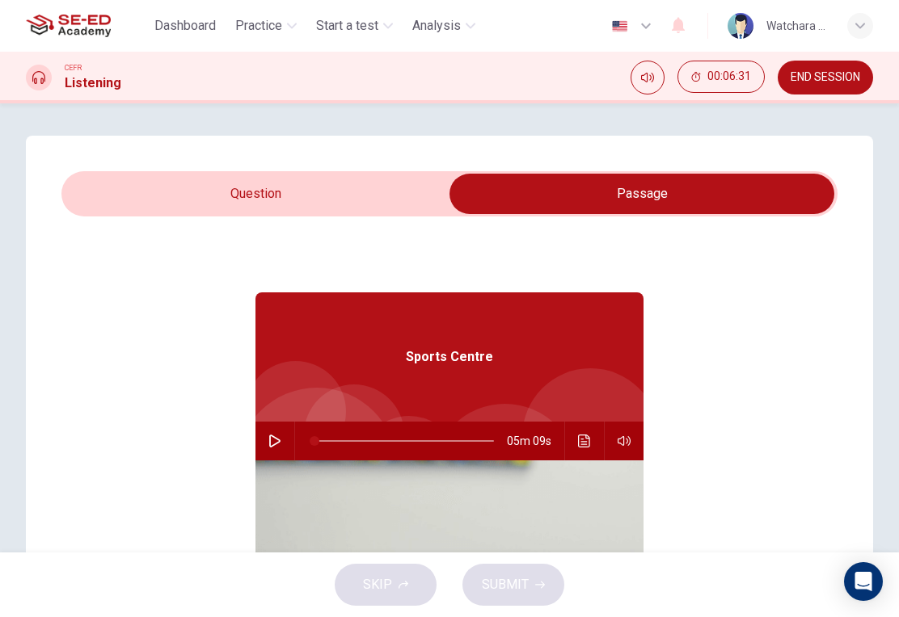
click at [583, 447] on icon "Click to see the audio transcription" at bounding box center [584, 441] width 12 height 13
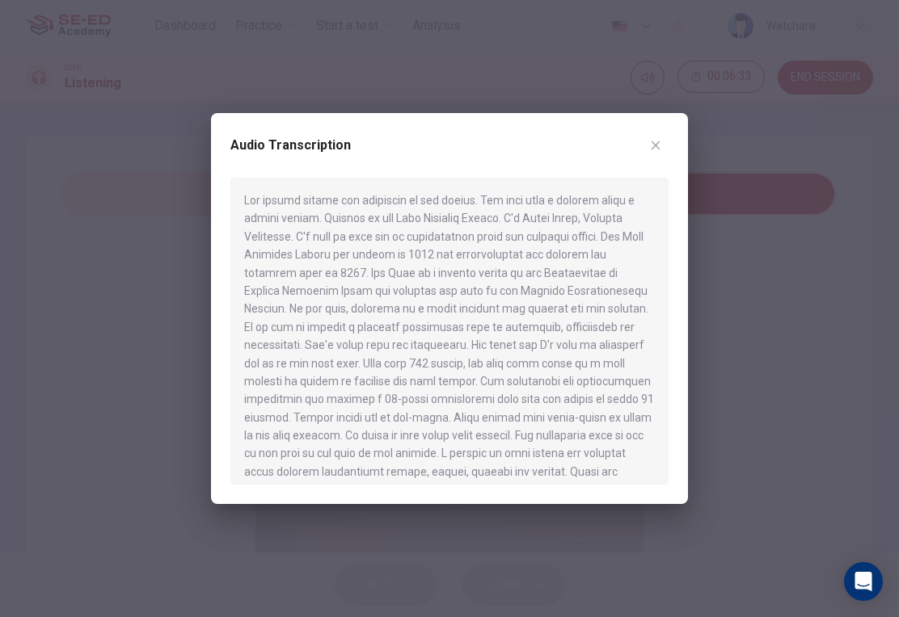
scroll to position [0, 0]
click at [781, 341] on div at bounding box center [449, 308] width 899 height 617
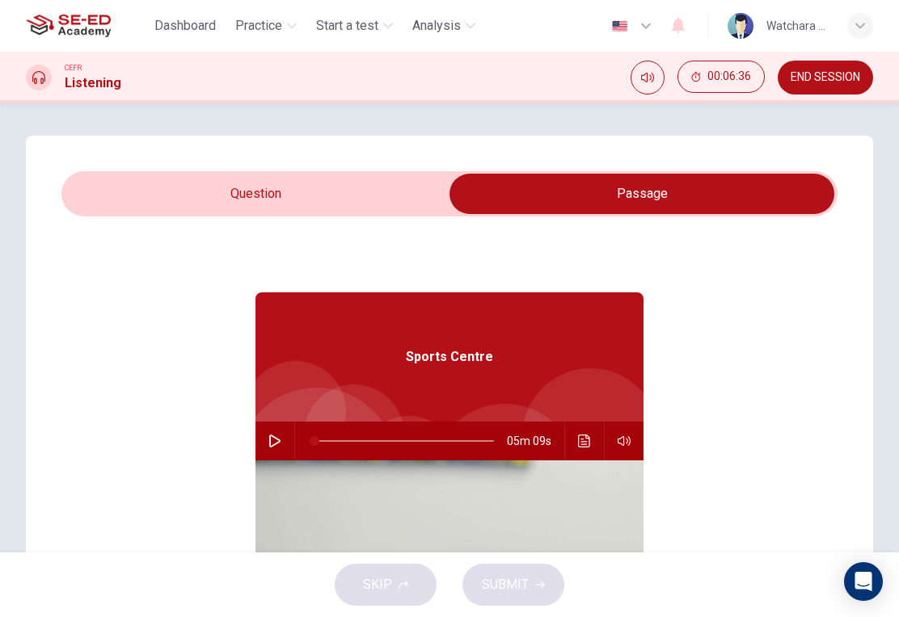
scroll to position [2, 0]
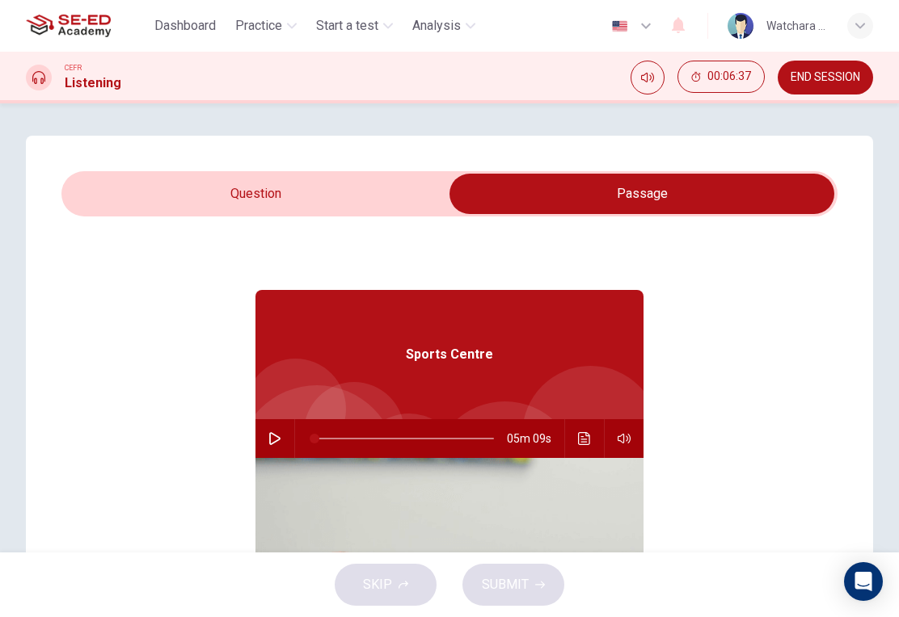
click at [343, 187] on input "checkbox" at bounding box center [642, 194] width 1164 height 40
checkbox input "false"
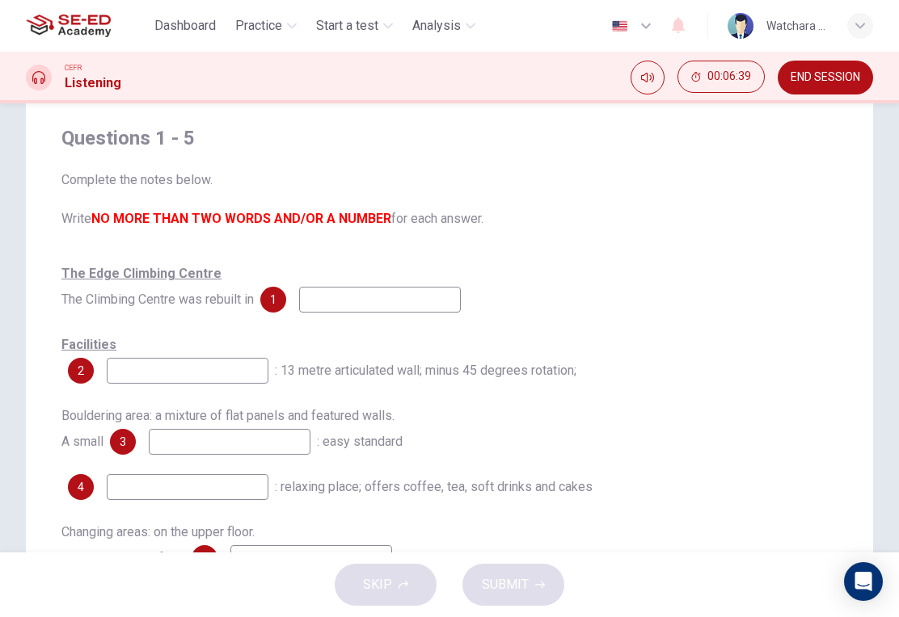
scroll to position [139, 0]
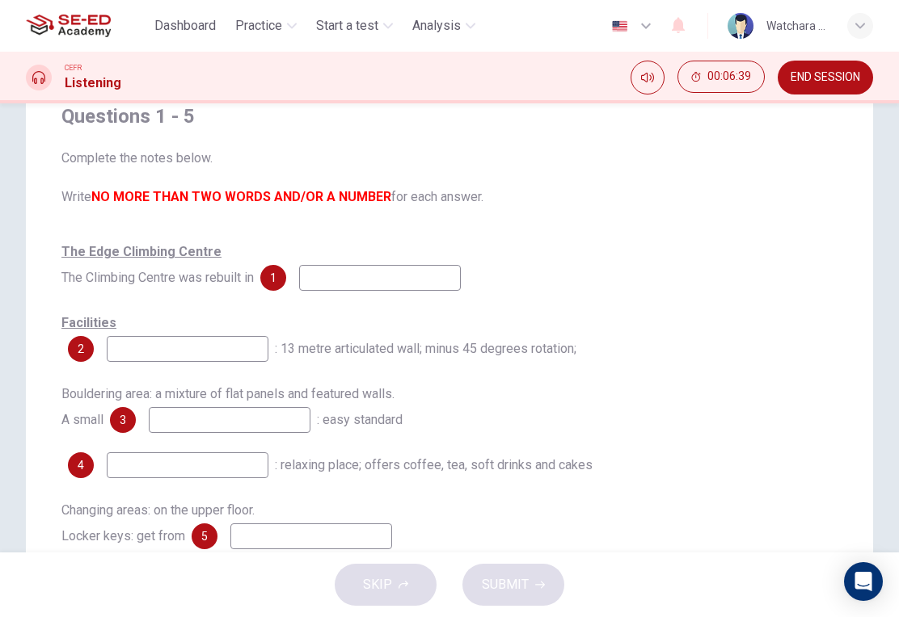
click at [437, 289] on input at bounding box center [380, 278] width 162 height 26
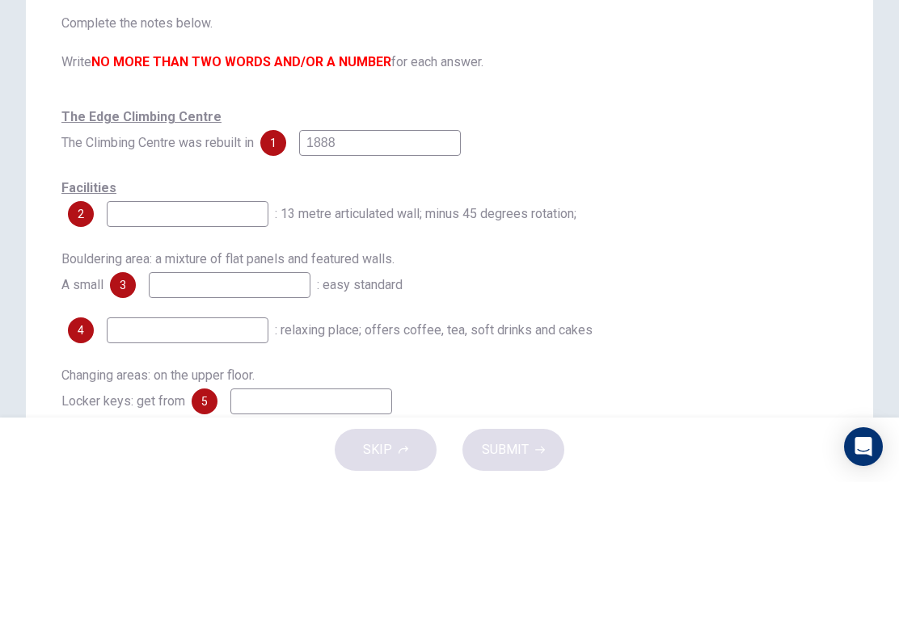
click at [661, 239] on div "The Edge Climbing Centre The Climbing Centre was rebuilt in 1 1888 Facilities 2…" at bounding box center [449, 394] width 776 height 310
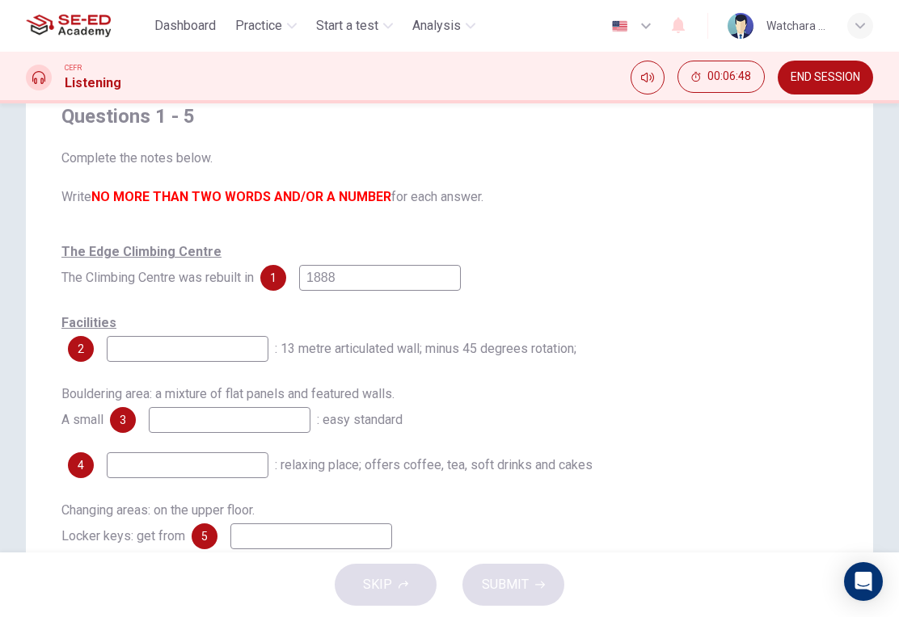
click at [405, 284] on input "1888" at bounding box center [380, 278] width 162 height 26
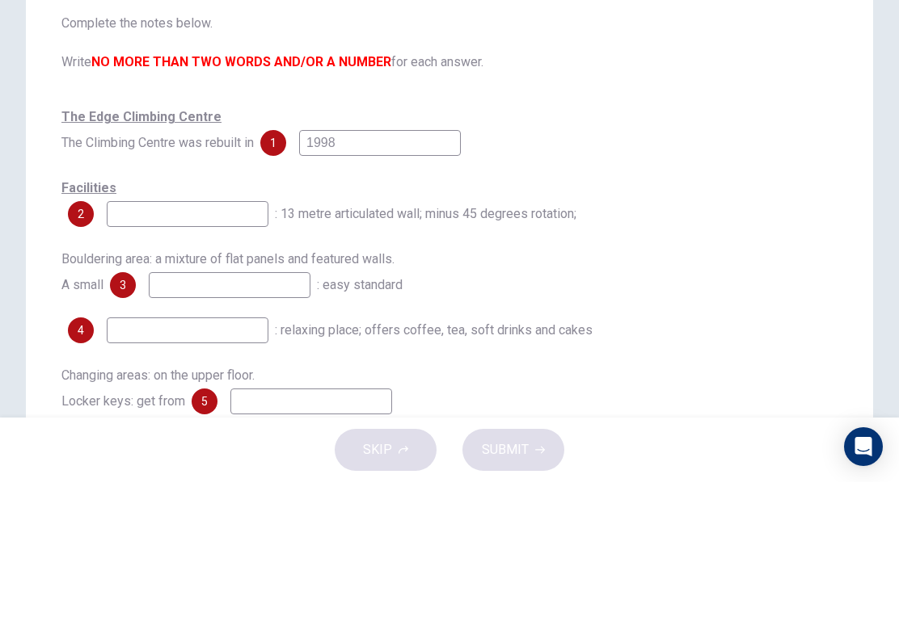
type input "1998"
click at [710, 310] on div "Facilities 2 : 13 metre articulated wall; minus 45 degrees rotation;" at bounding box center [449, 336] width 776 height 52
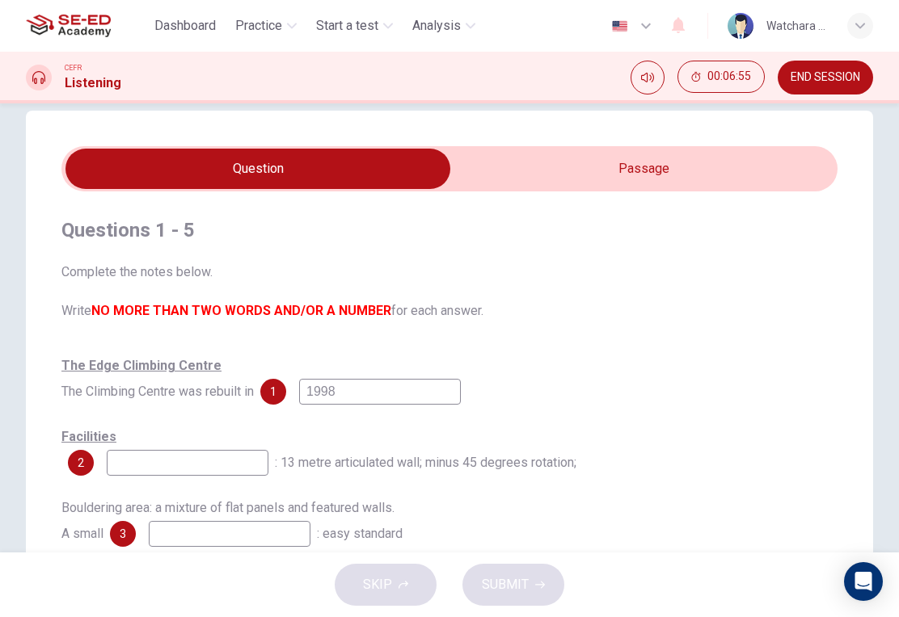
scroll to position [25, 0]
click at [639, 162] on input "checkbox" at bounding box center [258, 169] width 1164 height 40
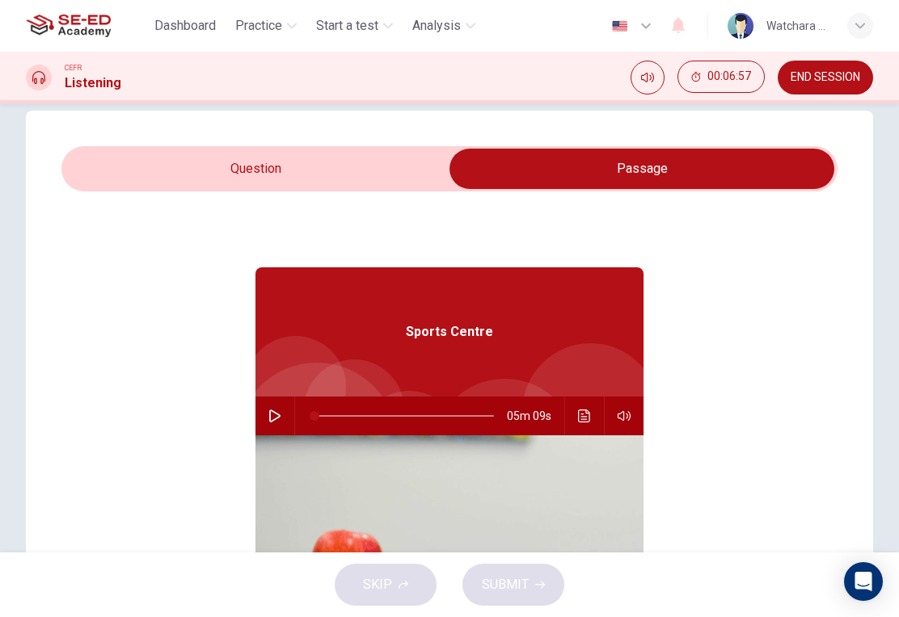
click at [583, 420] on icon "Click to see the audio transcription" at bounding box center [584, 416] width 13 height 13
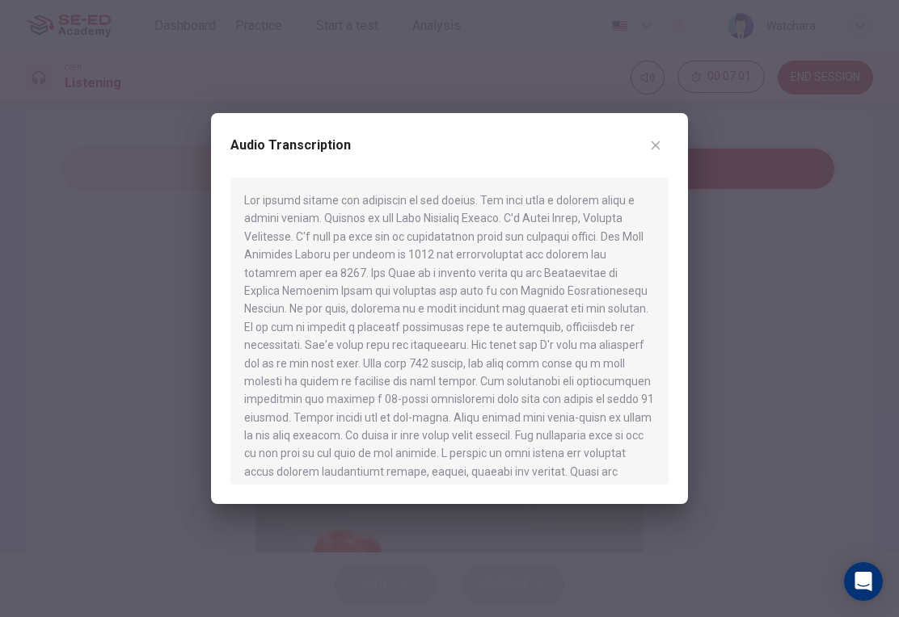
click at [747, 303] on div at bounding box center [449, 308] width 899 height 617
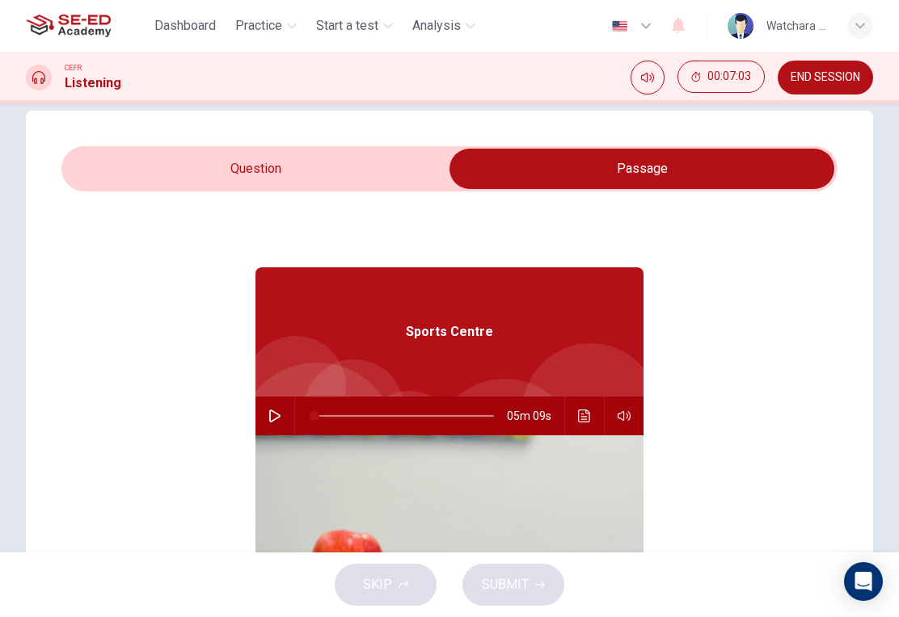
click at [335, 171] on input "checkbox" at bounding box center [642, 169] width 1164 height 40
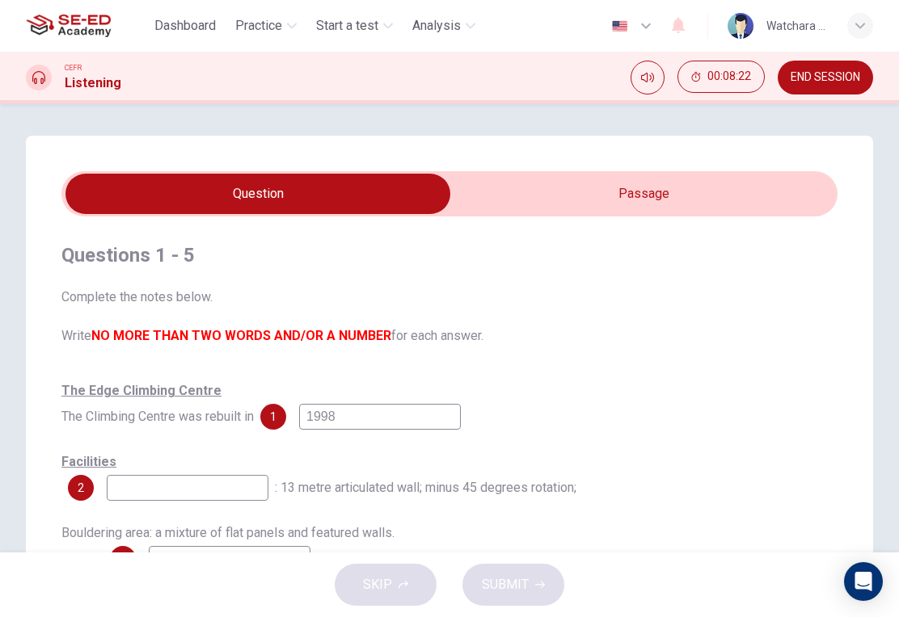
scroll to position [0, 0]
click at [652, 197] on input "checkbox" at bounding box center [258, 194] width 1164 height 40
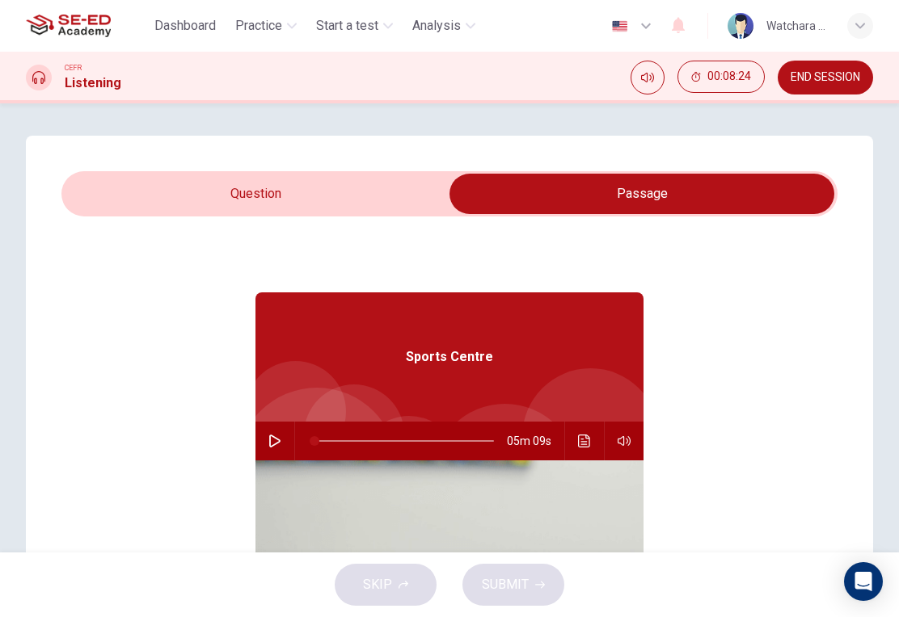
click at [584, 440] on icon "Click to see the audio transcription" at bounding box center [584, 441] width 13 height 13
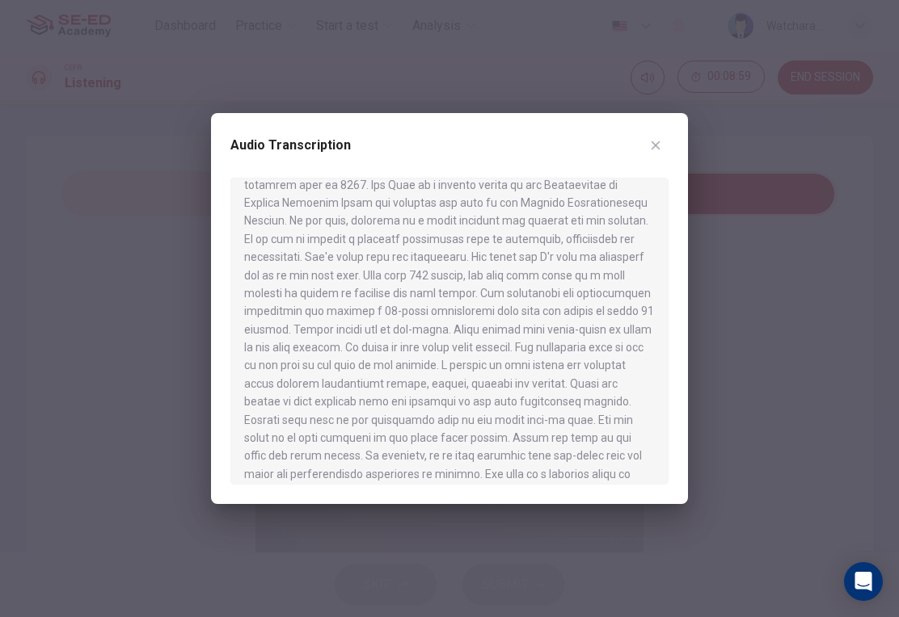
scroll to position [89, 0]
click at [63, 400] on div at bounding box center [449, 308] width 899 height 617
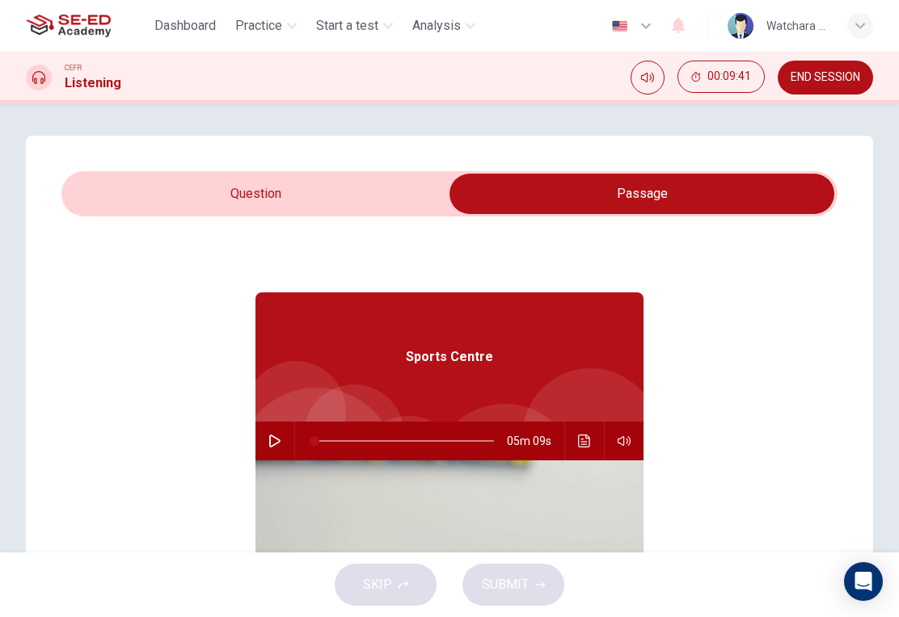
scroll to position [-2, 0]
click at [373, 197] on input "checkbox" at bounding box center [642, 194] width 1164 height 40
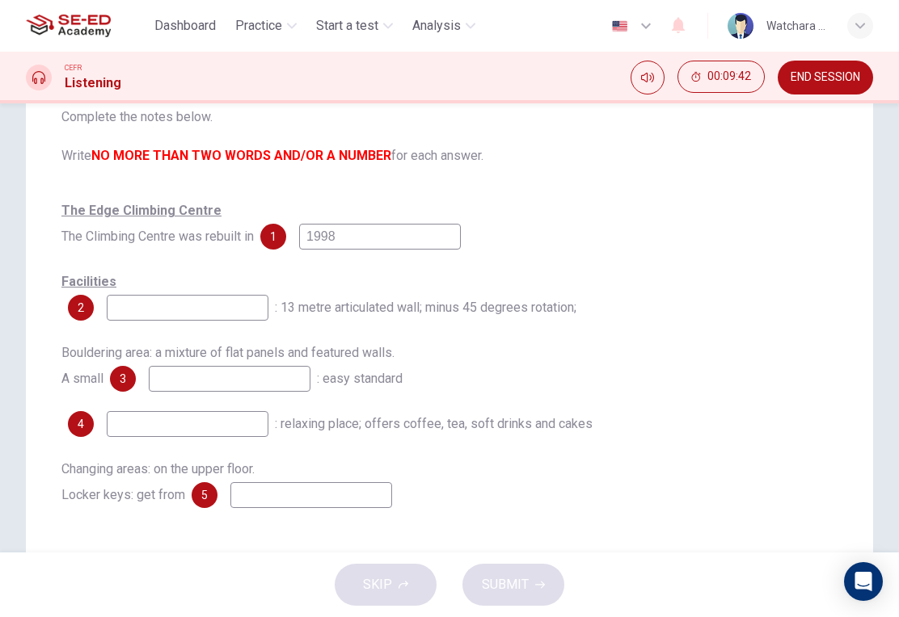
scroll to position [183, 0]
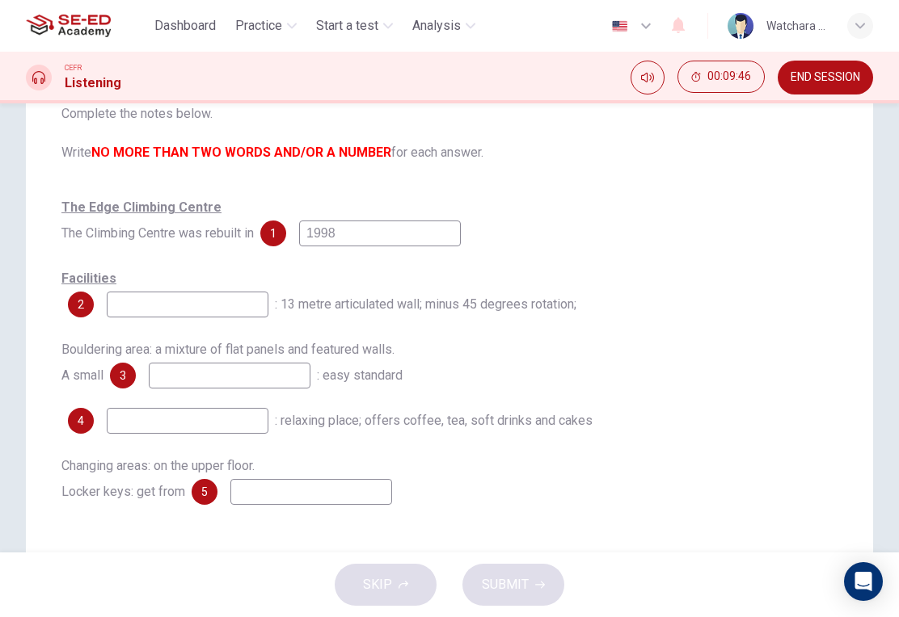
click at [101, 288] on div "Facilities 2 : 13 metre articulated wall; minus 45 degrees rotation;" at bounding box center [449, 292] width 776 height 52
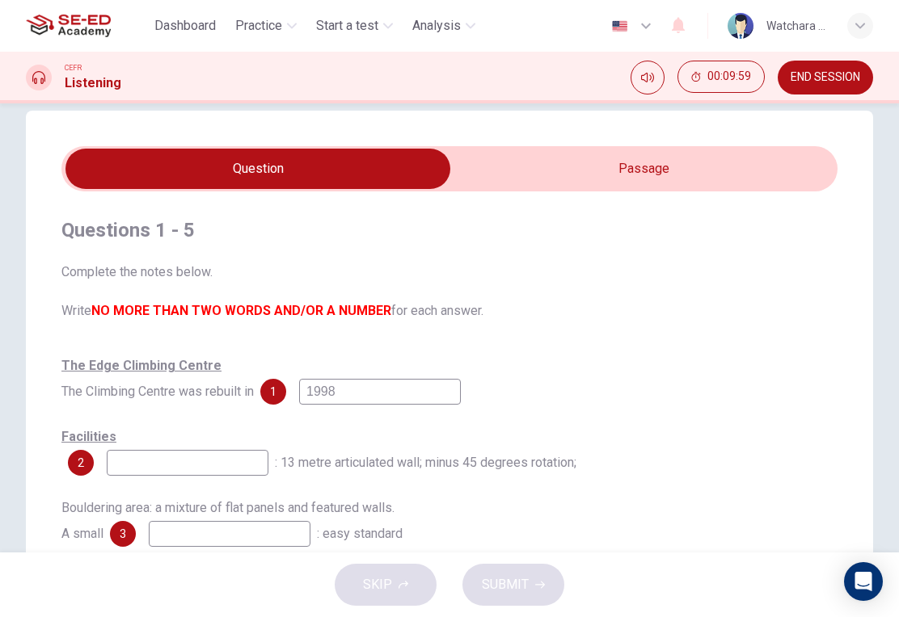
scroll to position [20, 0]
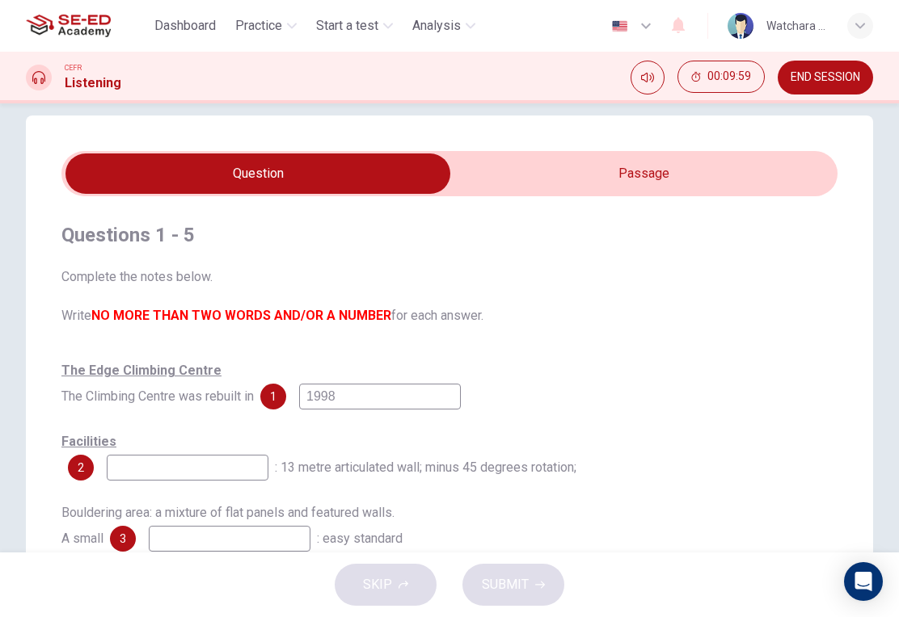
click at [669, 177] on input "checkbox" at bounding box center [258, 174] width 1164 height 40
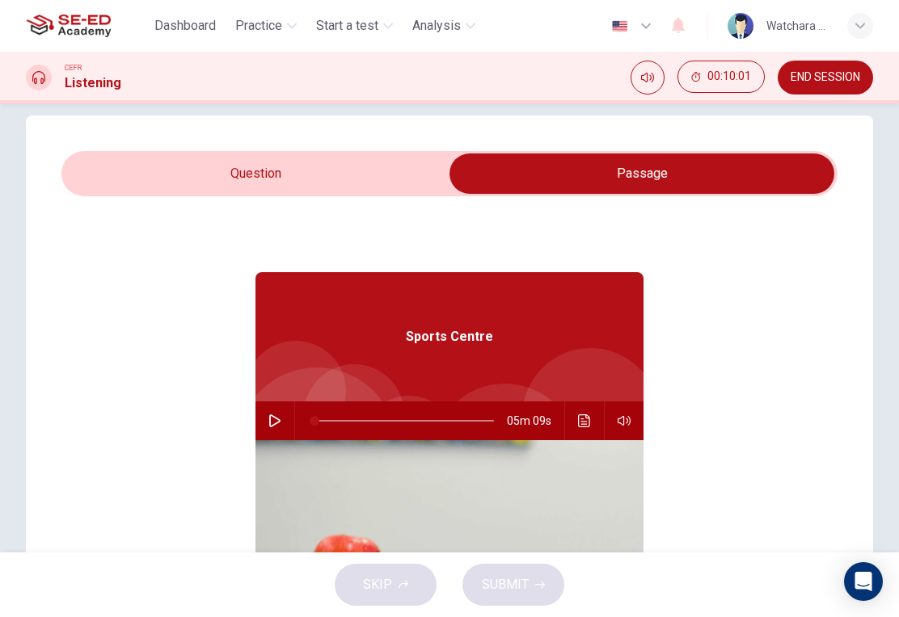
click at [578, 427] on button "Click to see the audio transcription" at bounding box center [584, 421] width 26 height 39
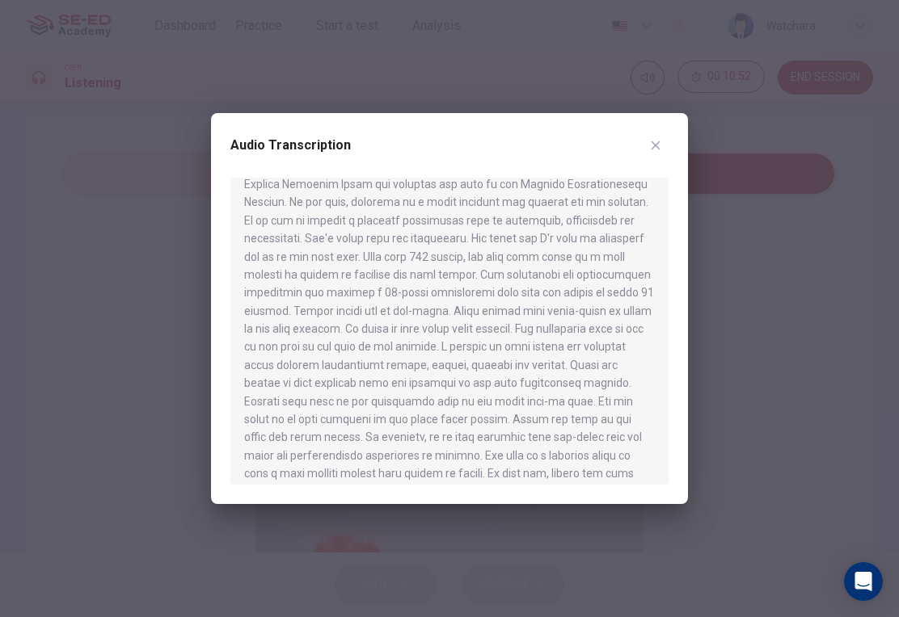
scroll to position [115, 0]
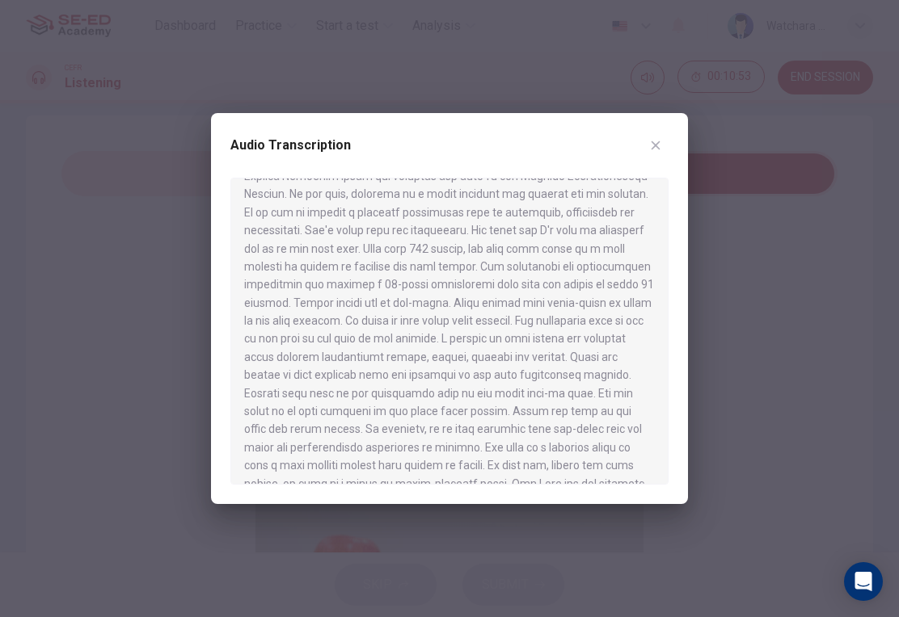
click at [735, 230] on div at bounding box center [449, 308] width 899 height 617
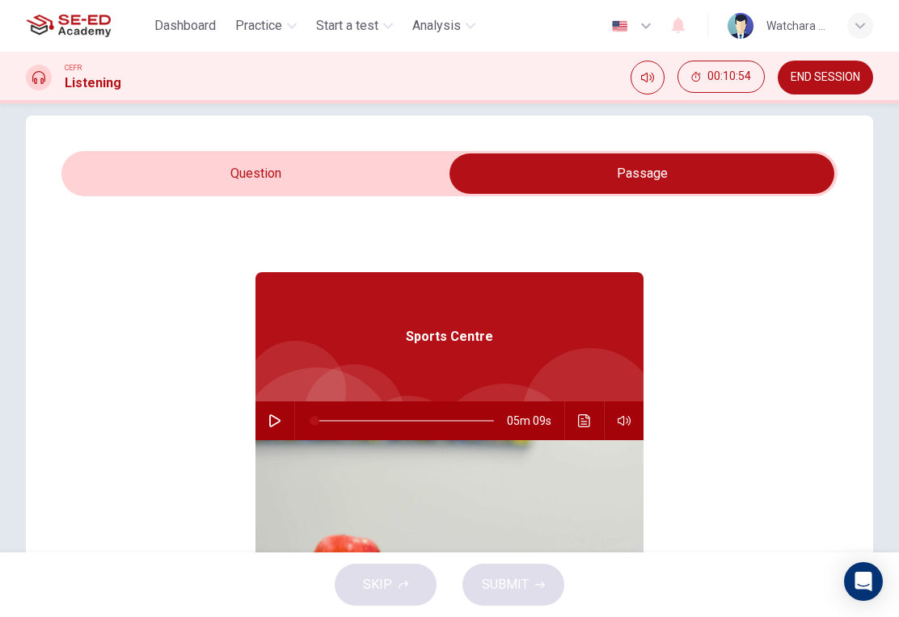
click at [355, 187] on input "checkbox" at bounding box center [642, 174] width 1164 height 40
checkbox input "false"
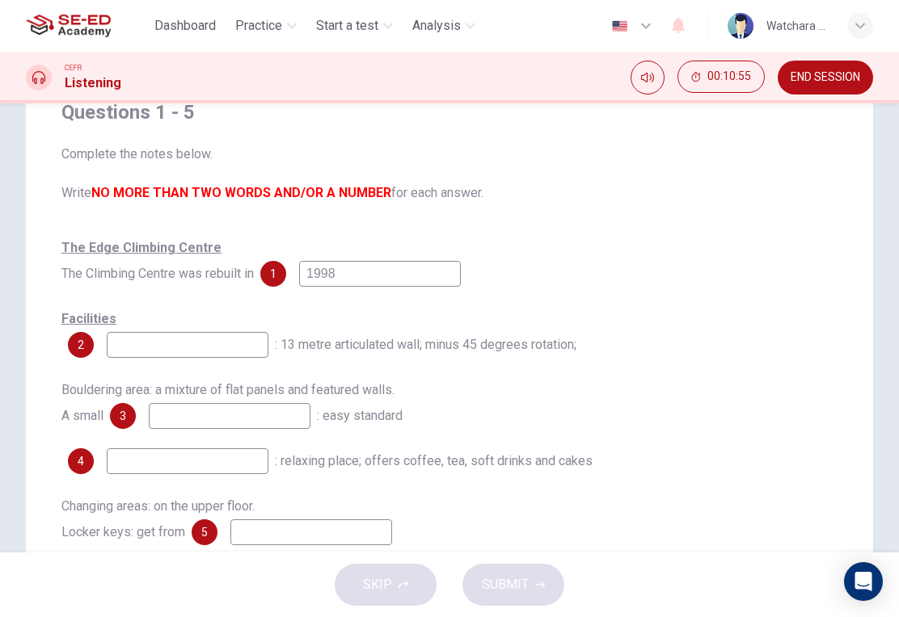
scroll to position [146, 0]
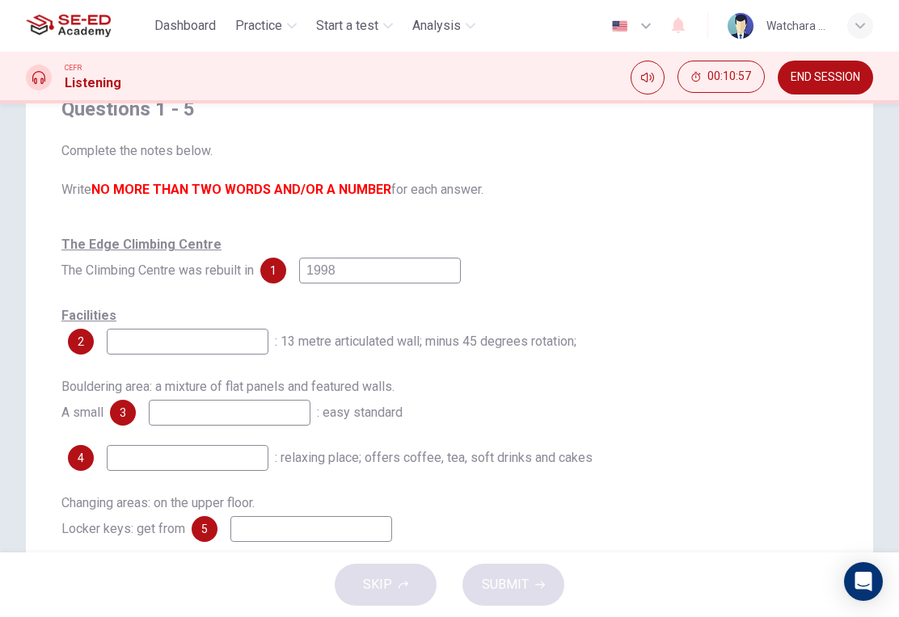
click at [126, 347] on input at bounding box center [188, 342] width 162 height 26
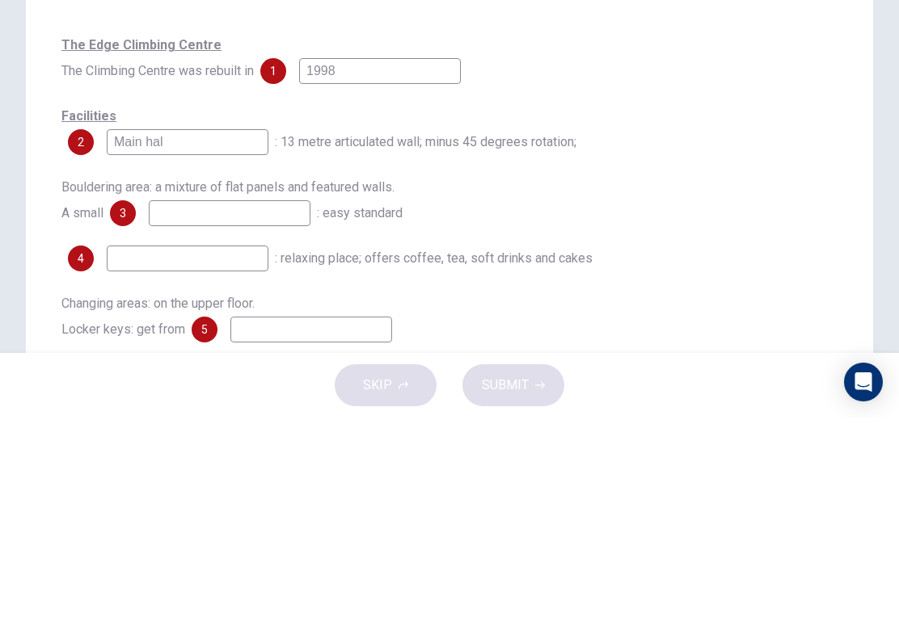
type input "Main hall"
checkbox input "true"
type input "Main hall"
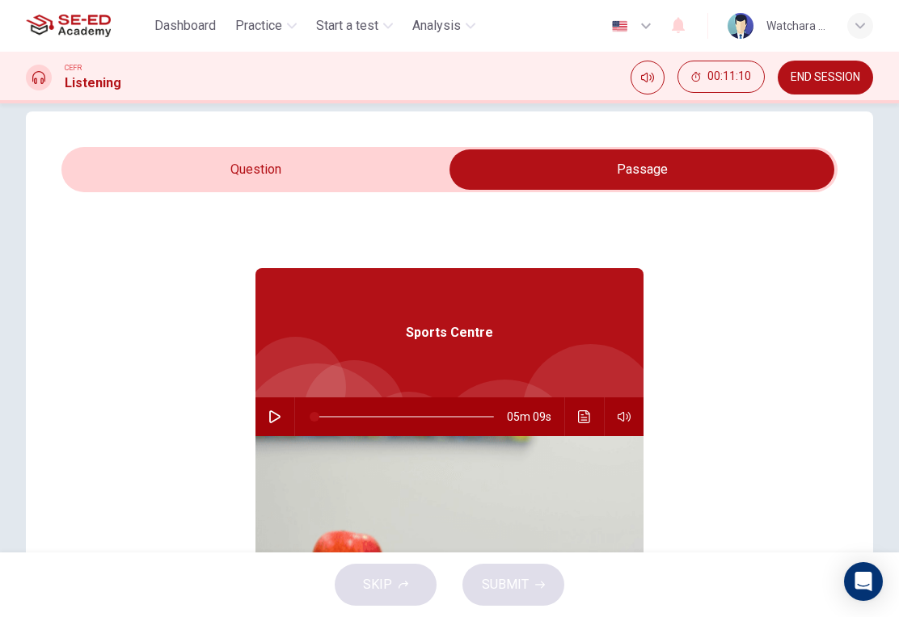
scroll to position [24, 0]
click at [341, 175] on input "checkbox" at bounding box center [642, 170] width 1164 height 40
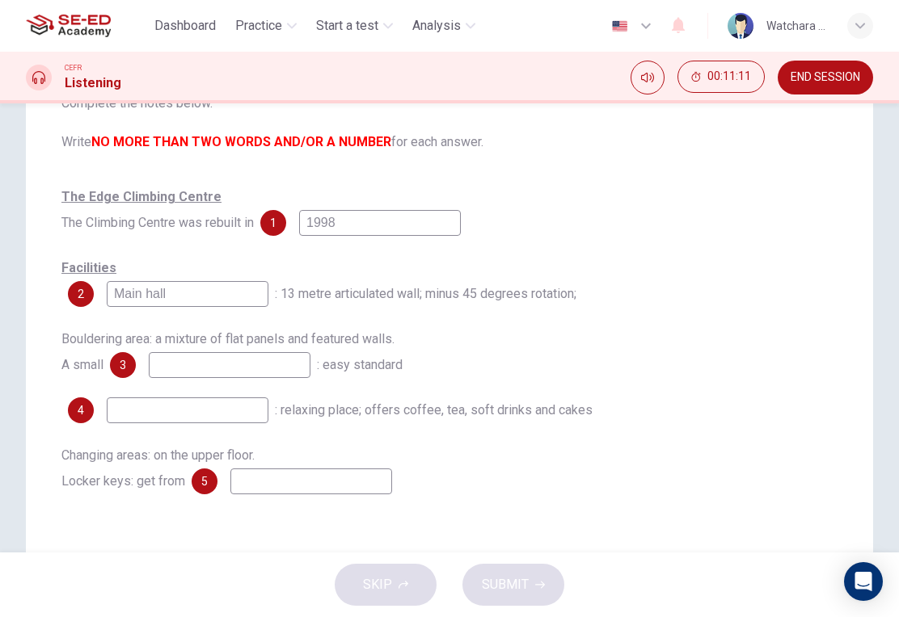
scroll to position [211, 0]
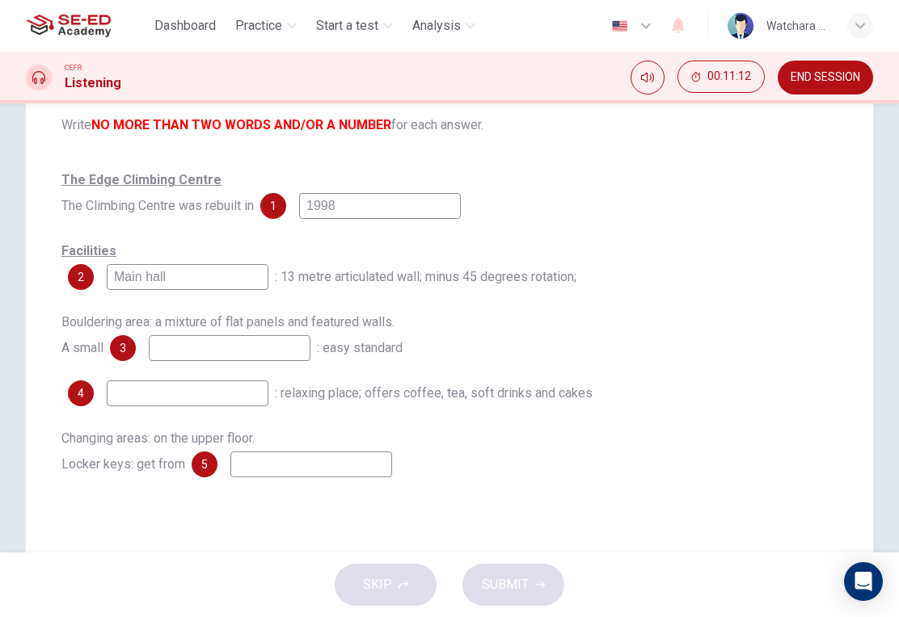
click at [272, 356] on input at bounding box center [230, 348] width 162 height 26
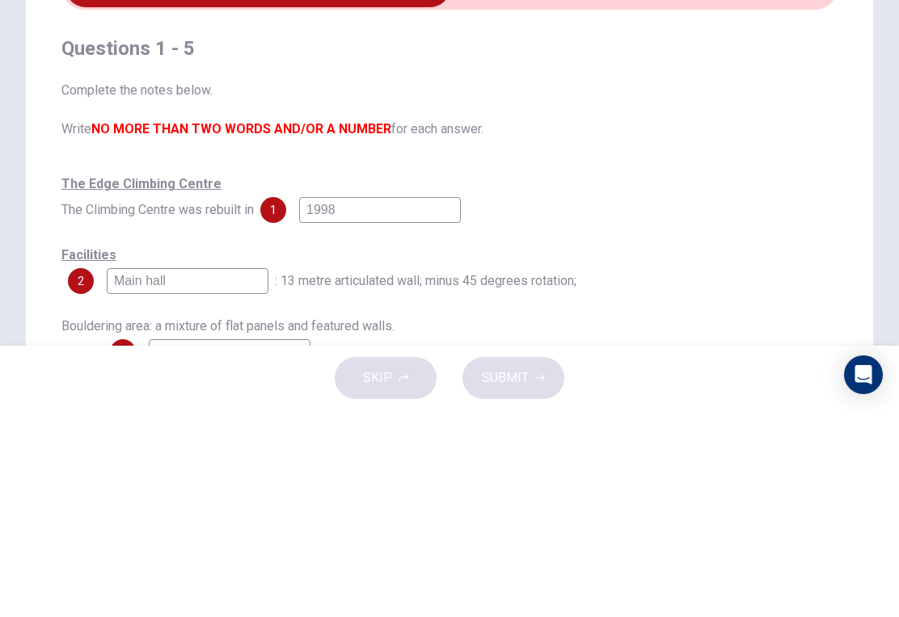
scroll to position [0, 0]
click at [689, 288] on span "Complete the notes below. Write NO MORE THAN TWO WORDS AND/OR A NUMBER for each…" at bounding box center [449, 317] width 776 height 58
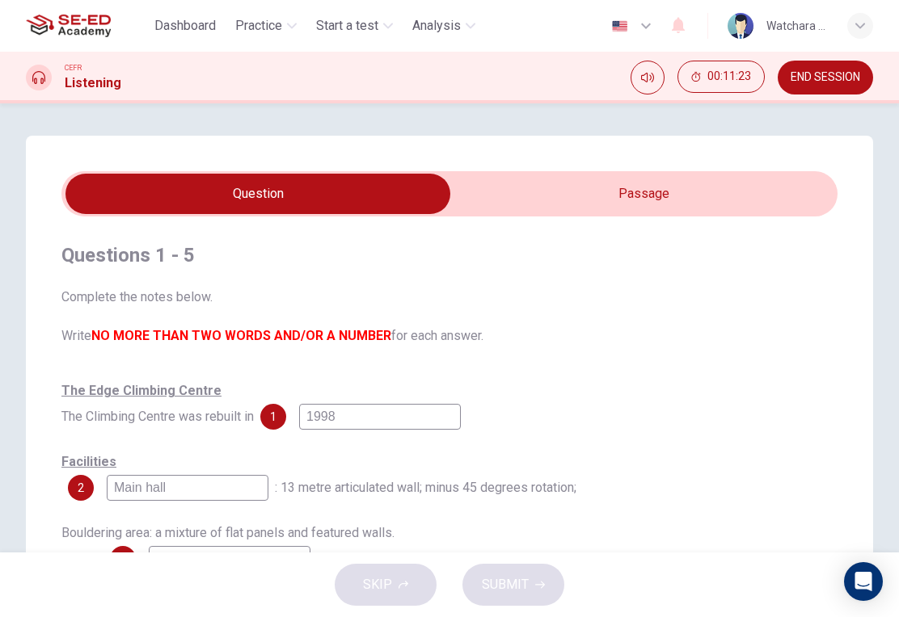
click at [659, 207] on input "checkbox" at bounding box center [258, 194] width 1164 height 40
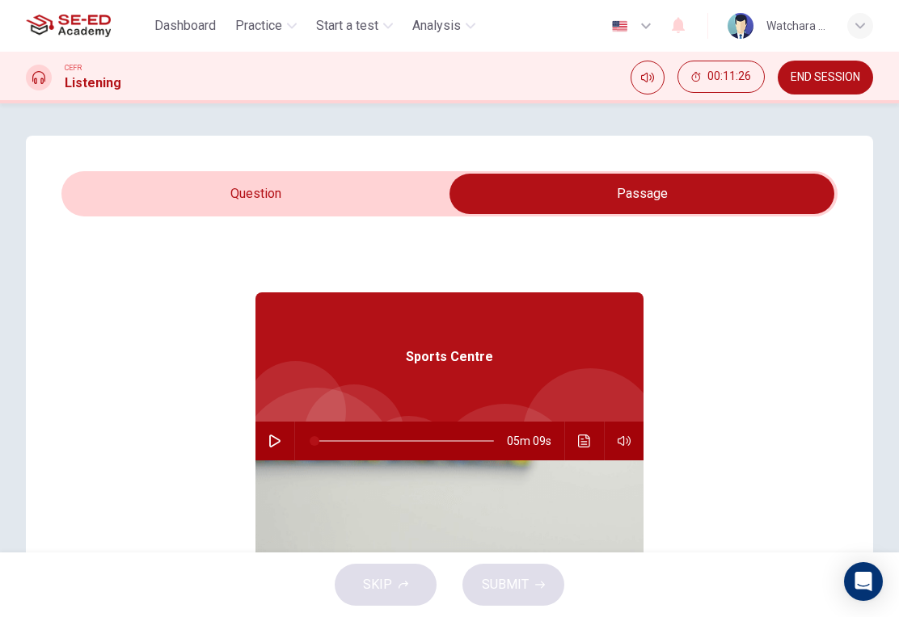
click at [576, 446] on button "Click to see the audio transcription" at bounding box center [584, 441] width 26 height 39
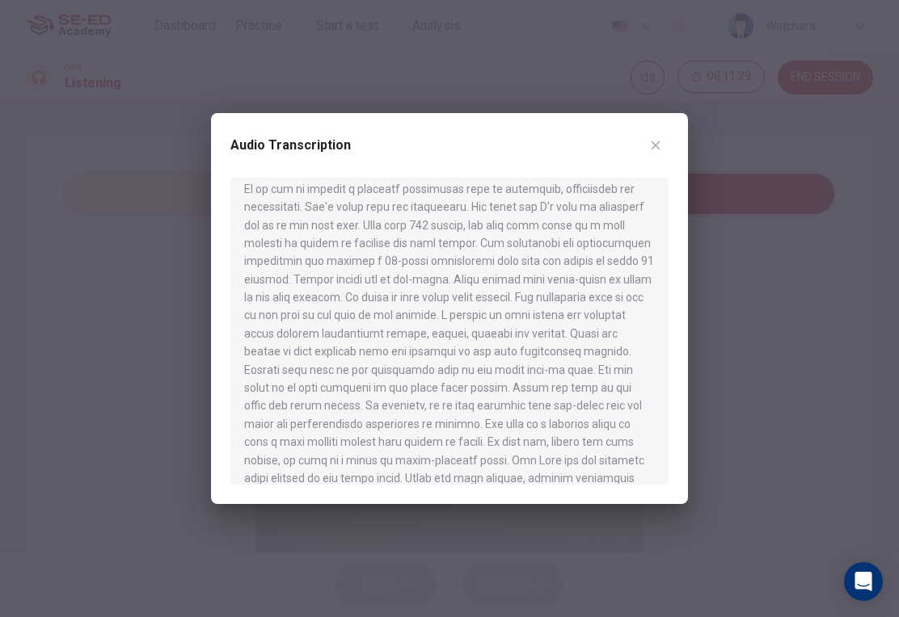
scroll to position [140, 0]
click at [516, 274] on div at bounding box center [449, 331] width 438 height 307
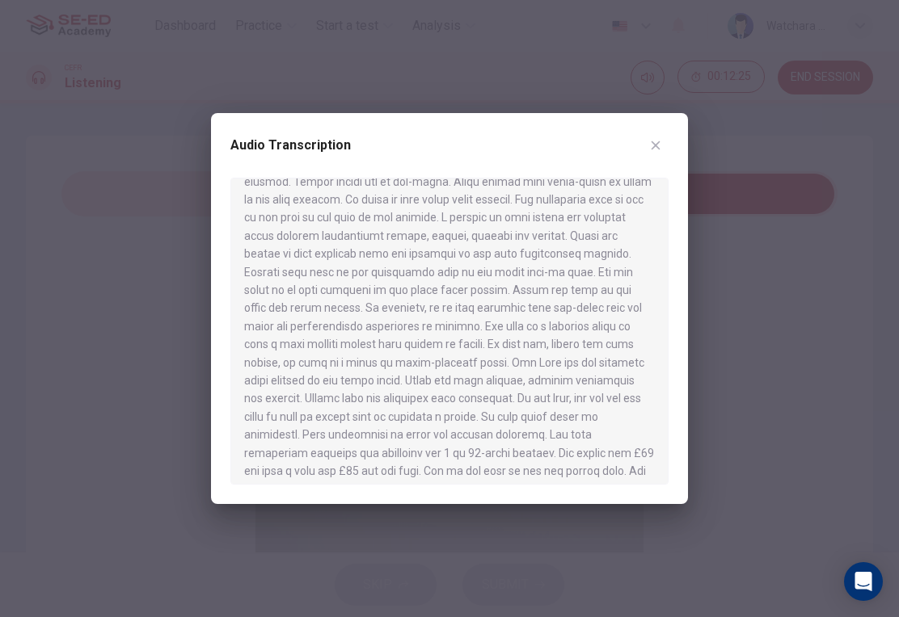
scroll to position [238, 0]
click at [529, 316] on div at bounding box center [449, 331] width 438 height 307
click at [82, 421] on div at bounding box center [449, 308] width 899 height 617
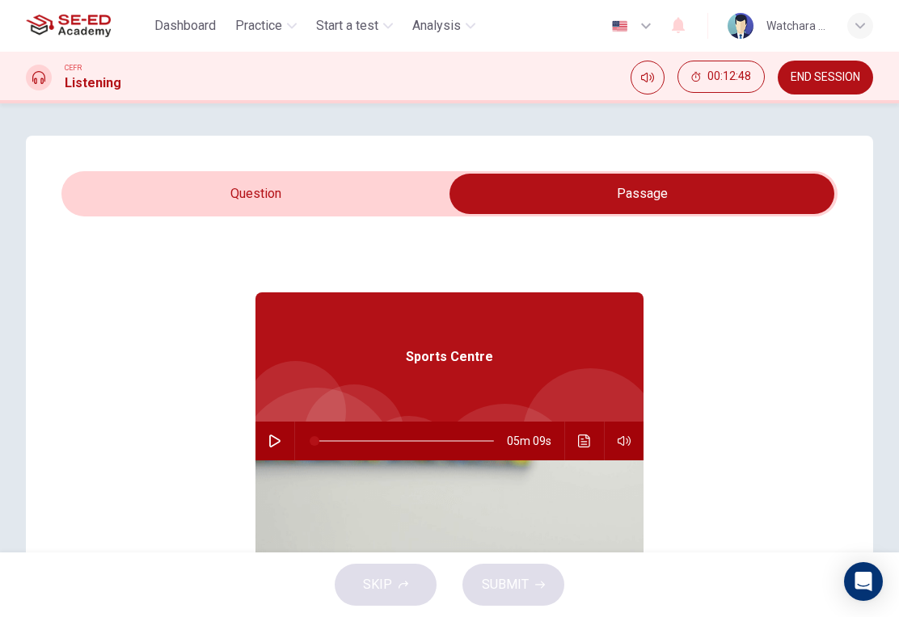
click at [326, 211] on input "checkbox" at bounding box center [642, 194] width 1164 height 40
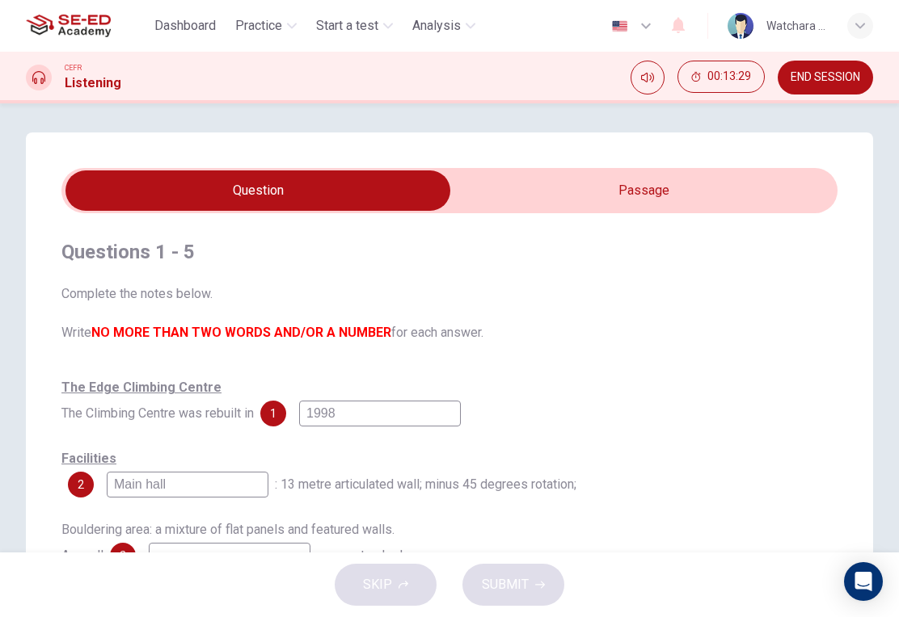
scroll to position [6, 0]
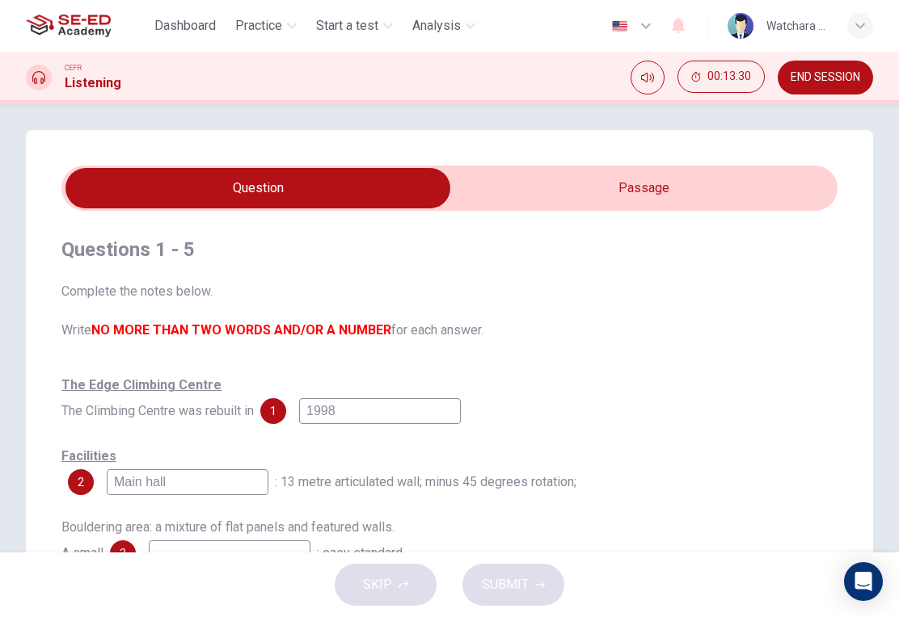
click at [674, 192] on input "checkbox" at bounding box center [258, 188] width 1164 height 40
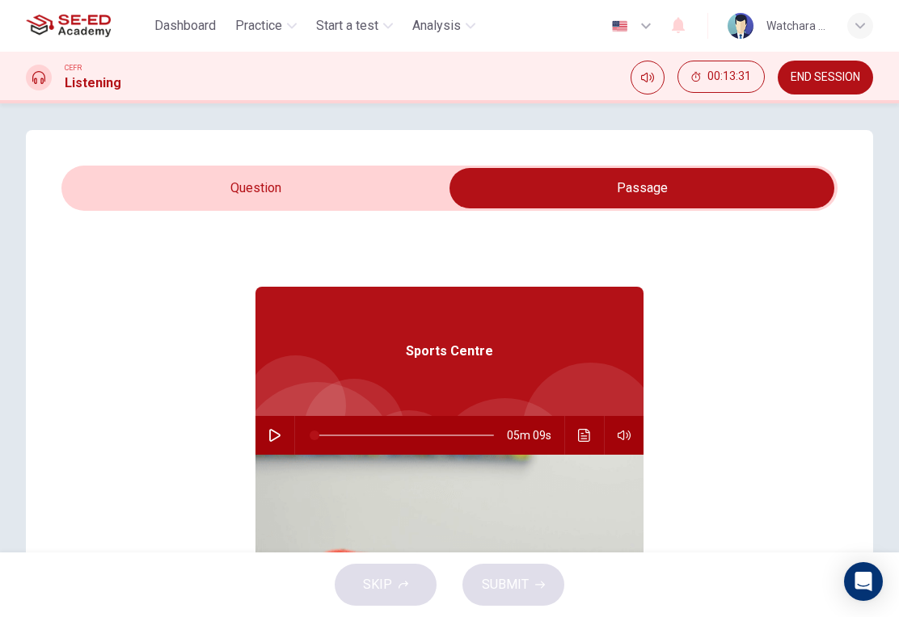
click at [581, 445] on button "Click to see the audio transcription" at bounding box center [584, 435] width 26 height 39
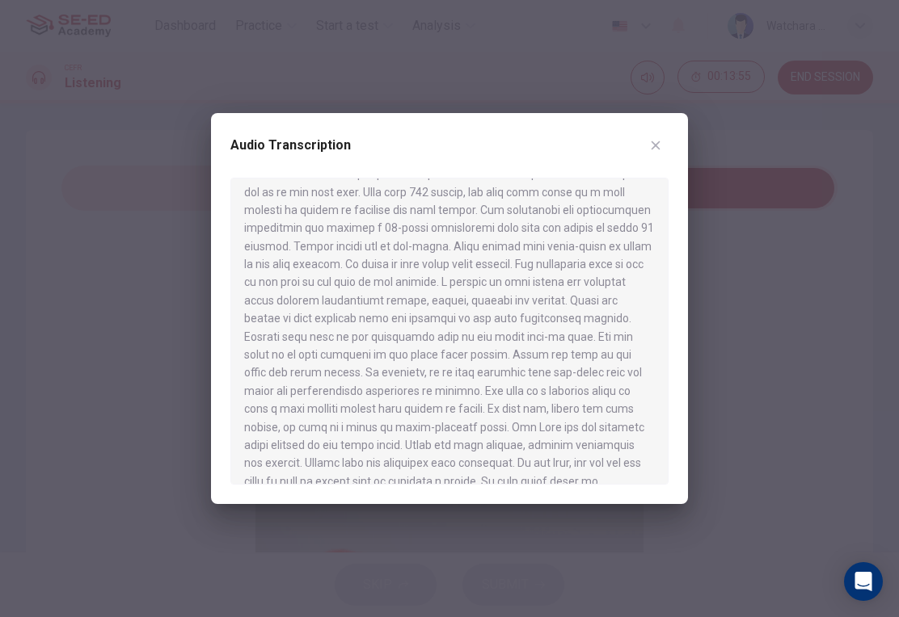
scroll to position [170, 0]
click at [545, 372] on div at bounding box center [449, 331] width 438 height 307
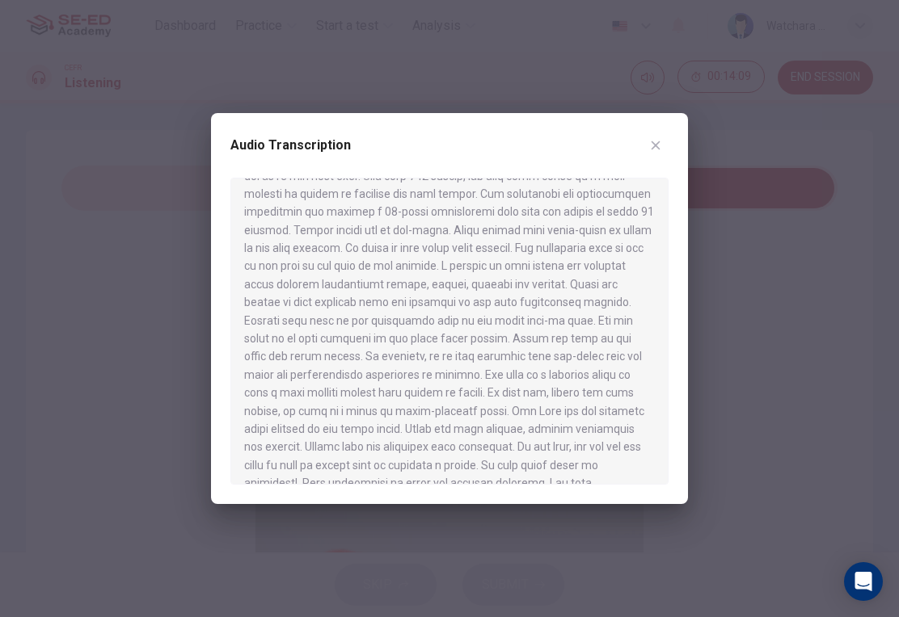
scroll to position [191, 0]
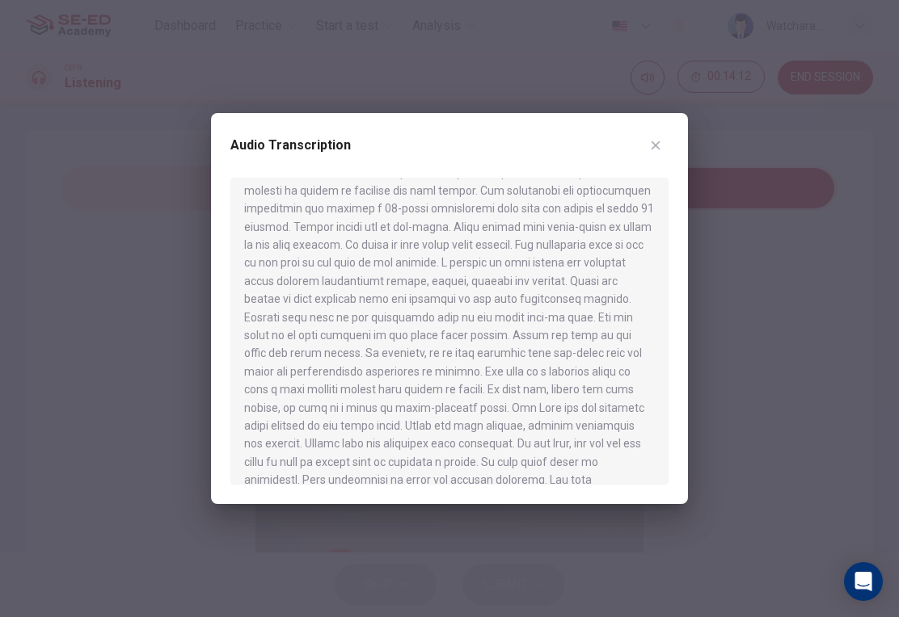
click at [71, 427] on div at bounding box center [449, 308] width 899 height 617
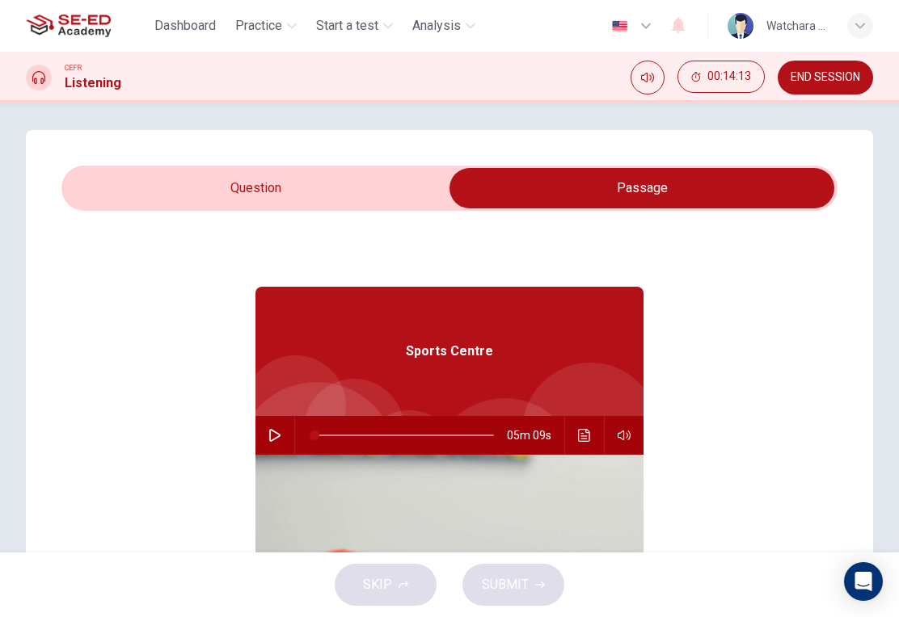
click at [341, 194] on input "checkbox" at bounding box center [642, 188] width 1164 height 40
checkbox input "false"
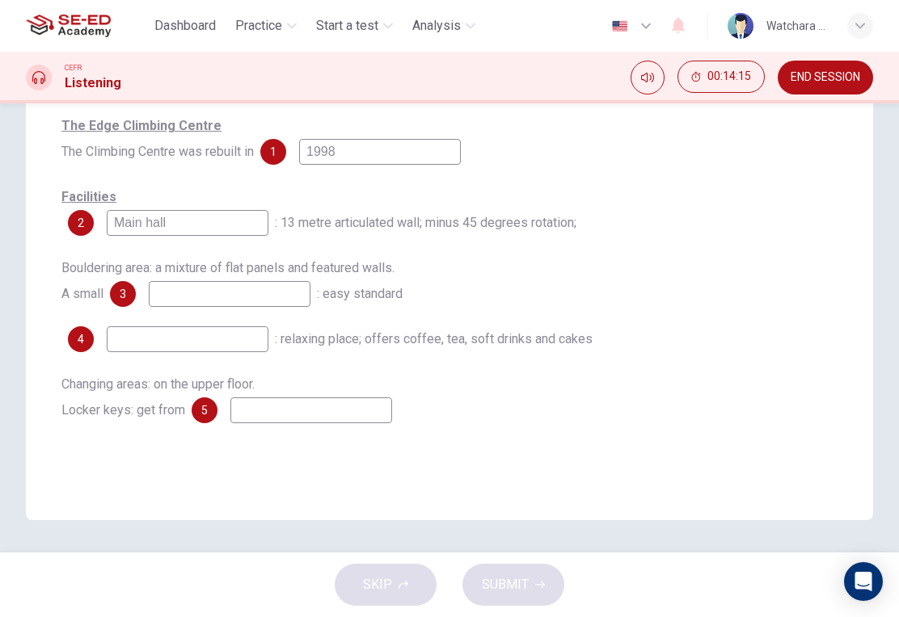
scroll to position [265, 0]
click at [267, 307] on input at bounding box center [230, 294] width 162 height 26
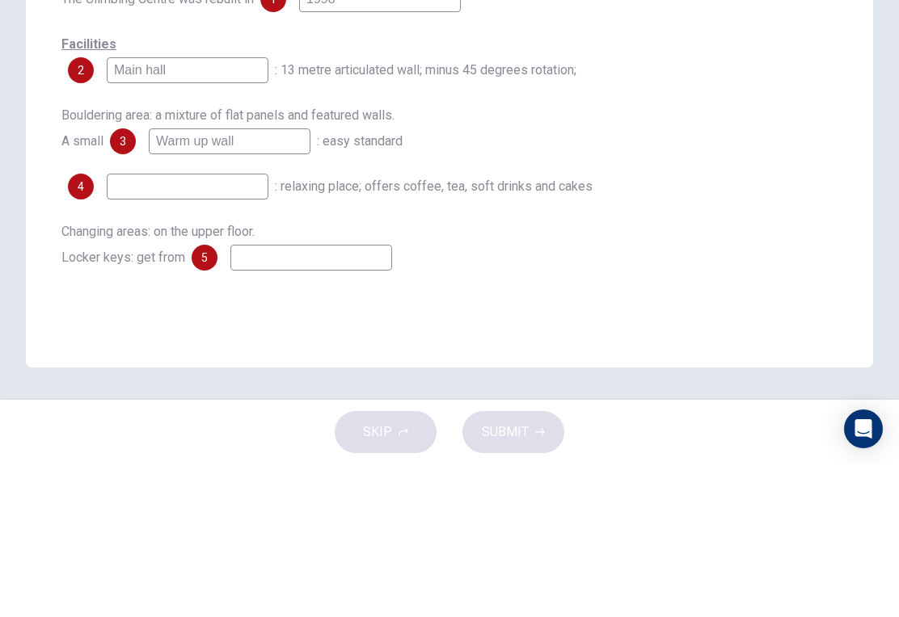
type input "Warm up wall"
click at [233, 326] on input at bounding box center [188, 339] width 162 height 26
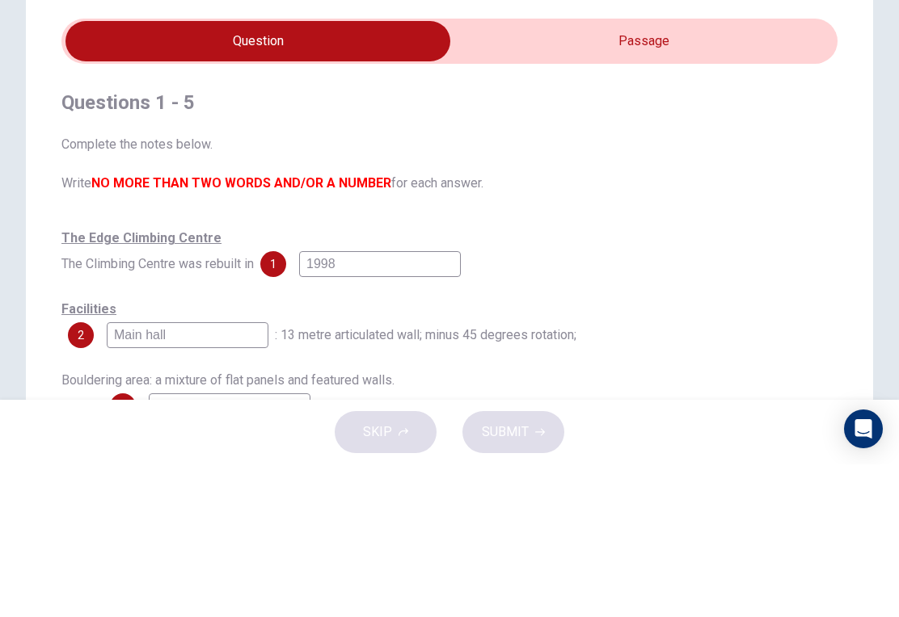
scroll to position [0, 0]
click at [692, 174] on input "checkbox" at bounding box center [258, 194] width 1164 height 40
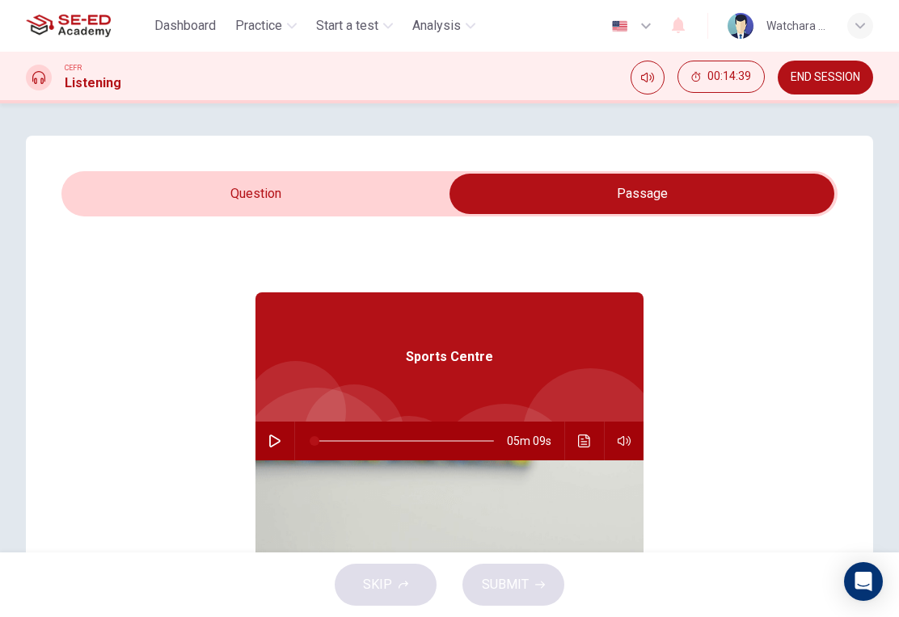
click at [582, 456] on button "Click to see the audio transcription" at bounding box center [584, 441] width 26 height 39
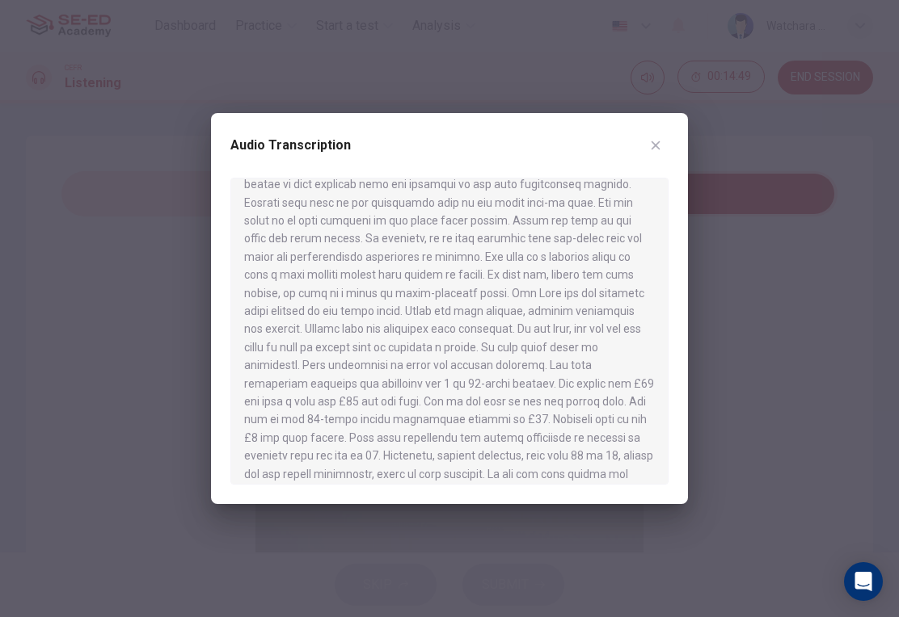
scroll to position [306, 0]
click at [327, 288] on div at bounding box center [449, 331] width 438 height 307
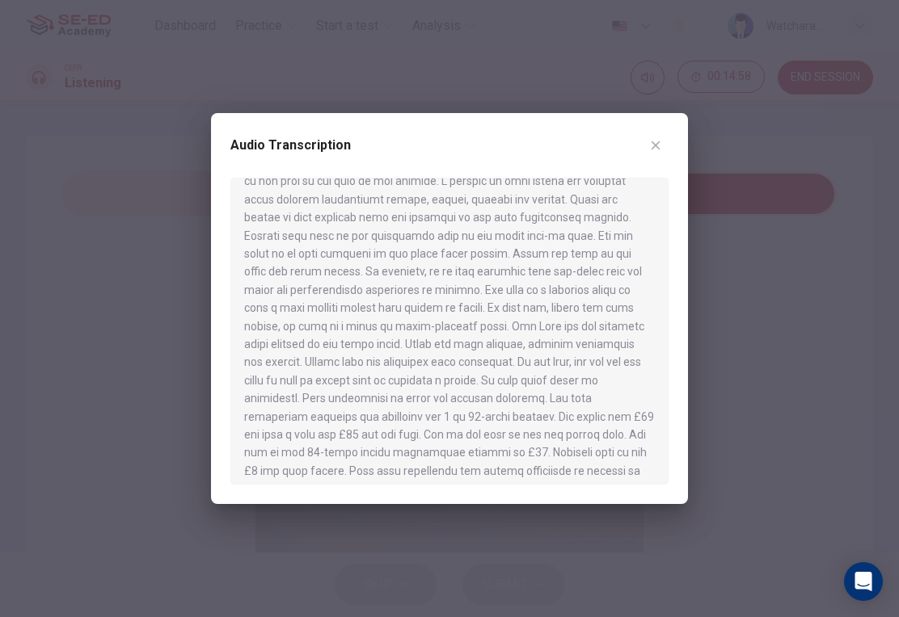
scroll to position [281, 0]
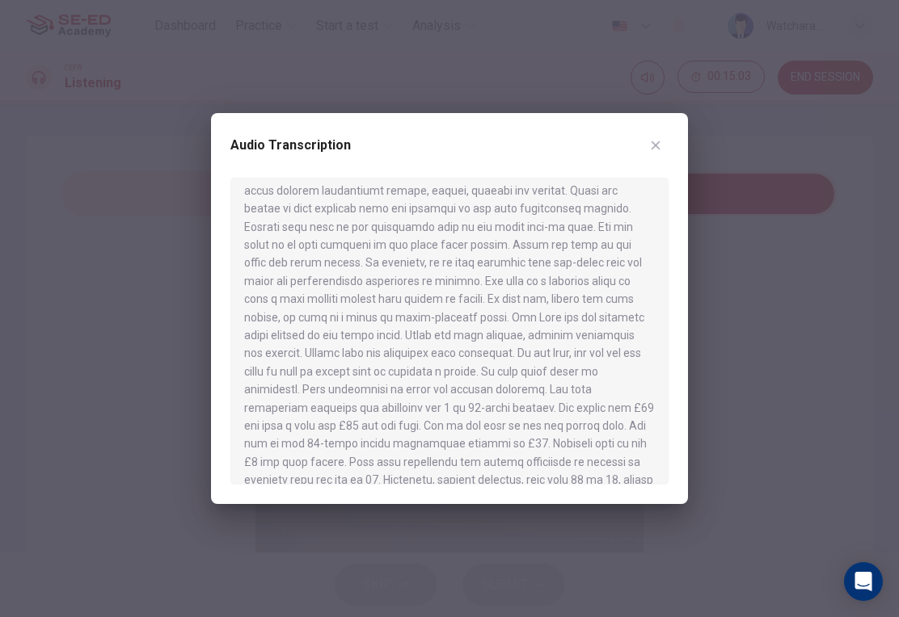
click at [373, 293] on div at bounding box center [449, 331] width 438 height 307
click at [491, 294] on div at bounding box center [449, 331] width 438 height 307
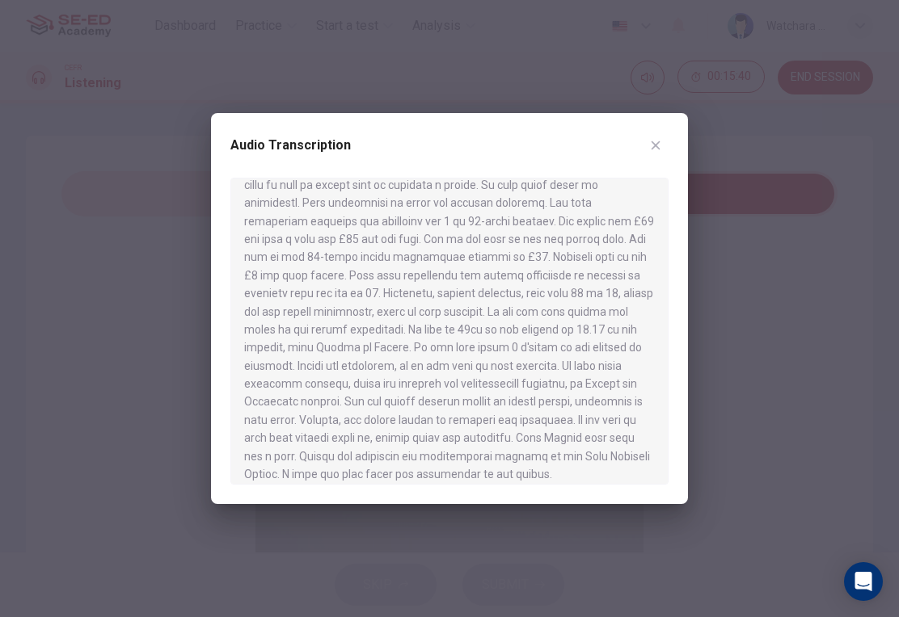
scroll to position [467, 0]
click at [78, 433] on div at bounding box center [449, 308] width 899 height 617
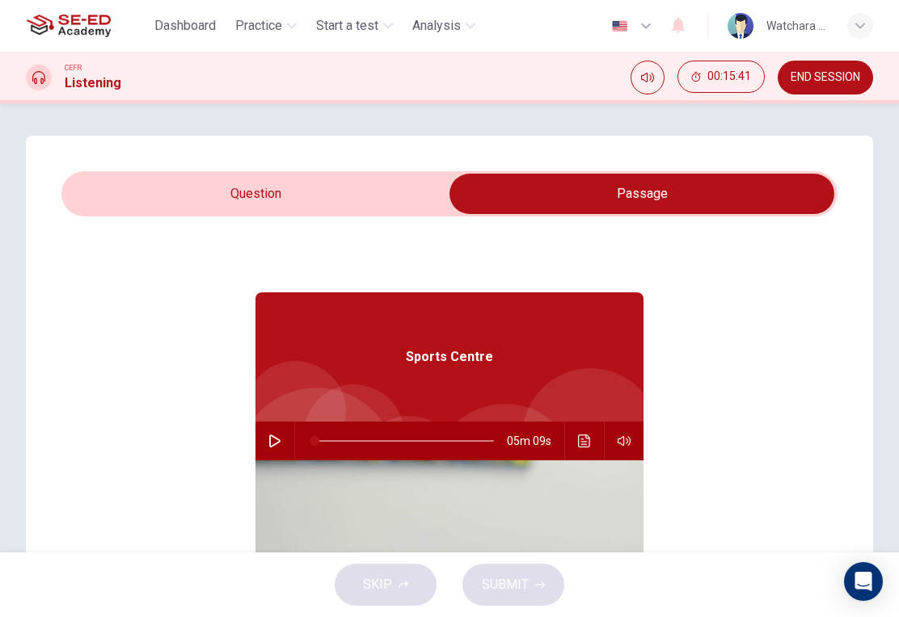
click at [335, 201] on input "checkbox" at bounding box center [642, 194] width 1164 height 40
checkbox input "false"
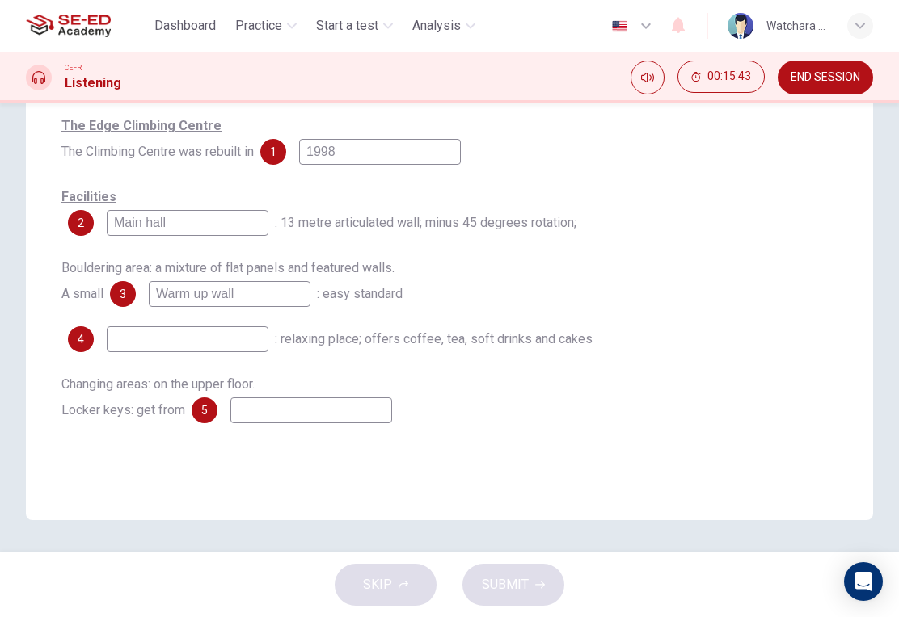
scroll to position [265, 0]
click at [229, 352] on input at bounding box center [188, 339] width 162 height 26
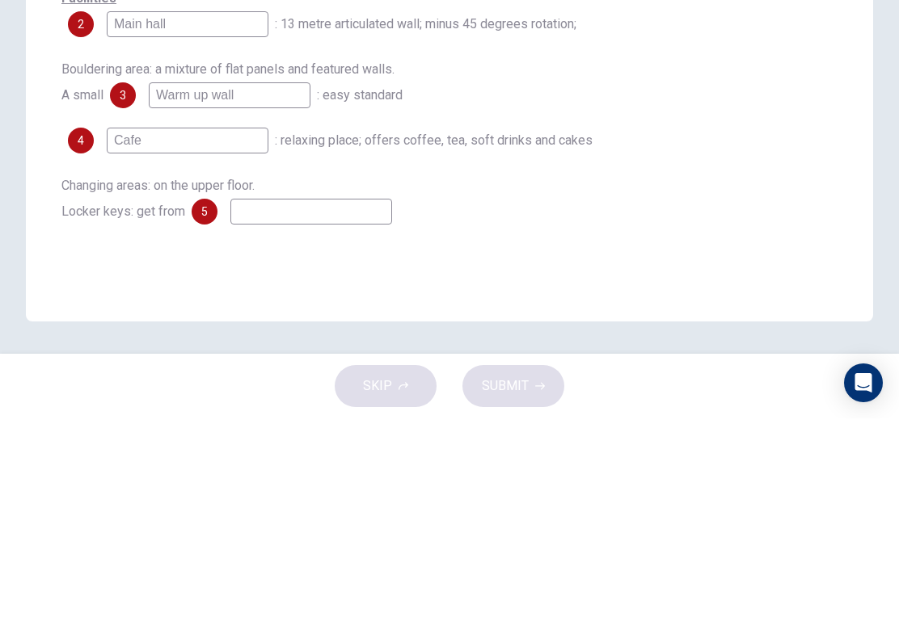
type input "Cafe"
click at [370, 398] on input at bounding box center [311, 411] width 162 height 26
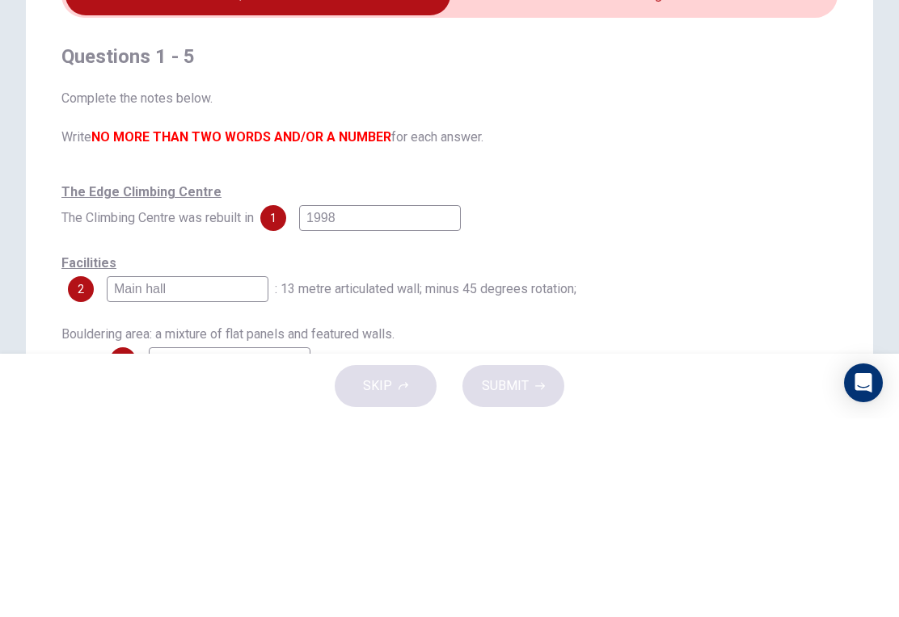
scroll to position [0, 0]
click at [831, 288] on span "Complete the notes below. Write NO MORE THAN TWO WORDS AND/OR A NUMBER for each…" at bounding box center [449, 317] width 776 height 58
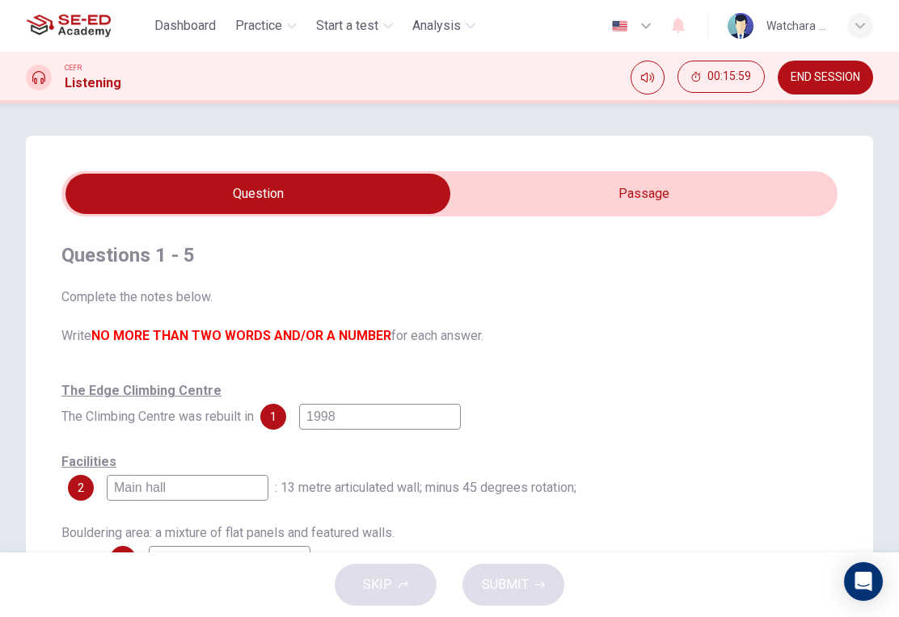
click at [718, 192] on input "checkbox" at bounding box center [258, 194] width 1164 height 40
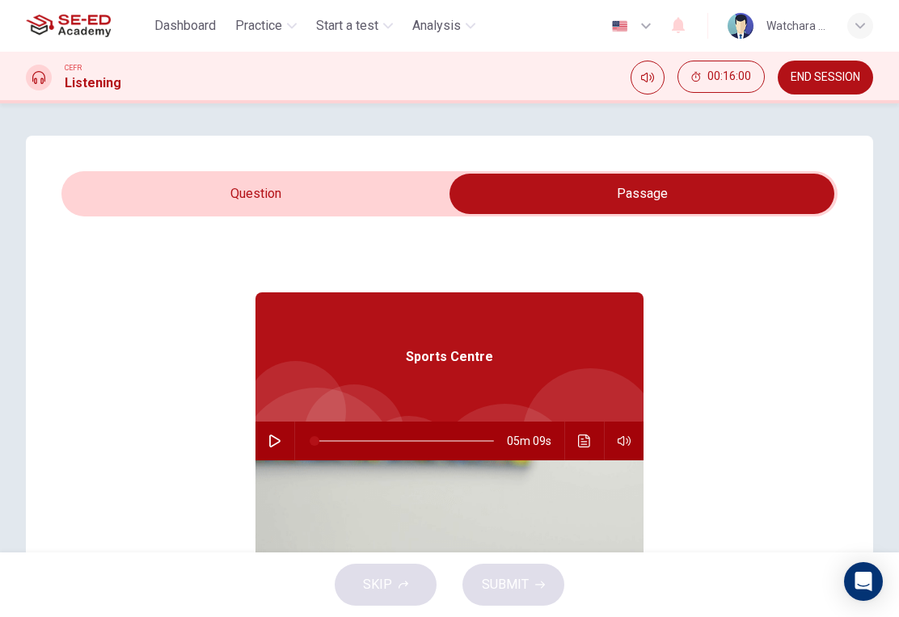
click at [579, 447] on icon "Click to see the audio transcription" at bounding box center [584, 441] width 12 height 13
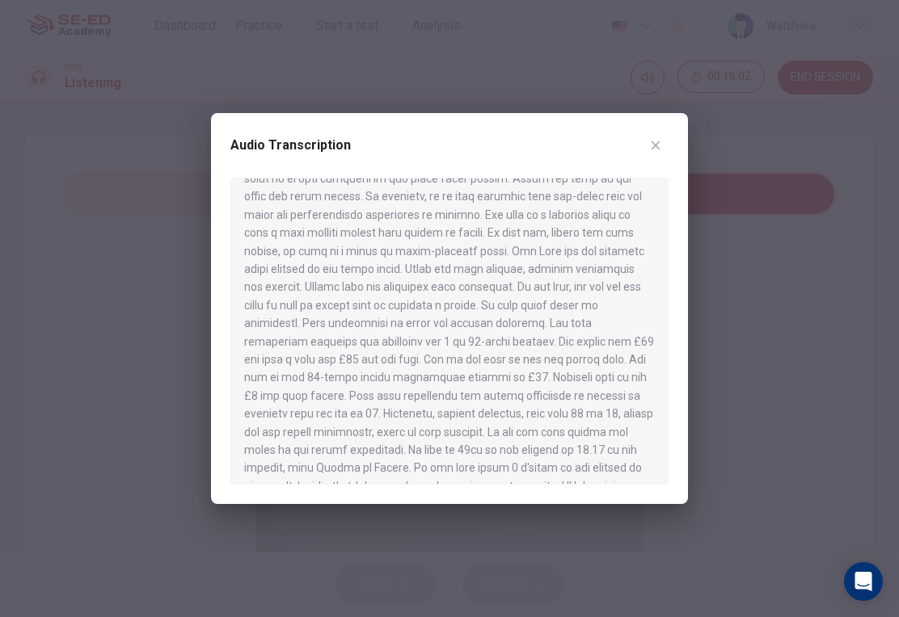
scroll to position [352, 0]
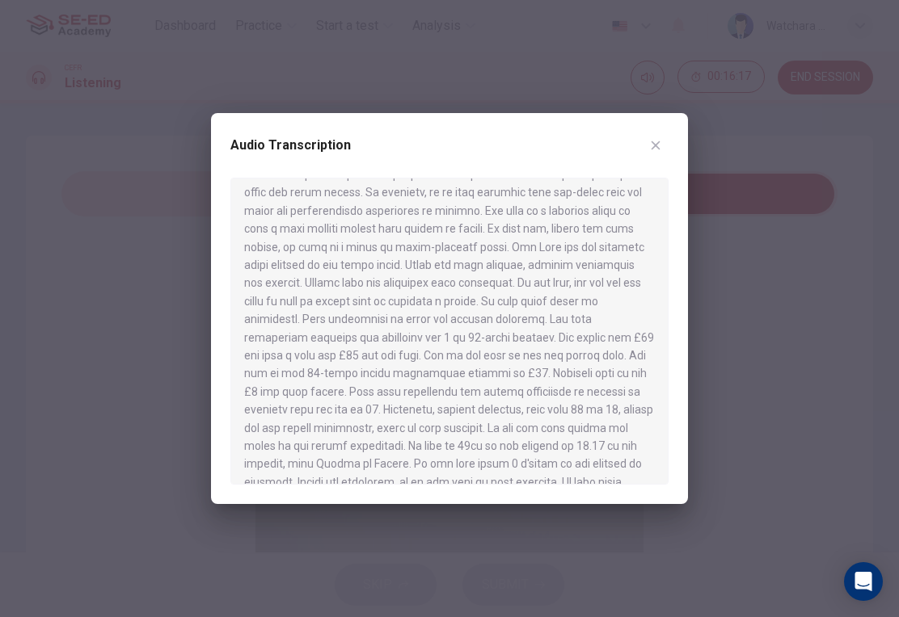
click at [82, 453] on div at bounding box center [449, 308] width 899 height 617
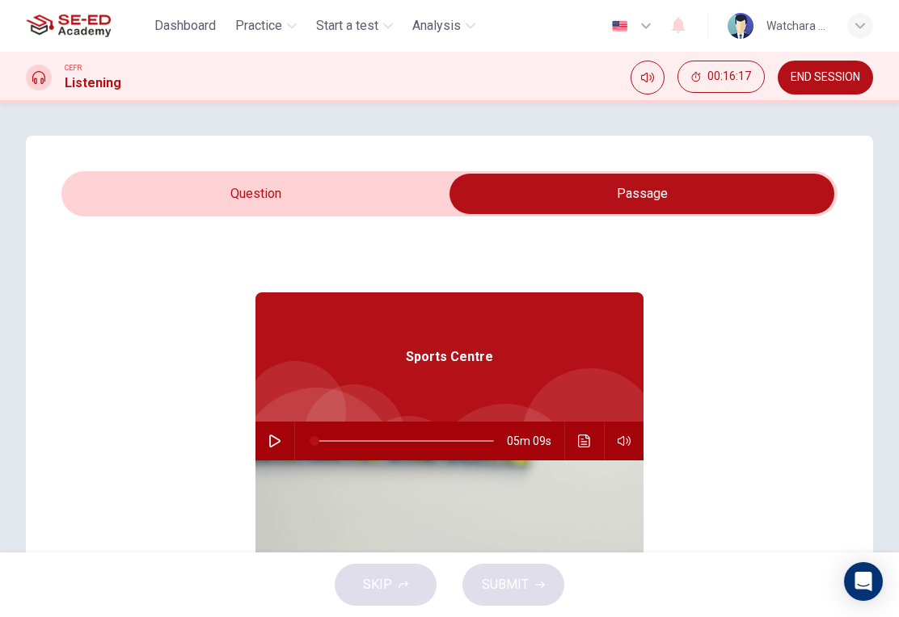
click at [252, 204] on input "checkbox" at bounding box center [642, 194] width 1164 height 40
checkbox input "false"
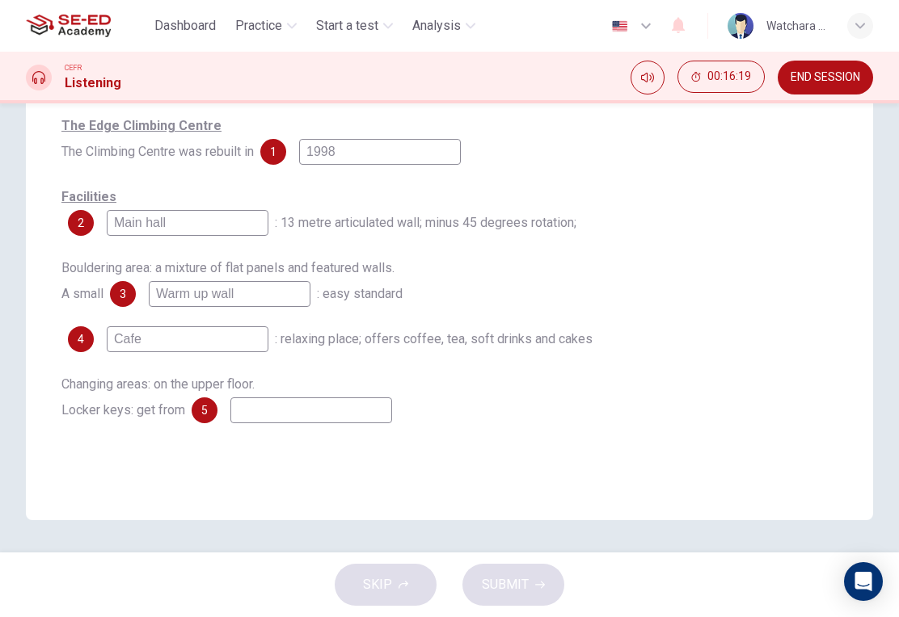
scroll to position [265, 0]
click at [318, 408] on input at bounding box center [311, 411] width 162 height 26
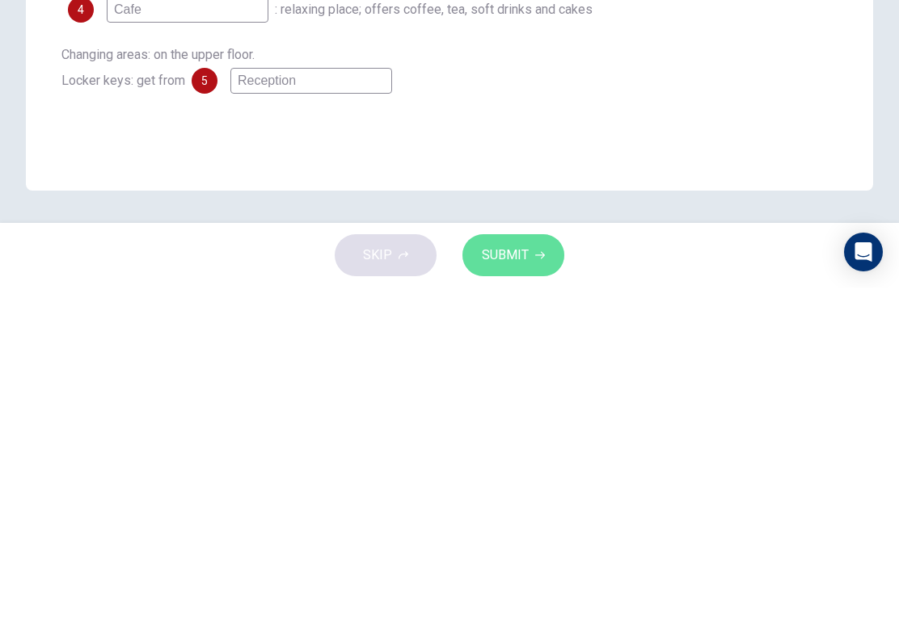
type input "Reception"
click at [515, 574] on span "SUBMIT" at bounding box center [505, 585] width 47 height 23
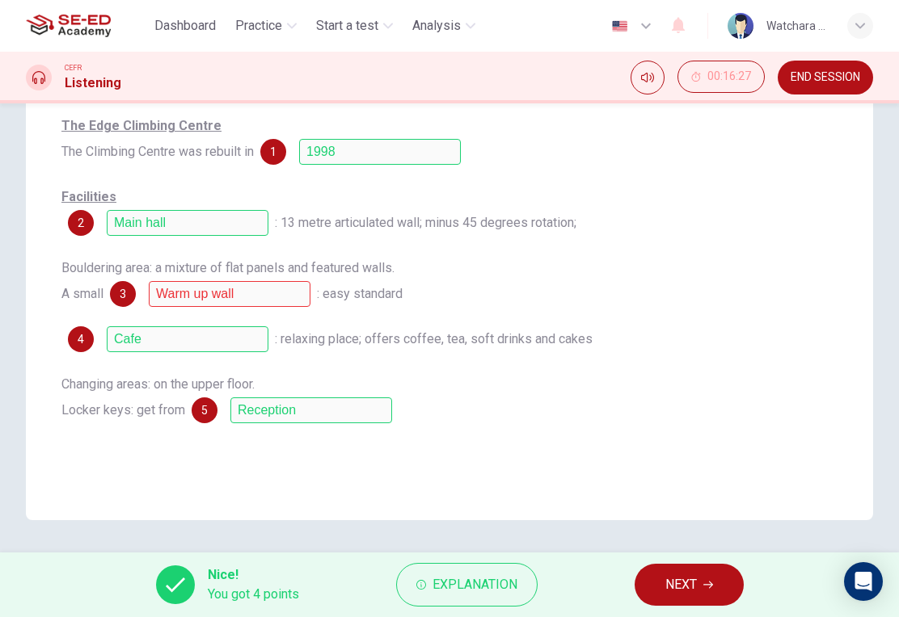
click at [480, 594] on span "Explanation" at bounding box center [474, 585] width 85 height 23
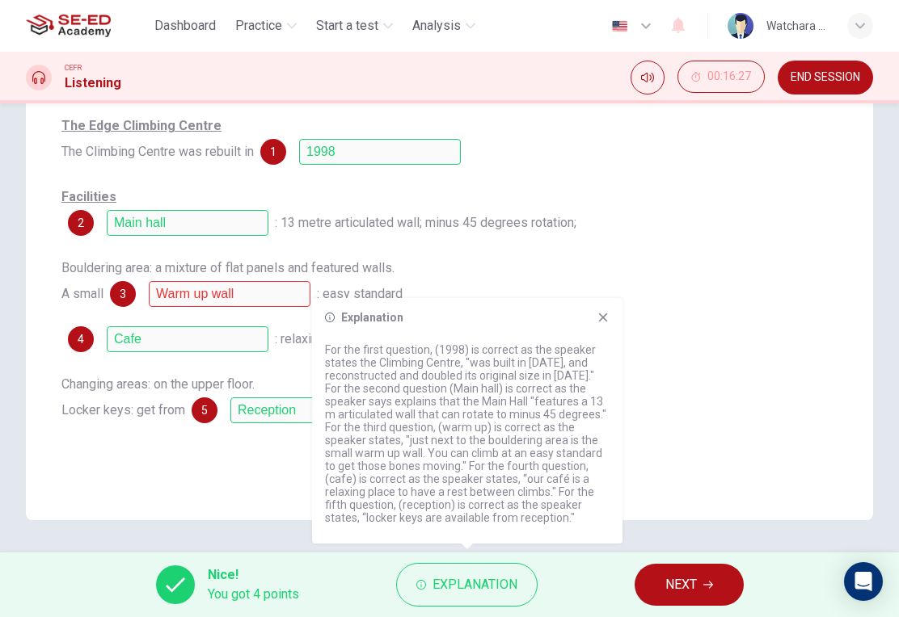
click at [537, 418] on p "For the first question, (1998) is correct as the speaker states the Climbing Ce…" at bounding box center [467, 433] width 284 height 181
click at [546, 430] on p "For the first question, (1998) is correct as the speaker states the Climbing Ce…" at bounding box center [467, 433] width 284 height 181
click at [703, 598] on button "NEXT" at bounding box center [688, 585] width 109 height 42
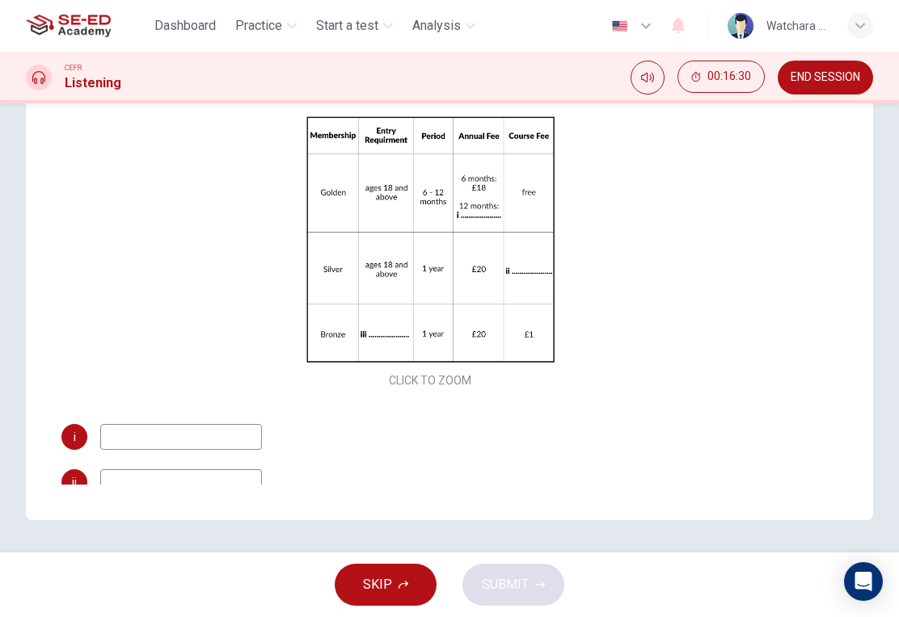
scroll to position [0, 0]
click at [259, 30] on span "Practice" at bounding box center [258, 25] width 47 height 19
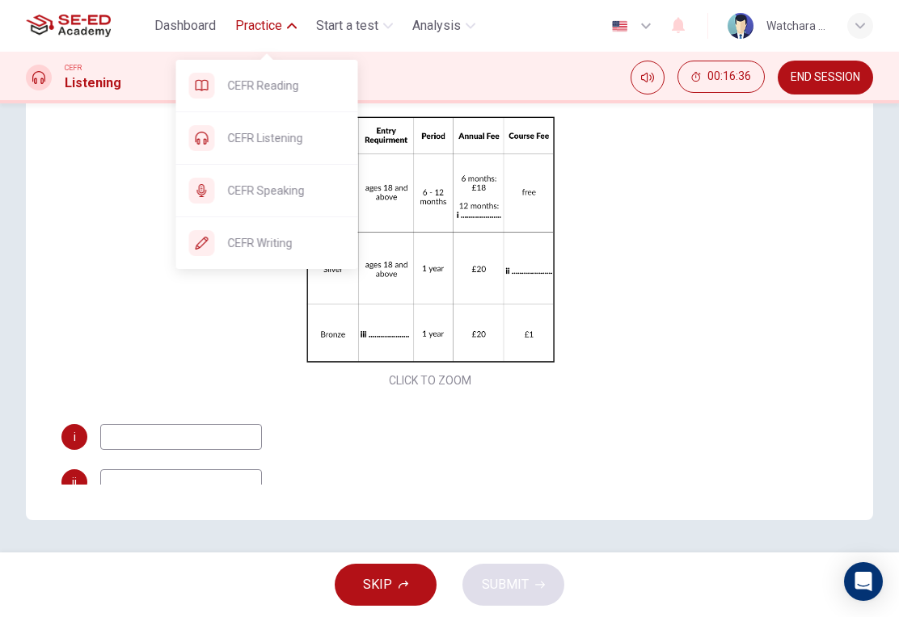
click at [297, 201] on div "CEFR Speaking" at bounding box center [267, 191] width 182 height 52
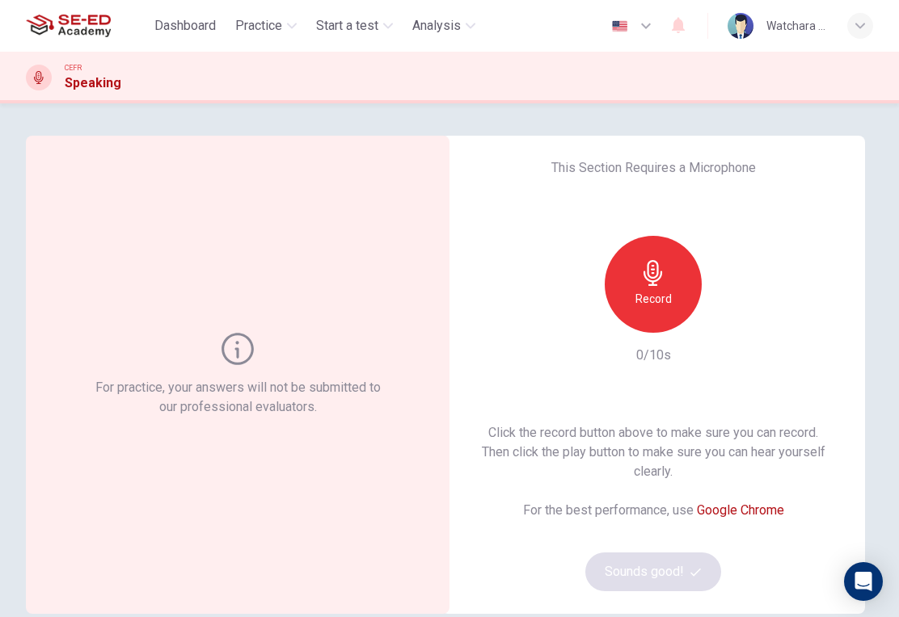
click at [651, 305] on h6 "Record" at bounding box center [653, 298] width 36 height 19
click at [721, 327] on icon "button" at bounding box center [727, 320] width 16 height 16
click at [725, 315] on icon "button" at bounding box center [727, 320] width 16 height 16
click at [633, 288] on div "Record" at bounding box center [652, 284] width 97 height 97
click at [736, 326] on div "button" at bounding box center [727, 320] width 26 height 26
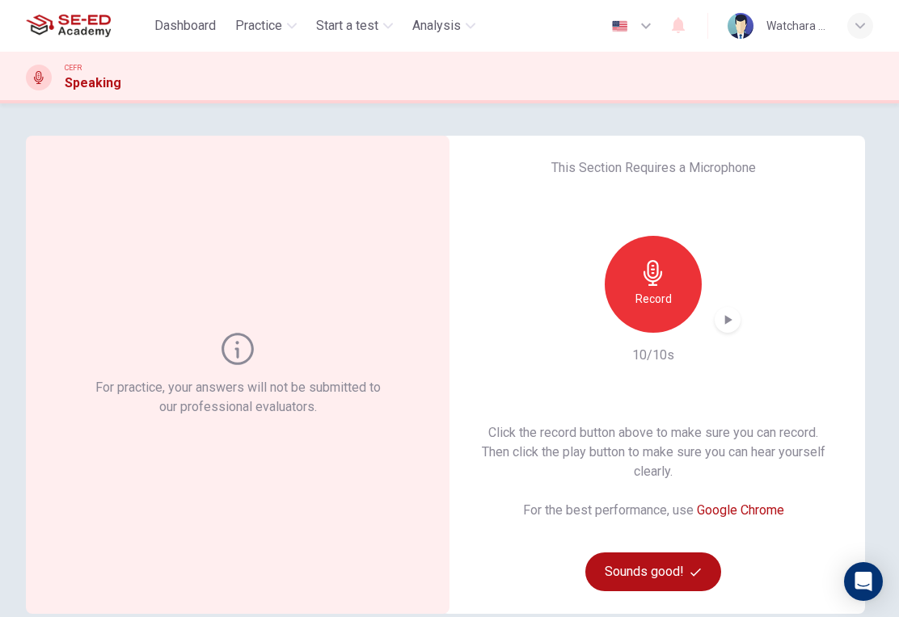
click at [645, 302] on h6 "Record" at bounding box center [653, 298] width 36 height 19
click at [725, 322] on icon "button" at bounding box center [728, 320] width 7 height 10
click at [668, 584] on button "Sounds good!" at bounding box center [653, 572] width 136 height 39
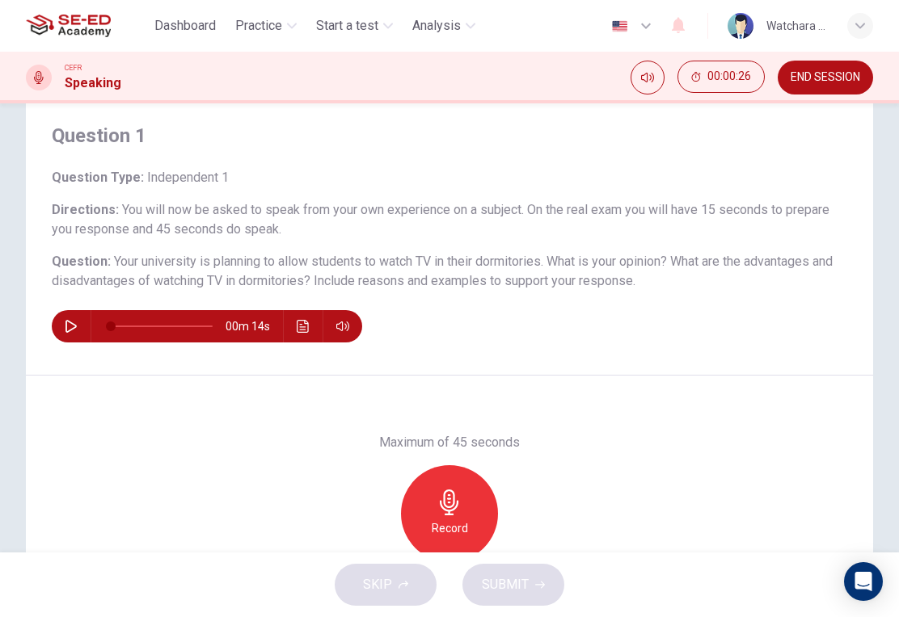
scroll to position [46, 0]
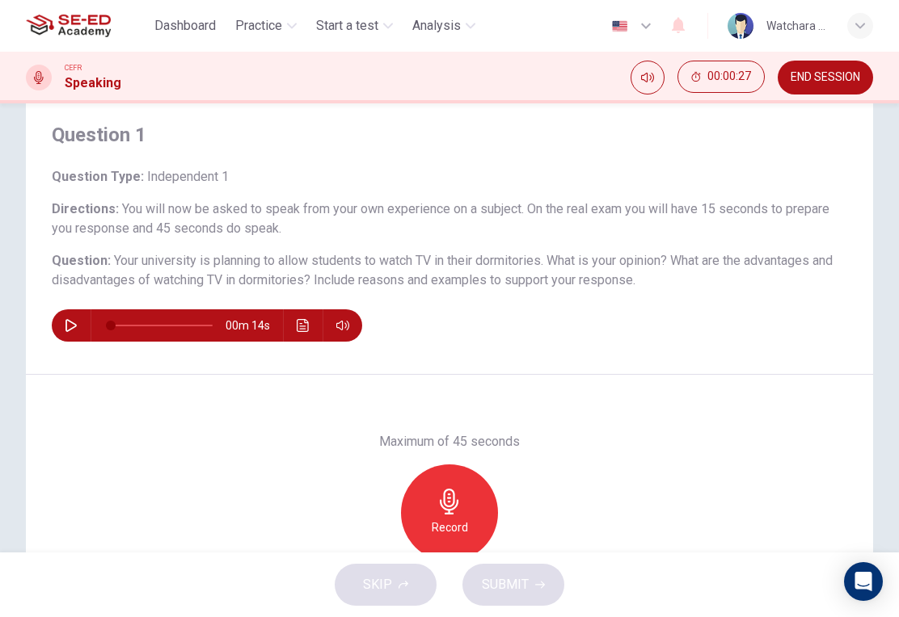
click at [311, 338] on button "Click to see the audio transcription" at bounding box center [303, 326] width 26 height 32
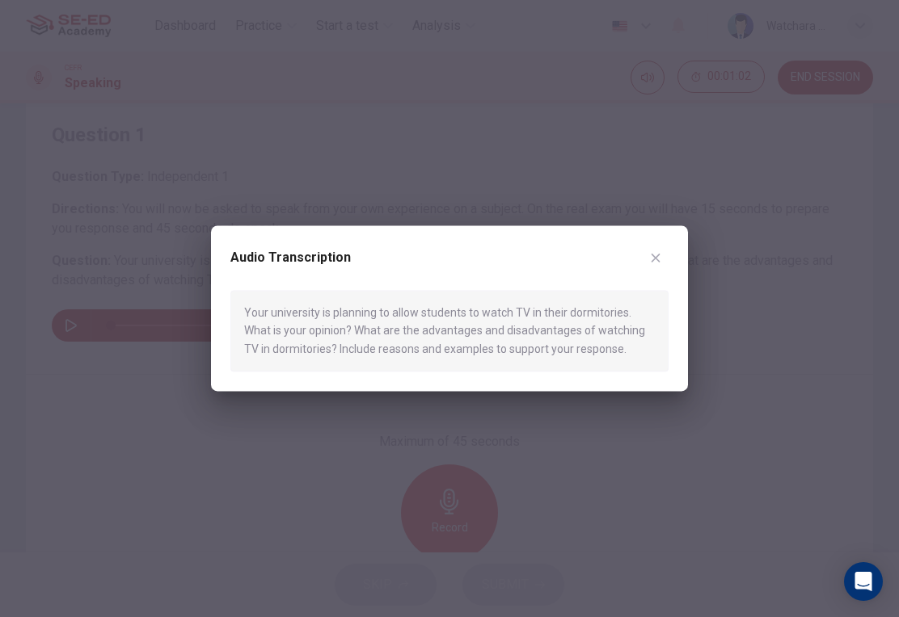
click at [661, 261] on icon "button" at bounding box center [655, 257] width 13 height 13
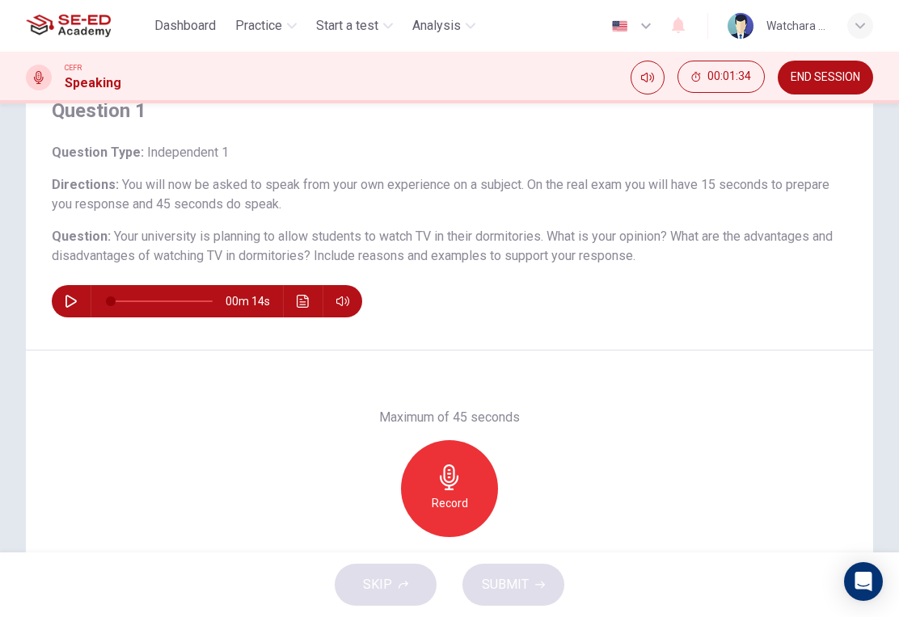
scroll to position [74, 0]
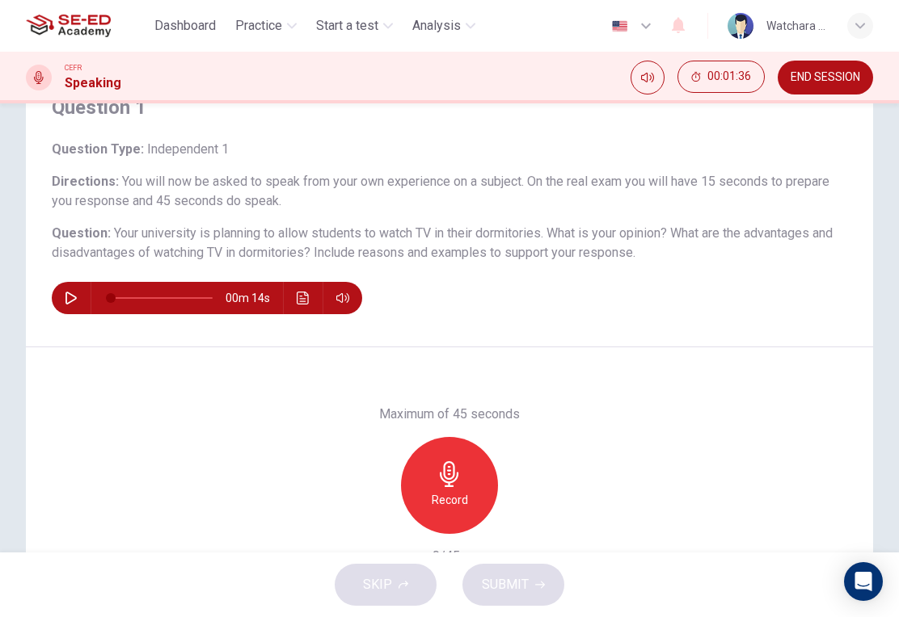
click at [65, 310] on button "button" at bounding box center [71, 298] width 26 height 32
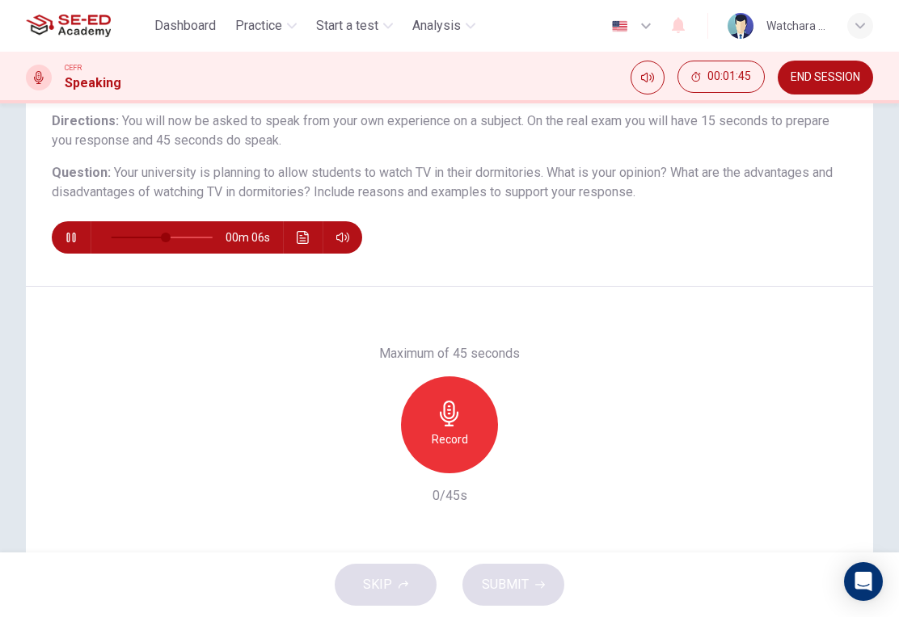
scroll to position [135, 0]
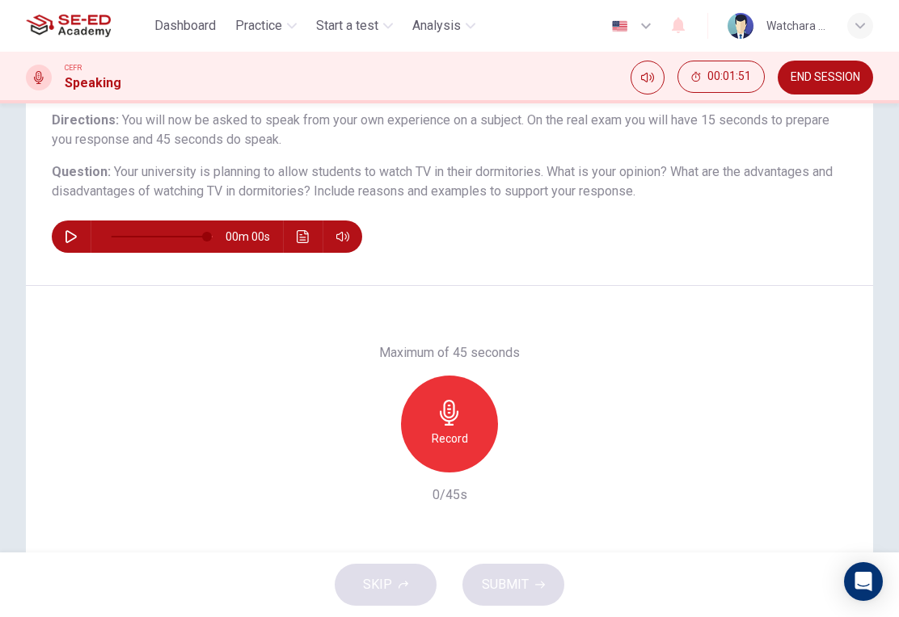
type input "0"
click at [445, 432] on h6 "Record" at bounding box center [450, 438] width 36 height 19
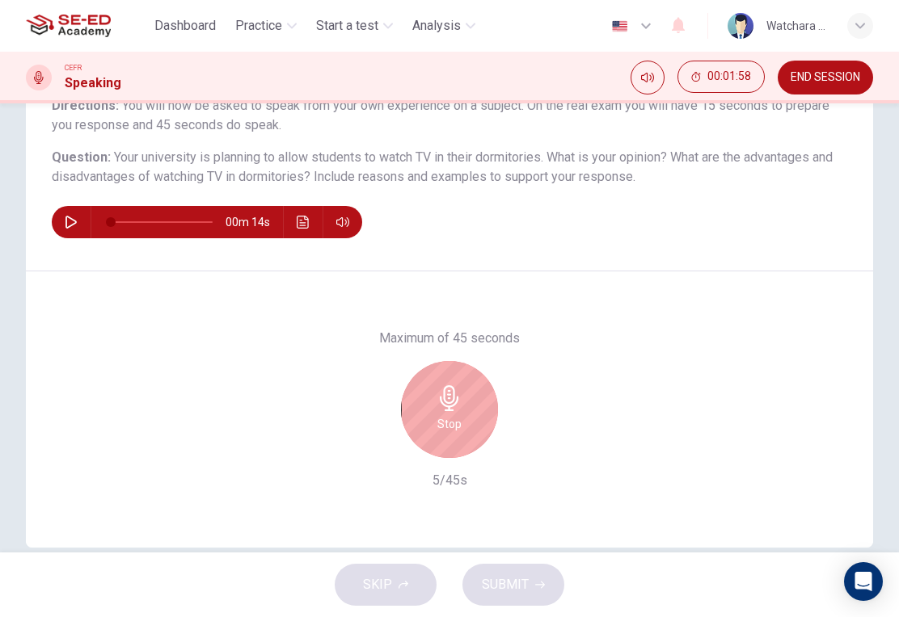
scroll to position [150, 0]
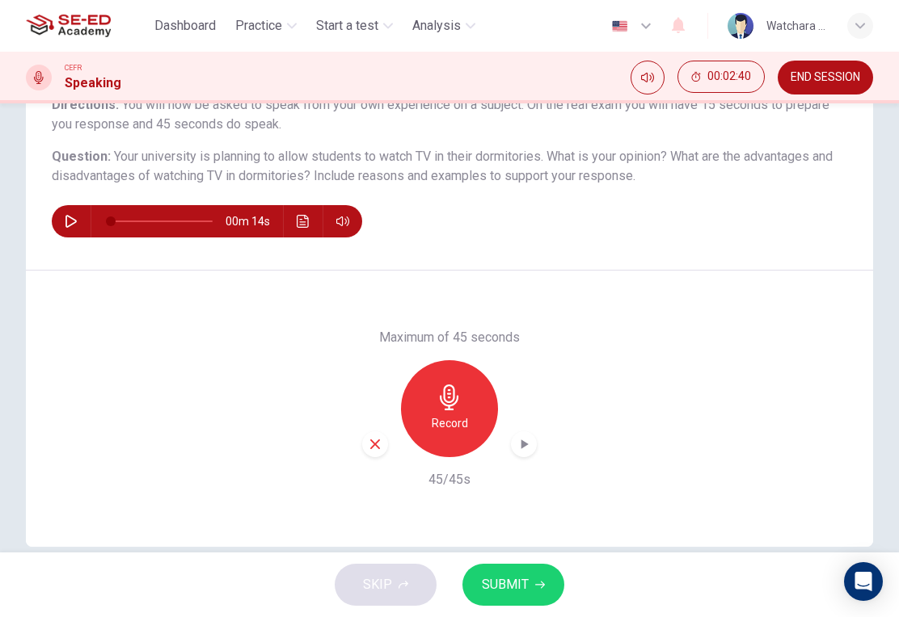
click at [523, 455] on div "button" at bounding box center [524, 445] width 26 height 26
click at [377, 443] on icon "button" at bounding box center [375, 445] width 10 height 10
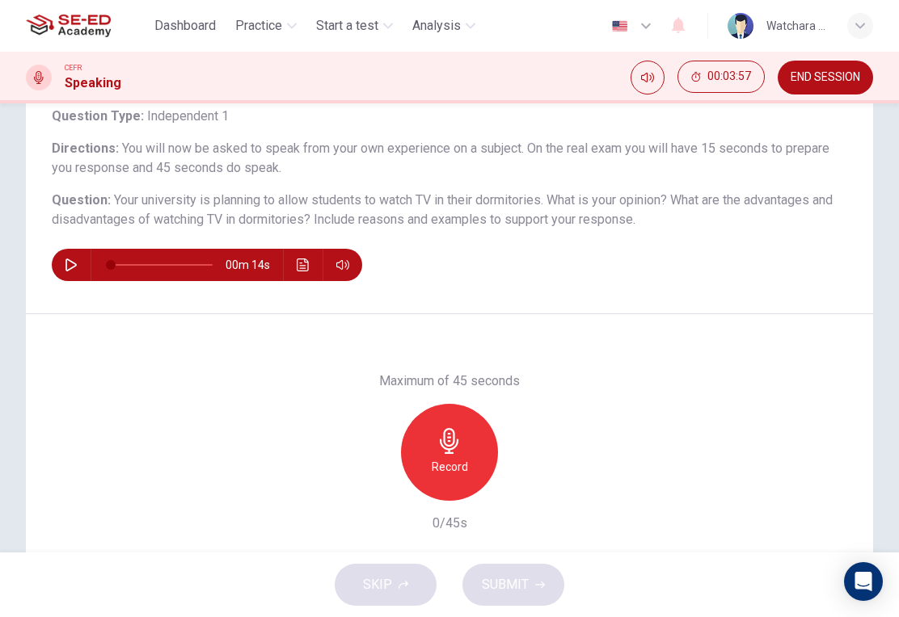
scroll to position [107, 0]
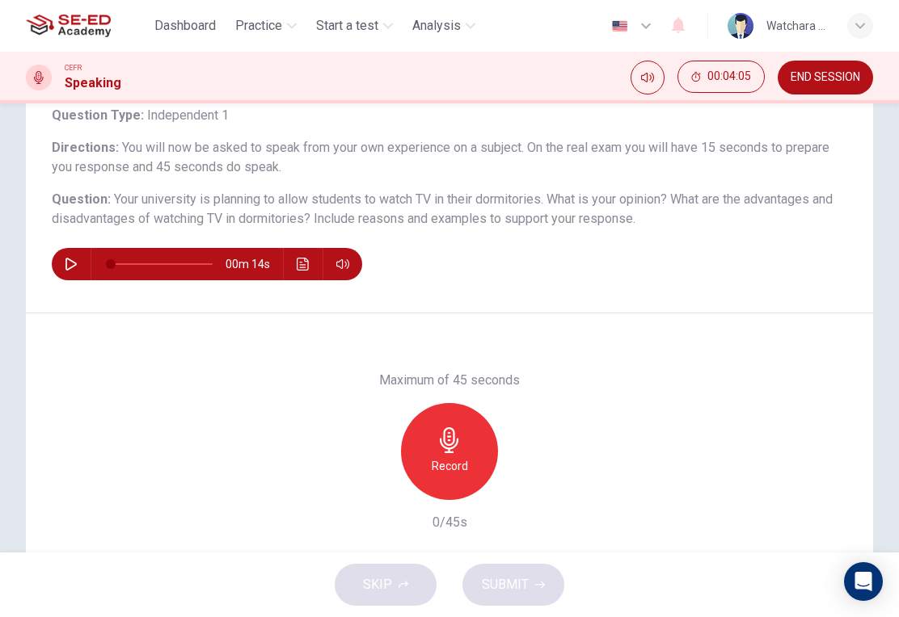
click at [455, 447] on icon "button" at bounding box center [449, 440] width 19 height 26
click at [523, 491] on icon "button" at bounding box center [524, 487] width 7 height 10
click at [377, 498] on div "button" at bounding box center [375, 487] width 26 height 26
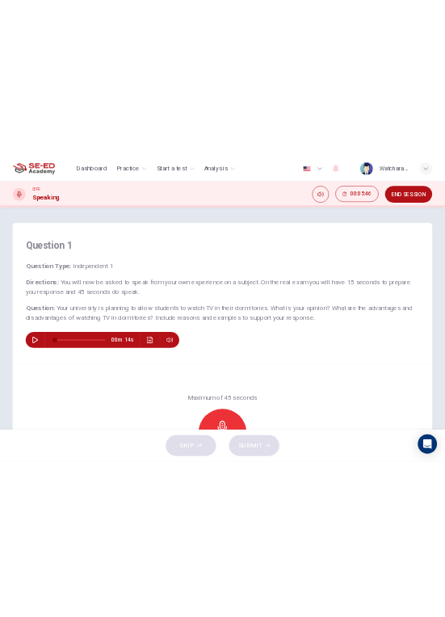
scroll to position [0, 0]
